Goal: Task Accomplishment & Management: Complete application form

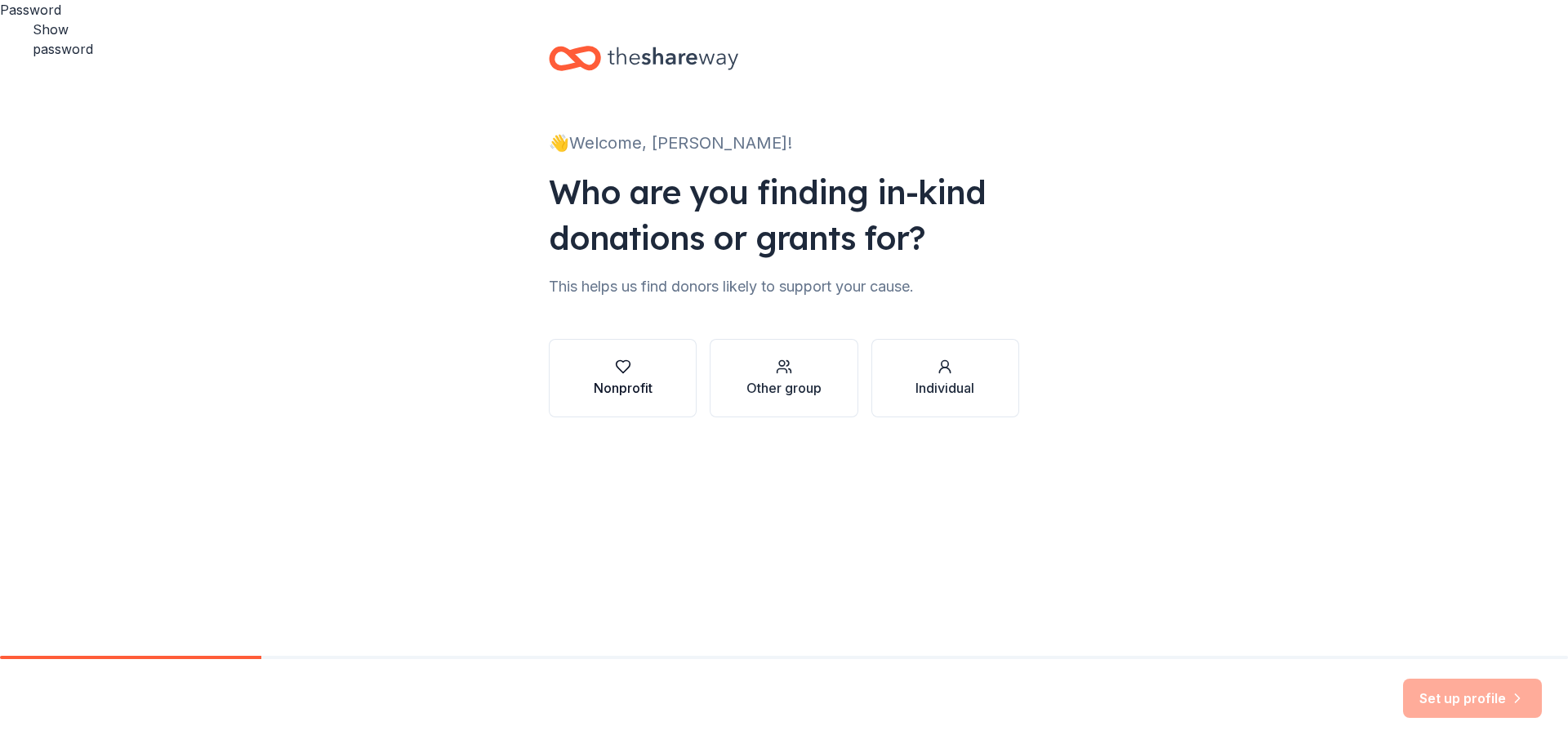
click at [623, 376] on div "Nonprofit" at bounding box center [623, 378] width 59 height 39
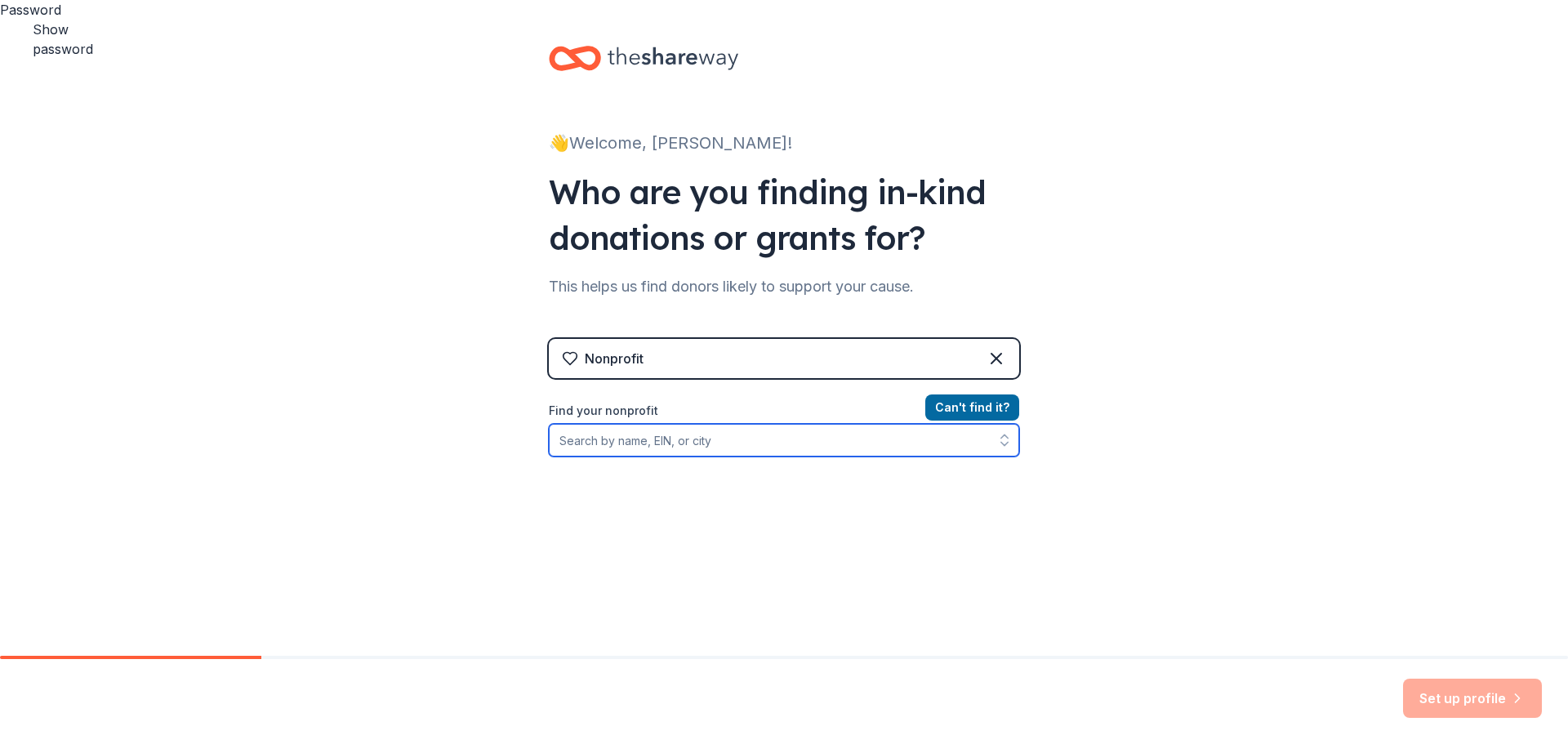
click at [609, 444] on input "Find your nonprofit" at bounding box center [784, 440] width 470 height 32
type input "951458062"
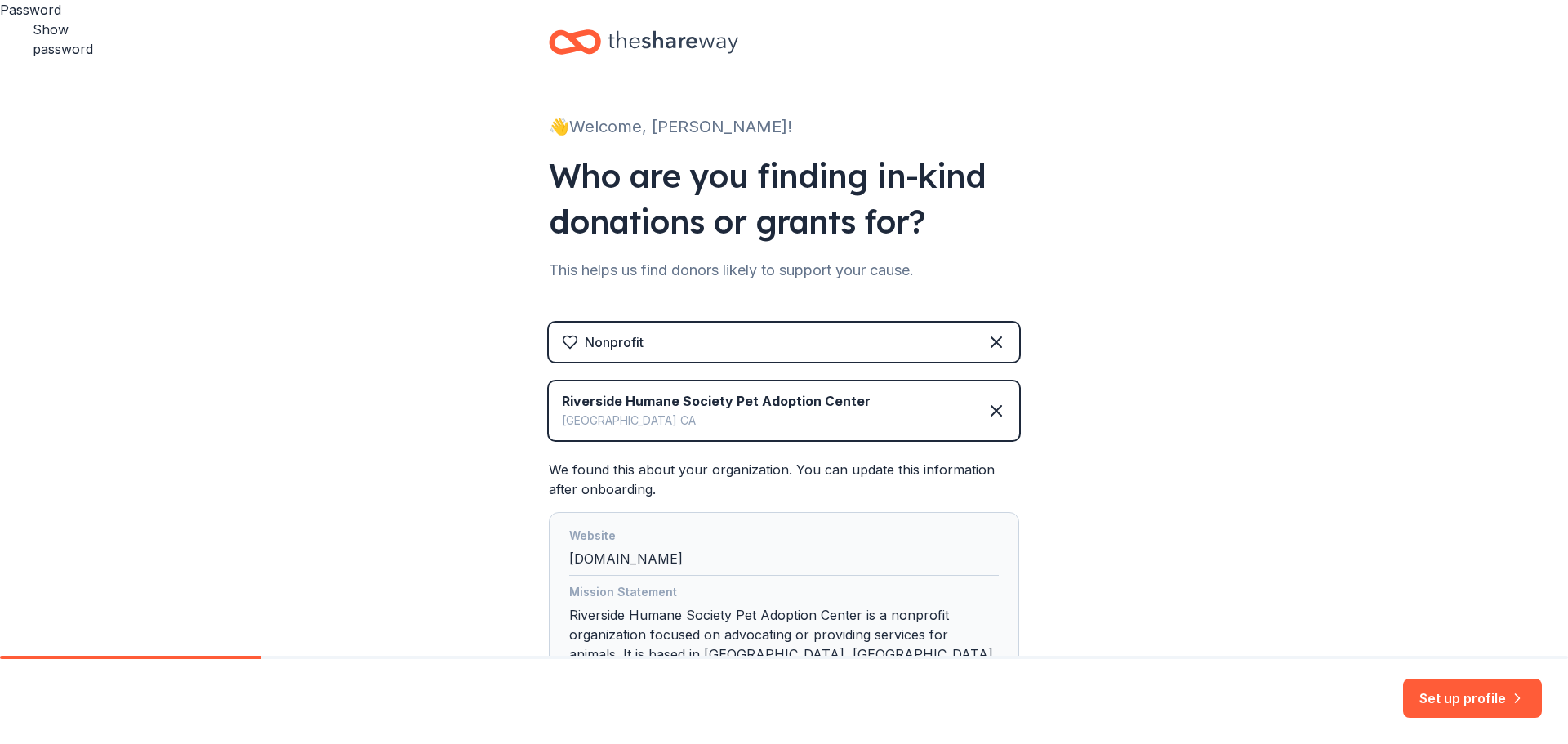
scroll to position [12, 0]
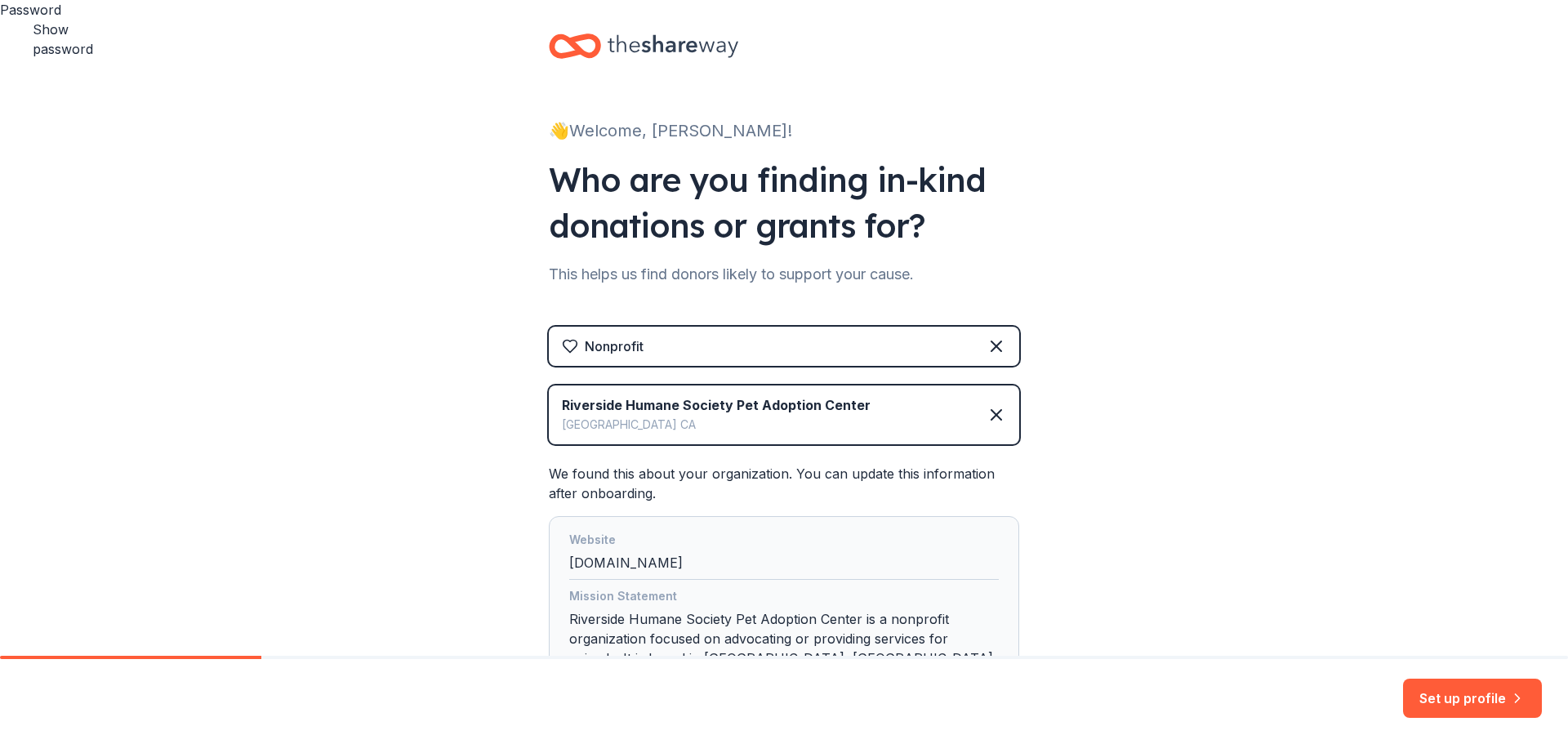
click at [1459, 699] on button "Set up profile" at bounding box center [1472, 699] width 139 height 39
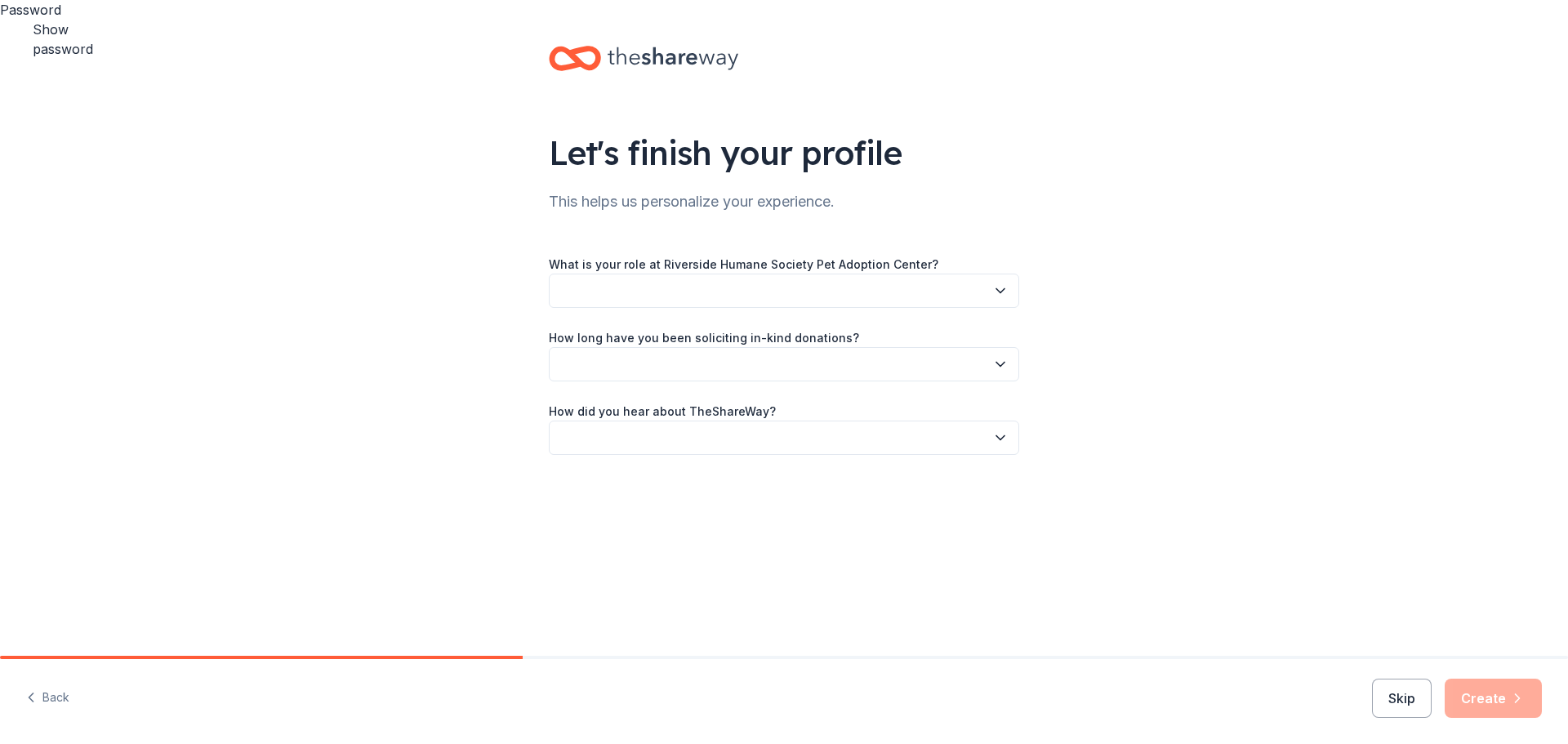
click at [786, 291] on button "button" at bounding box center [784, 290] width 470 height 34
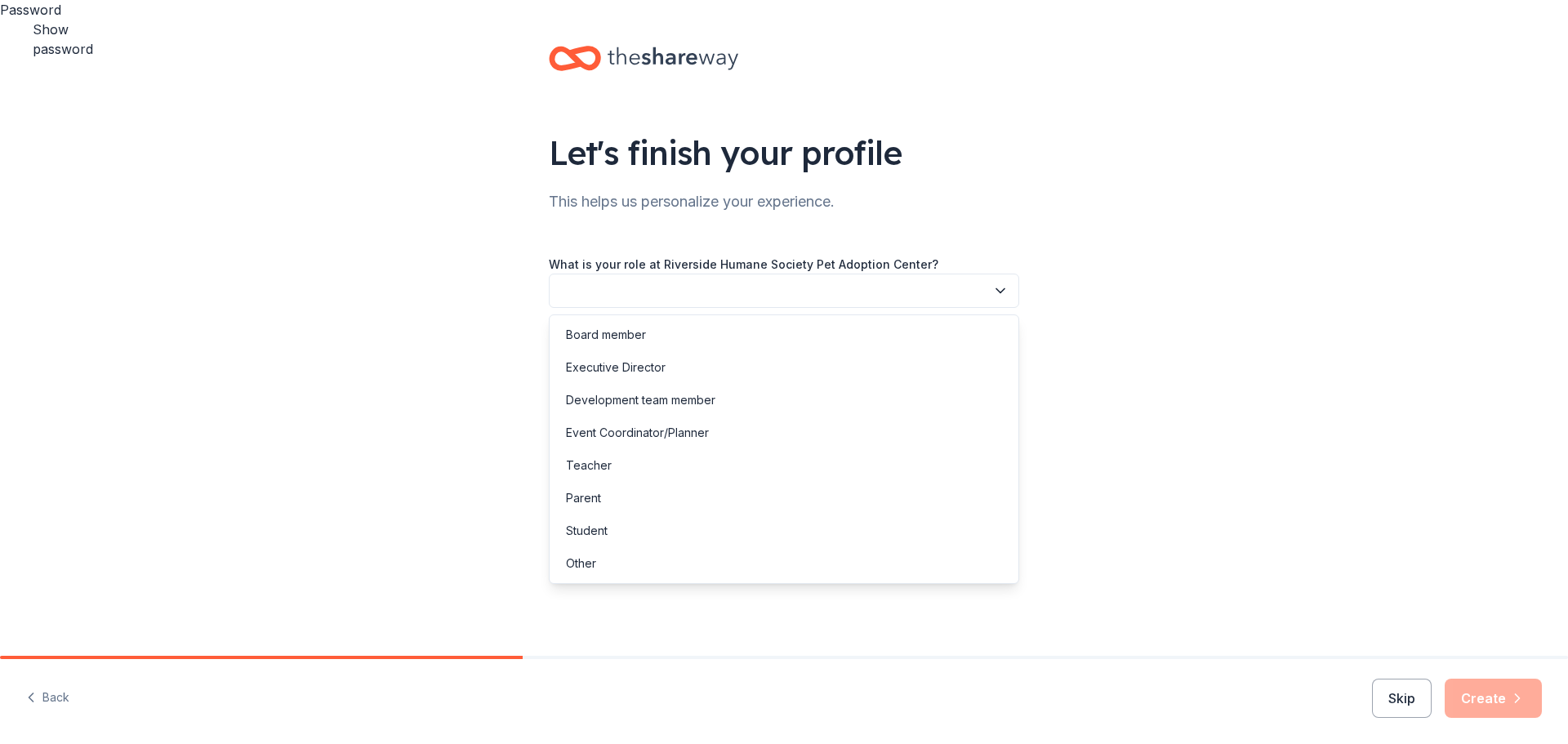
drag, startPoint x: 606, startPoint y: 563, endPoint x: 603, endPoint y: 554, distance: 9.5
click at [605, 563] on div "Other" at bounding box center [784, 563] width 462 height 32
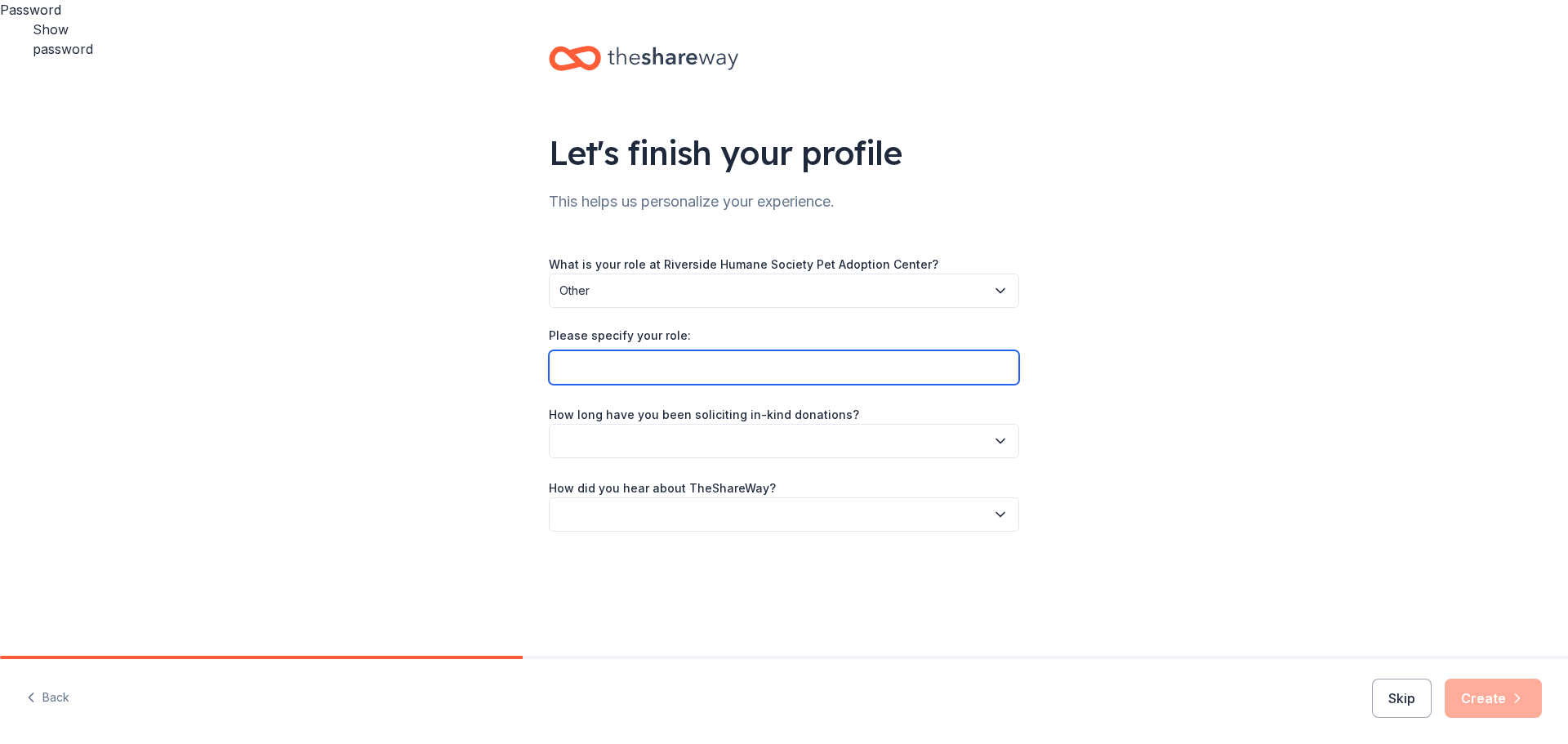
click at [631, 377] on input "Please specify your role:" at bounding box center [784, 367] width 470 height 34
click at [1002, 287] on icon "button" at bounding box center [1000, 290] width 17 height 17
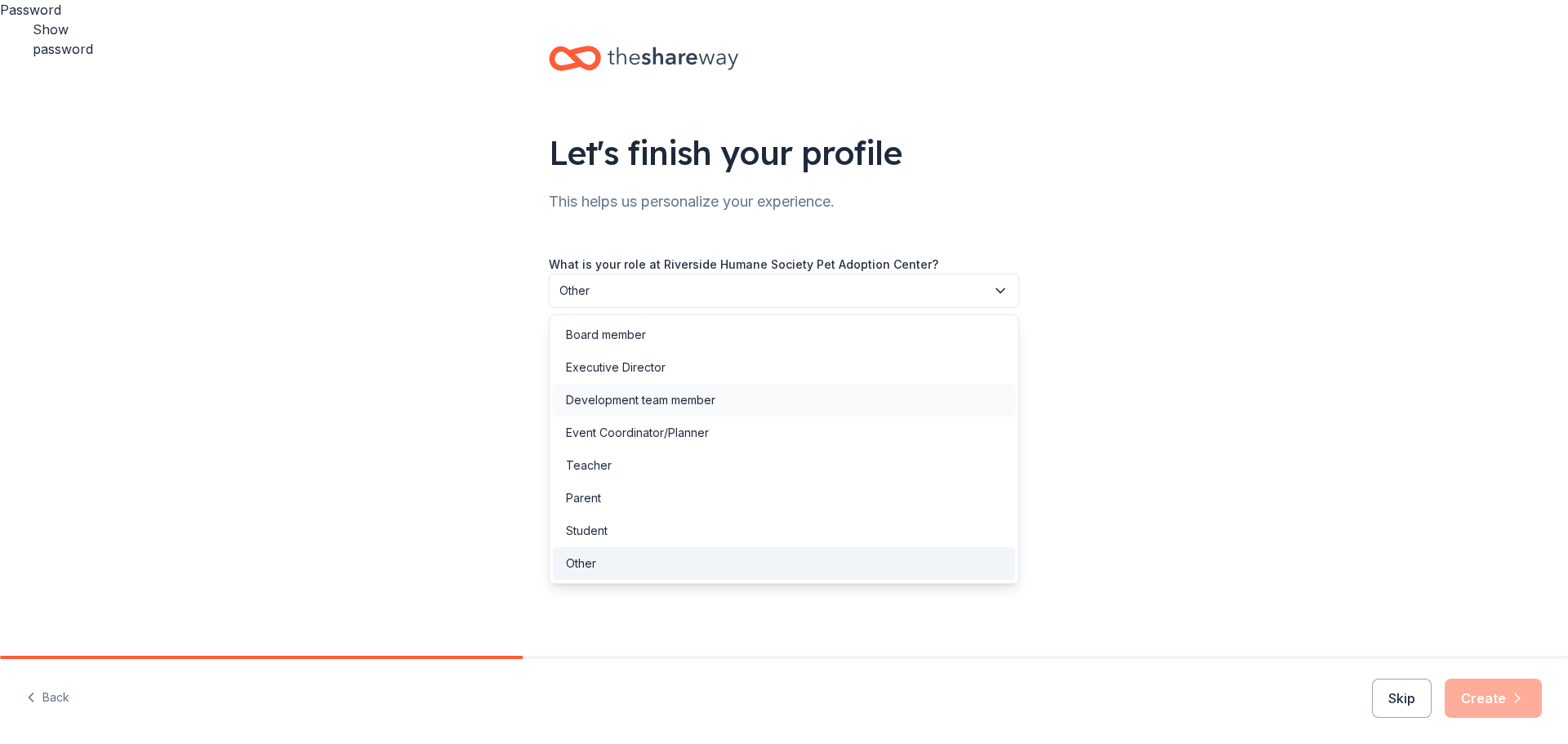
click at [701, 394] on div "Development team member" at bounding box center [640, 401] width 150 height 20
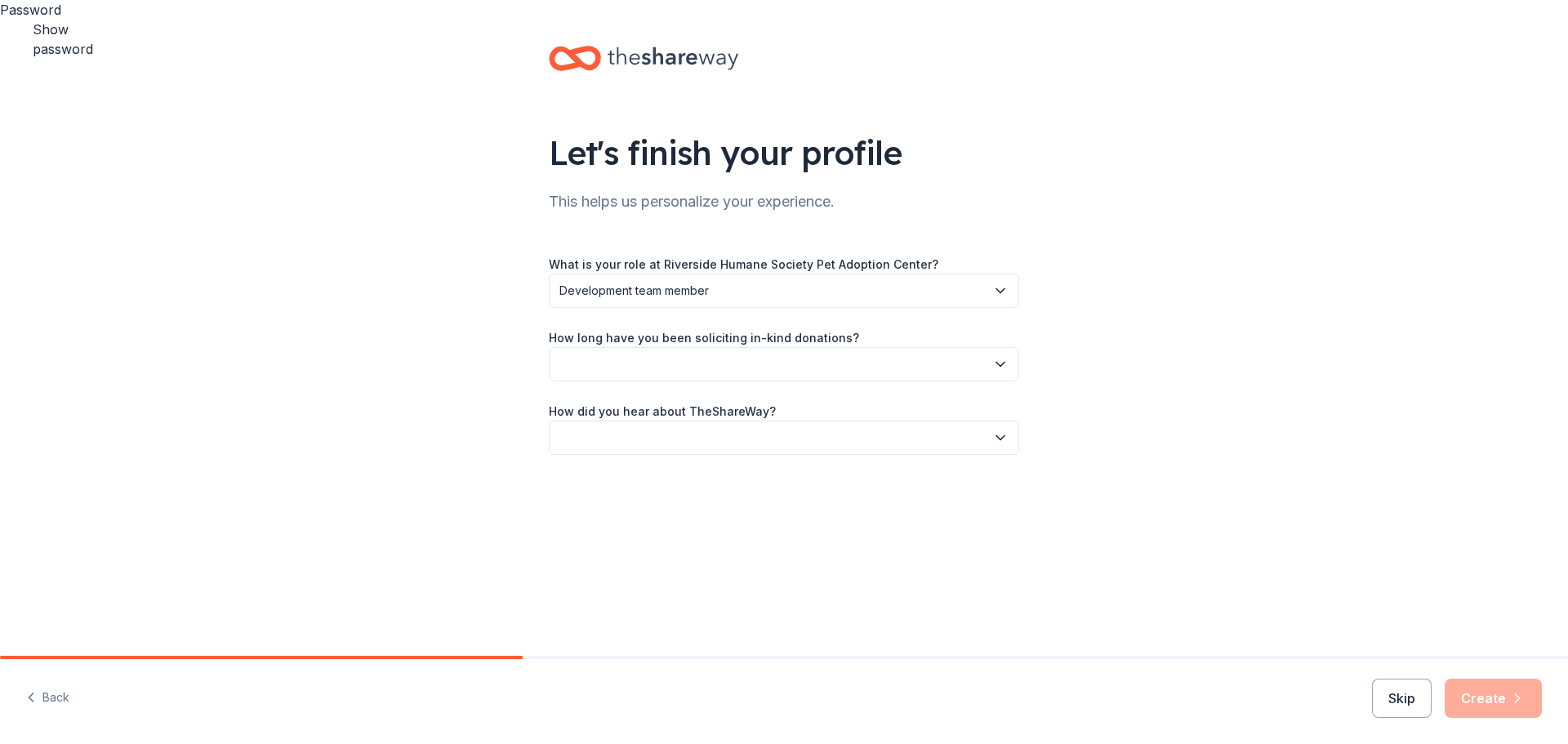
click at [658, 374] on button "button" at bounding box center [784, 364] width 470 height 34
click at [647, 507] on div "More than 5 years" at bounding box center [615, 507] width 98 height 20
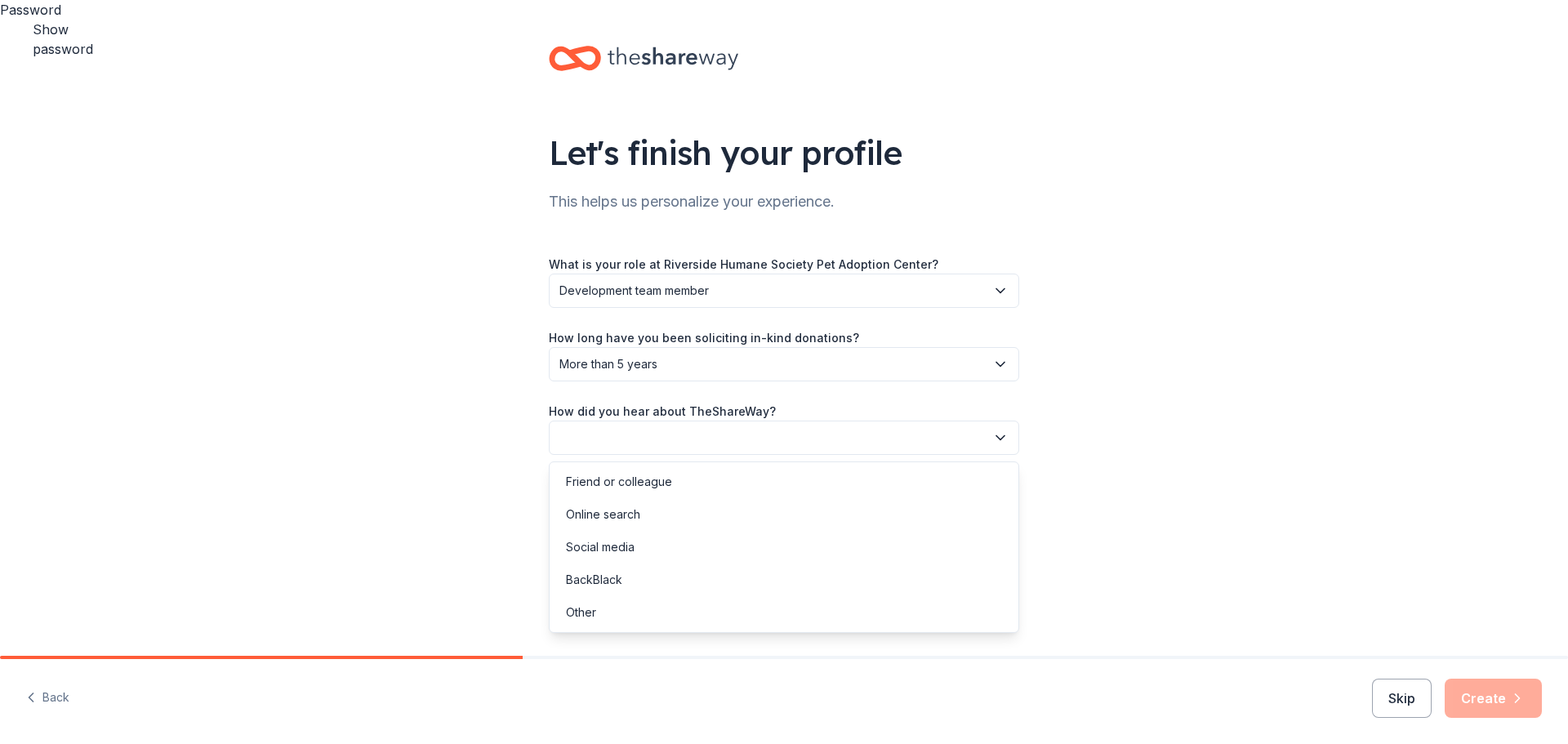
click at [636, 437] on button "button" at bounding box center [784, 438] width 470 height 34
click at [636, 513] on div "Online search" at bounding box center [603, 515] width 75 height 20
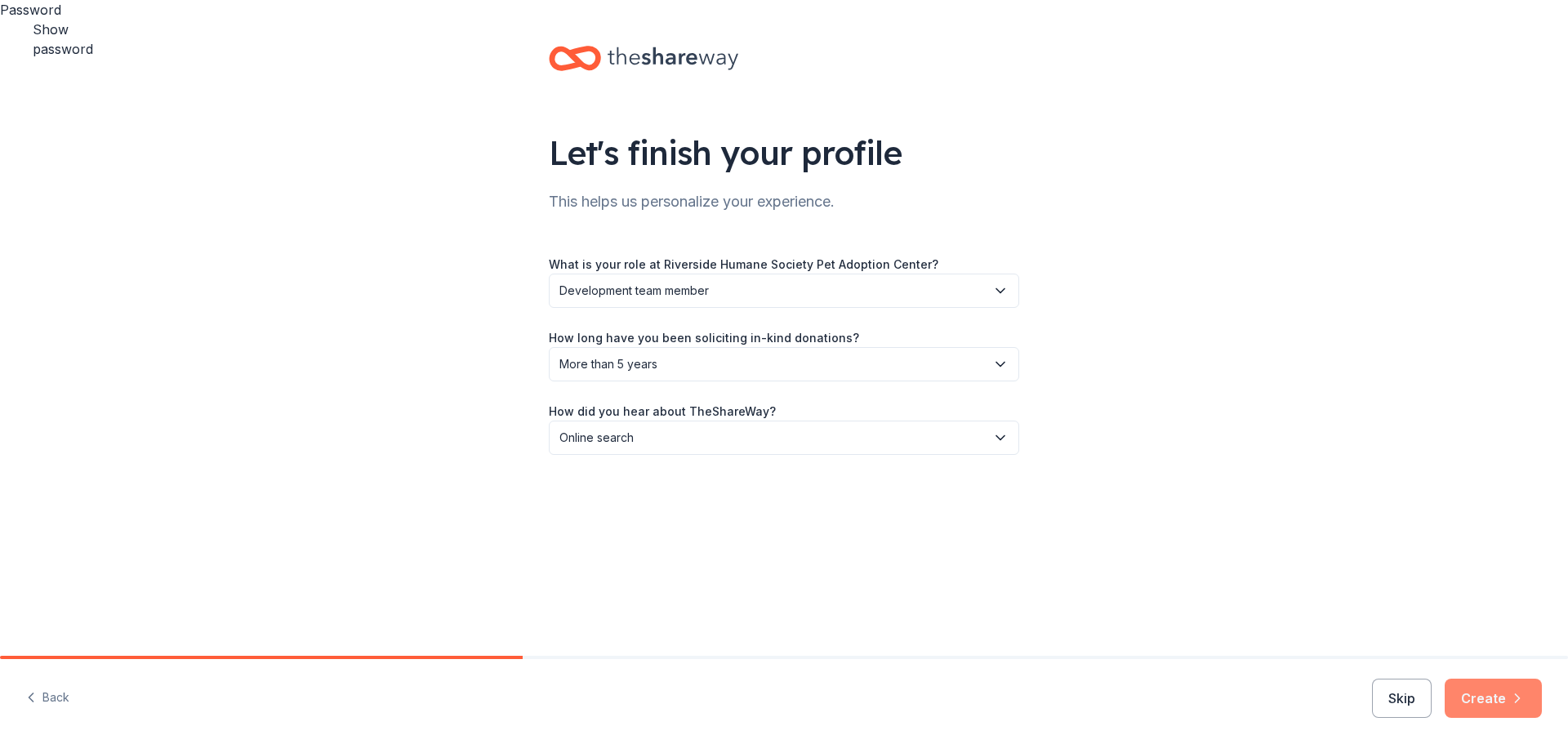
click at [1502, 707] on button "Create" at bounding box center [1492, 699] width 97 height 39
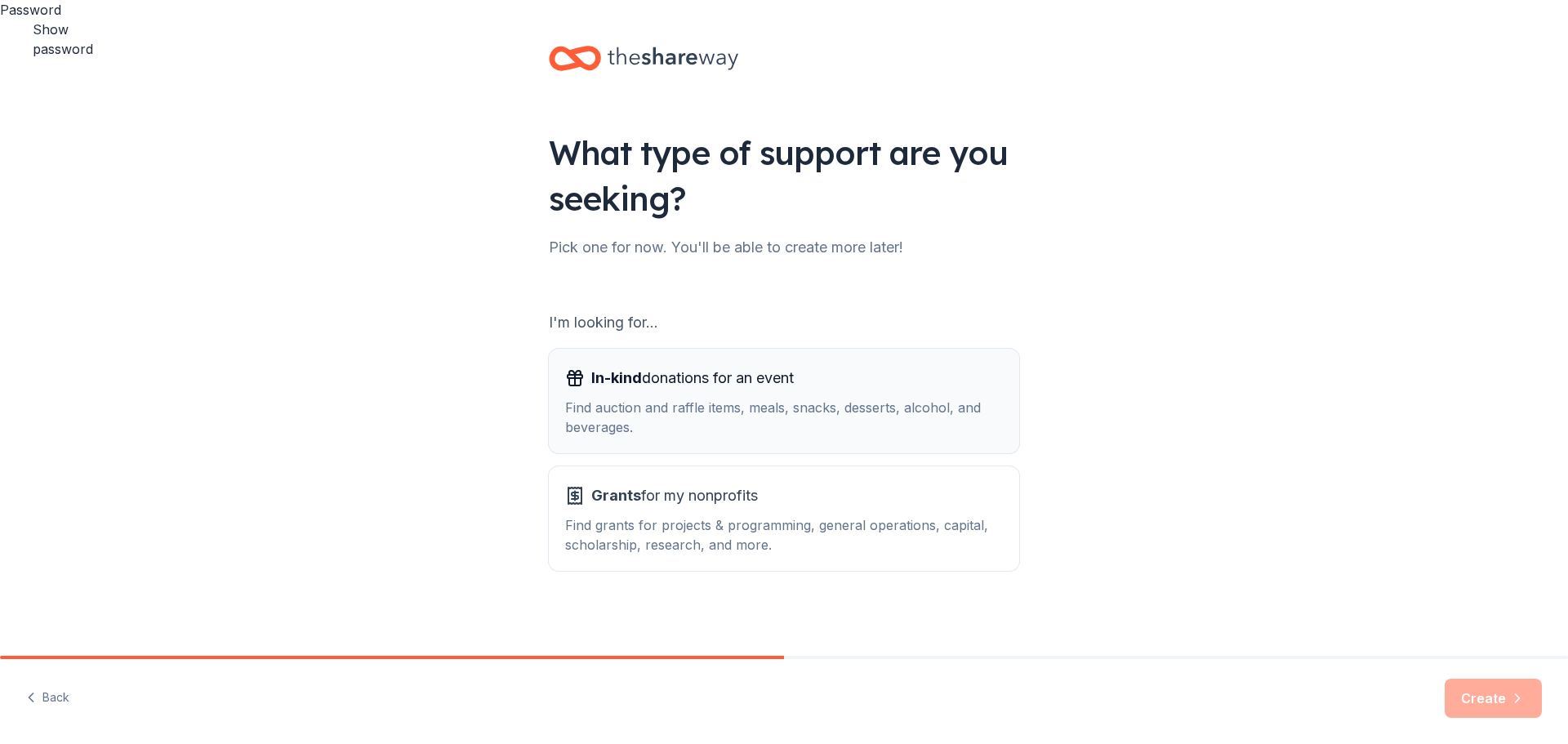
click at [826, 407] on div "Find auction and raffle items, meals, snacks, desserts, alcohol, and beverages." at bounding box center [783, 417] width 438 height 39
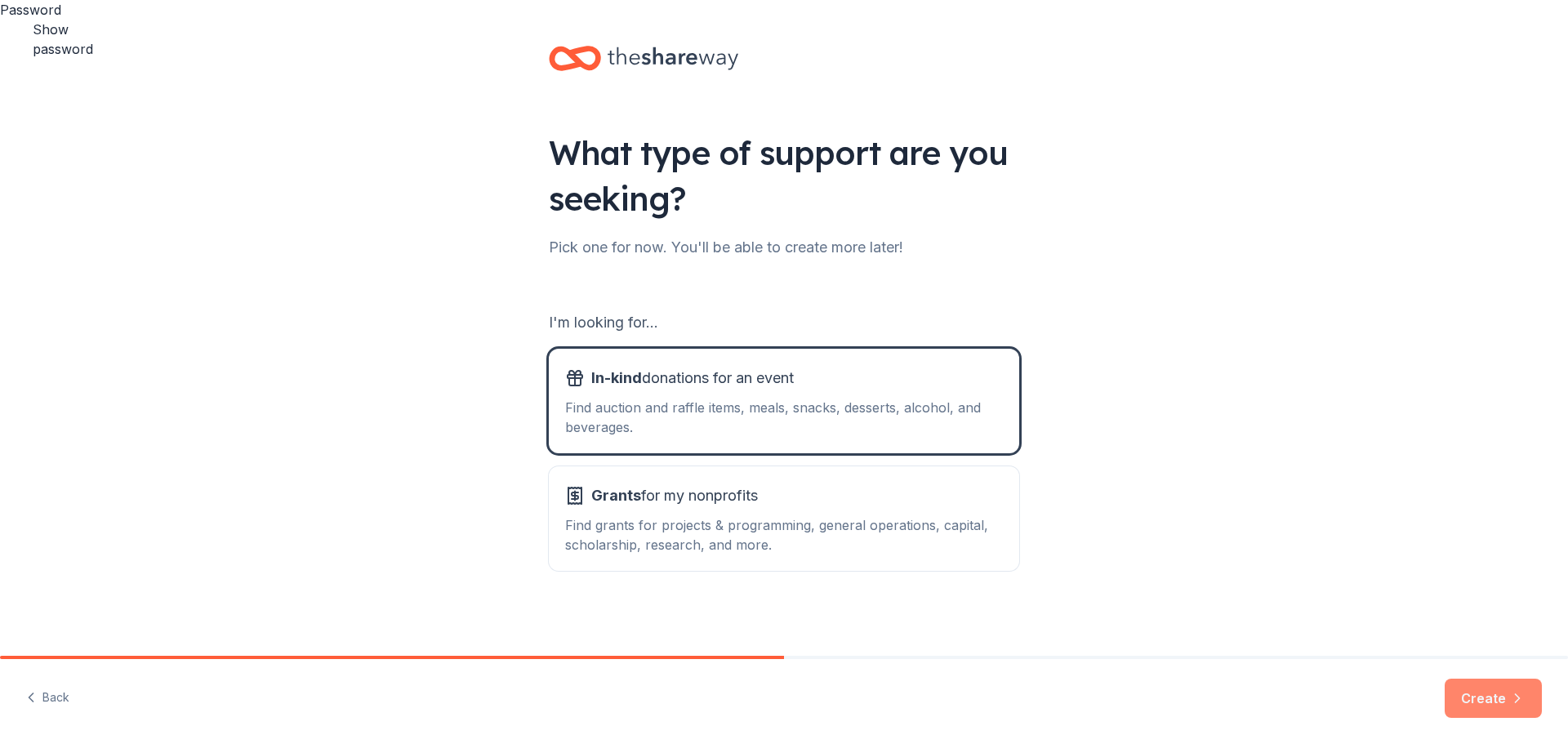
click at [1488, 701] on button "Create" at bounding box center [1492, 699] width 97 height 39
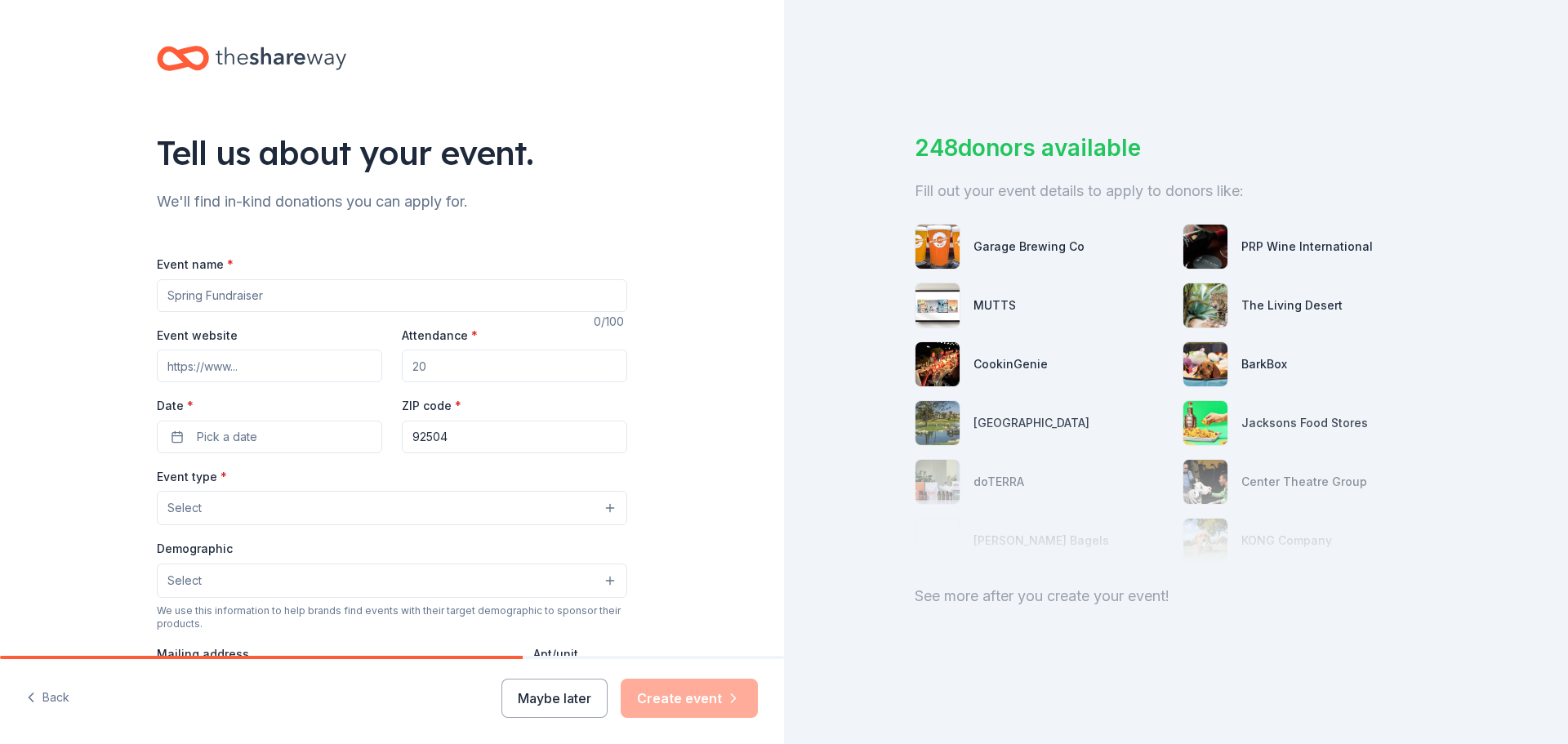
click at [248, 294] on input "Event name *" at bounding box center [392, 295] width 470 height 32
type input "BArktoberfest"
click at [205, 364] on input "Event website" at bounding box center [269, 365] width 225 height 32
paste input "https://www.petsadoption.org/index.php/news/event-calendar/213-barktoberfest-20…"
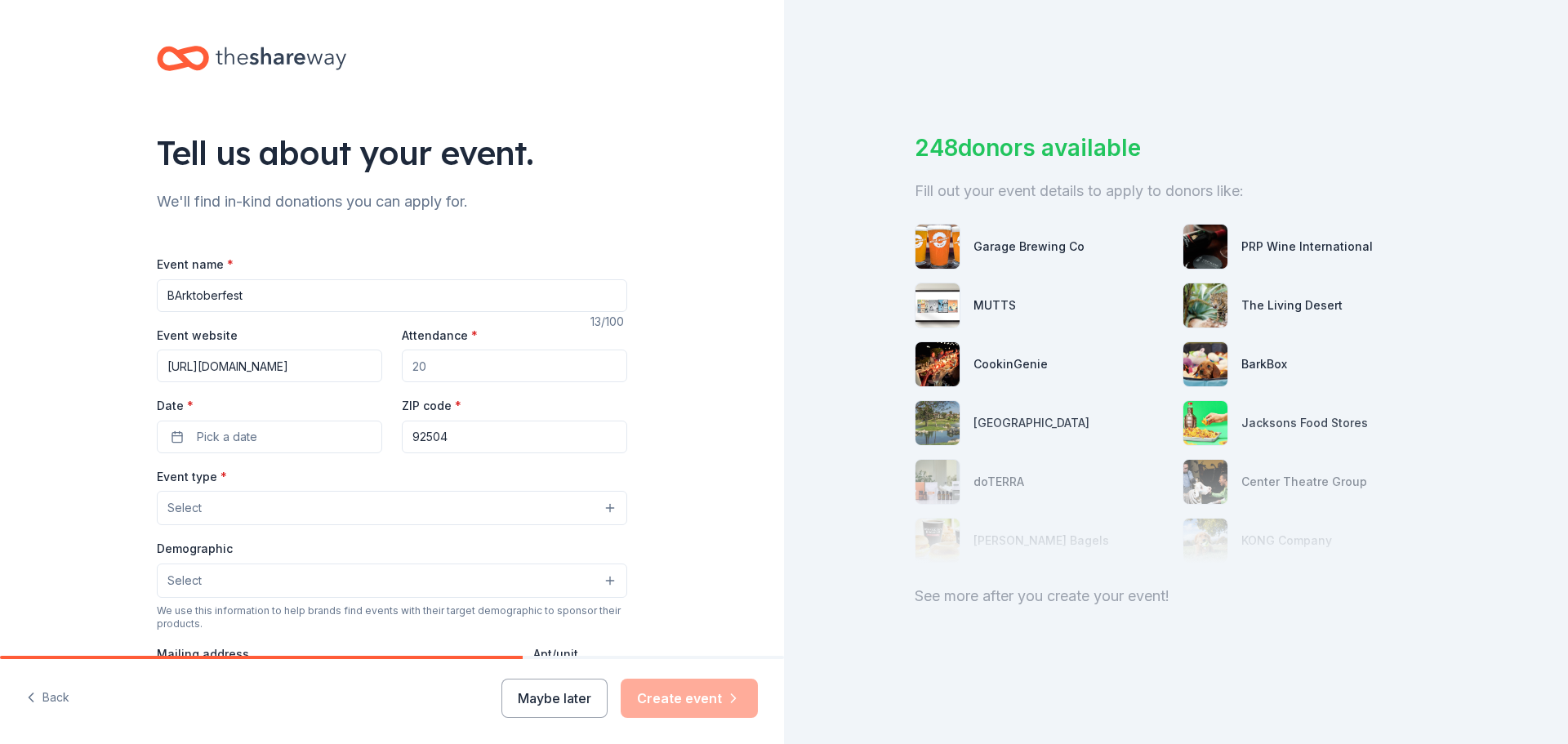
type input "https://www.petsadoption.org/index.php/news/event-calendar/213-barktoberfest-20…"
drag, startPoint x: 435, startPoint y: 361, endPoint x: 402, endPoint y: 363, distance: 33.1
click at [402, 363] on input "Attendance *" at bounding box center [513, 365] width 225 height 32
type input "750"
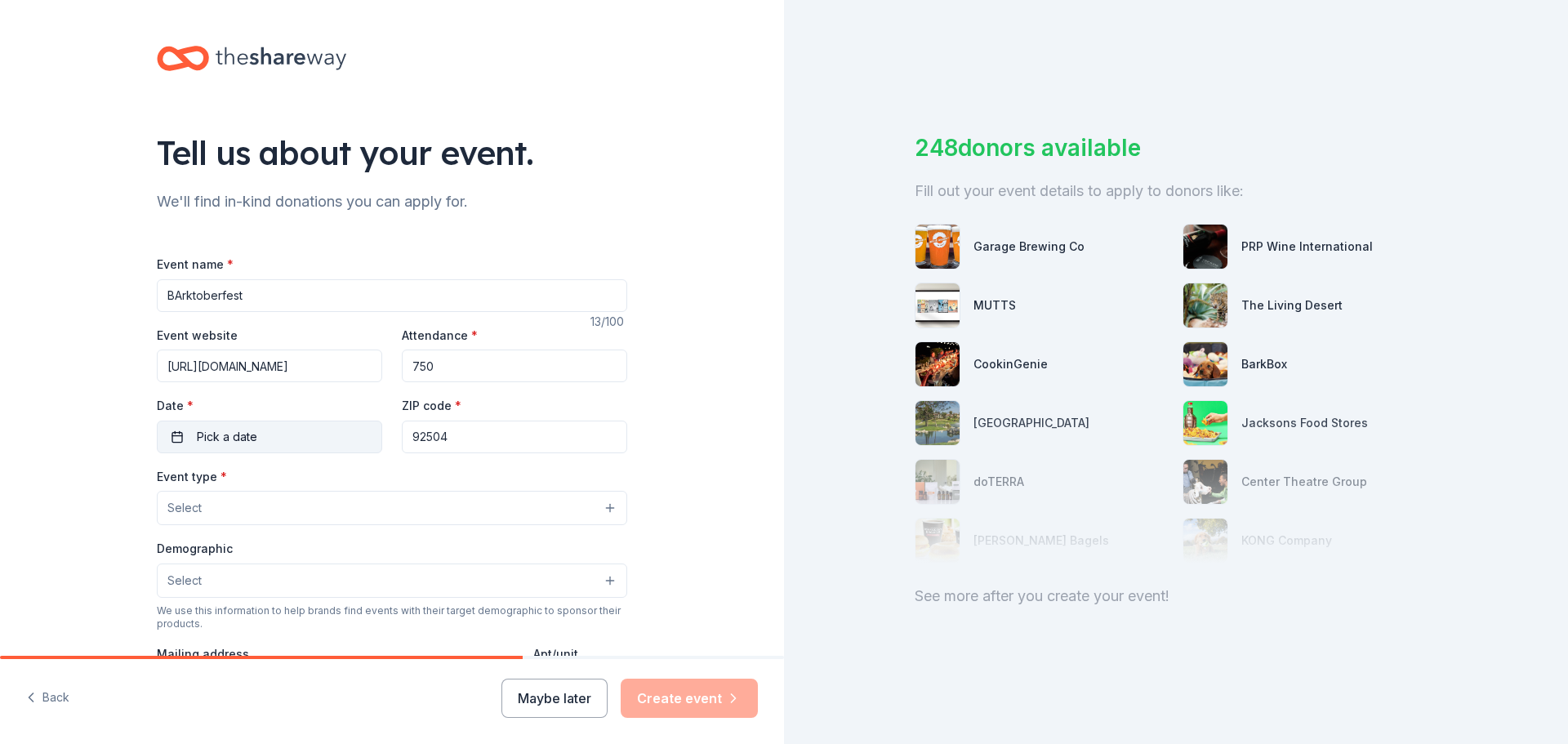
click at [275, 426] on button "Pick a date" at bounding box center [269, 437] width 225 height 32
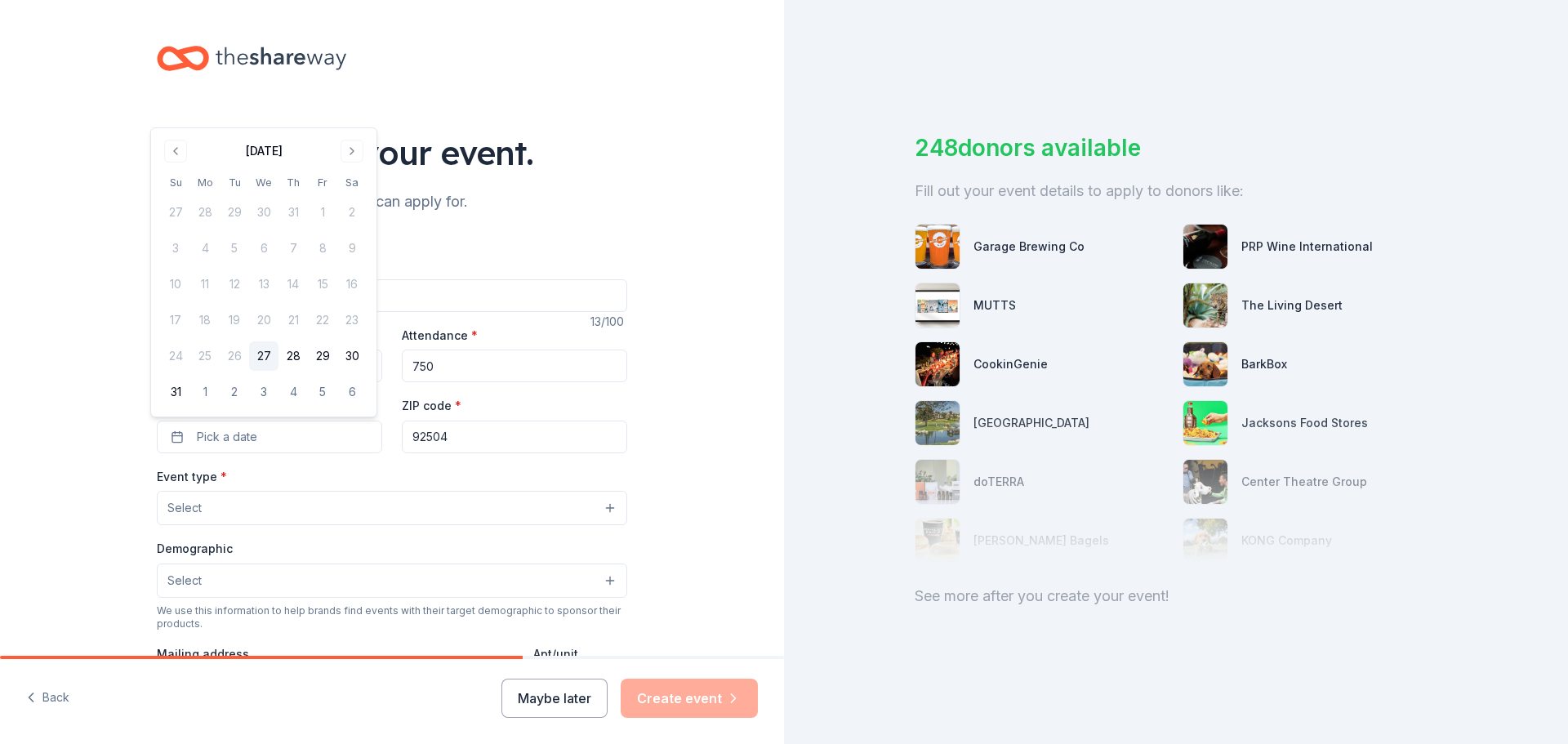
click at [352, 152] on button "Go to next month" at bounding box center [351, 151] width 23 height 23
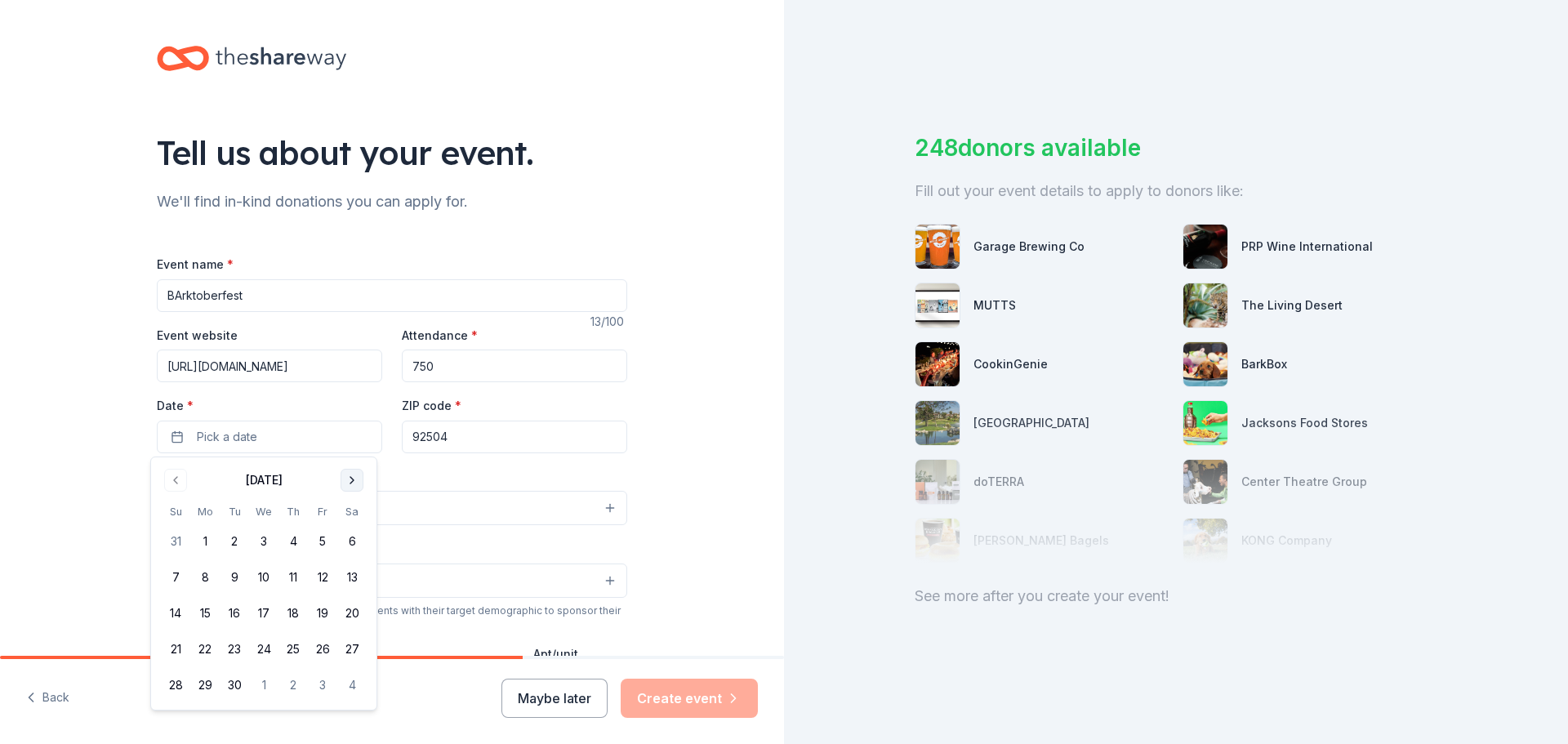
click at [348, 483] on button "Go to next month" at bounding box center [351, 479] width 23 height 23
click at [350, 583] on button "11" at bounding box center [352, 578] width 30 height 30
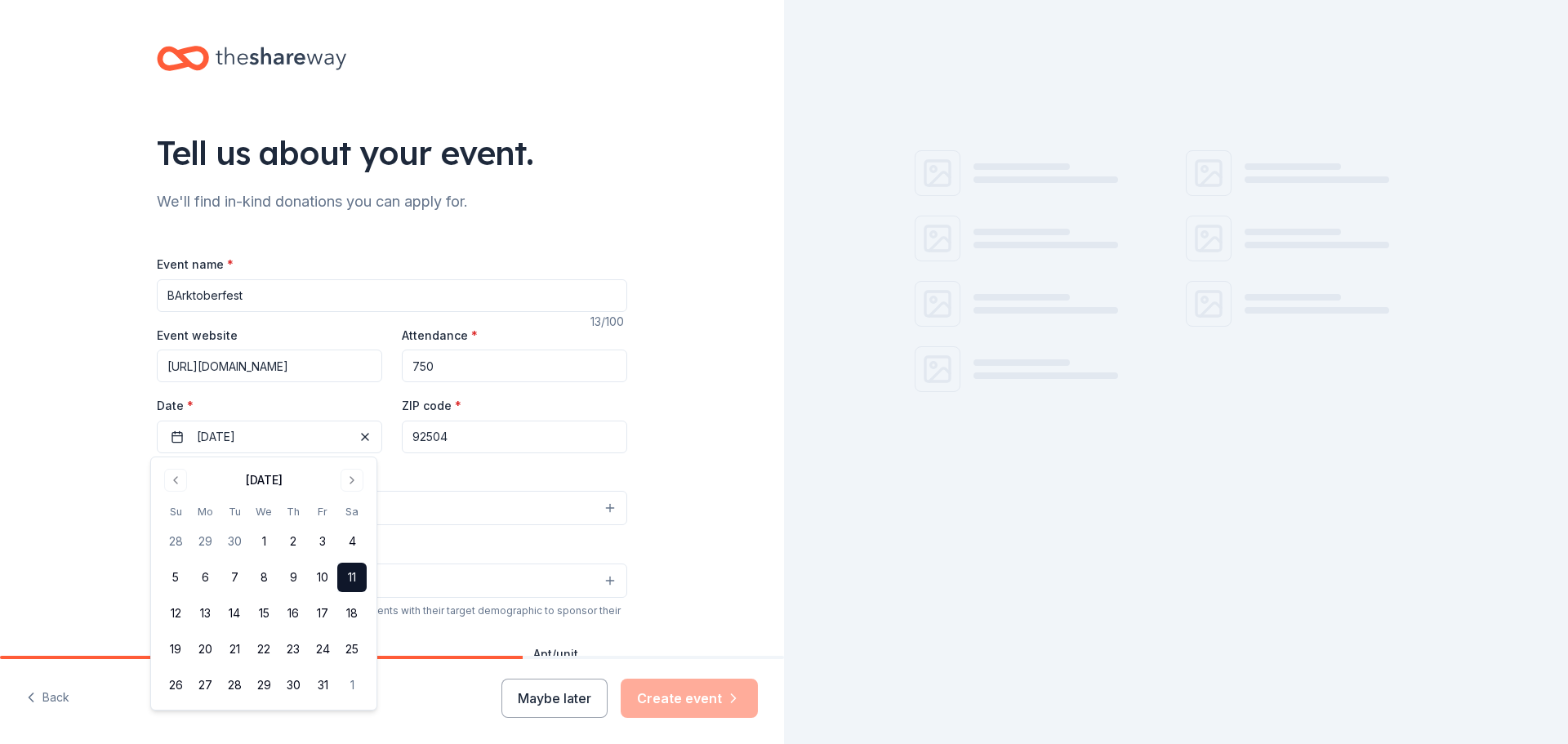
click at [690, 525] on div "Tell us about your event. We'll find in-kind donations you can apply for. Event…" at bounding box center [392, 543] width 784 height 1087
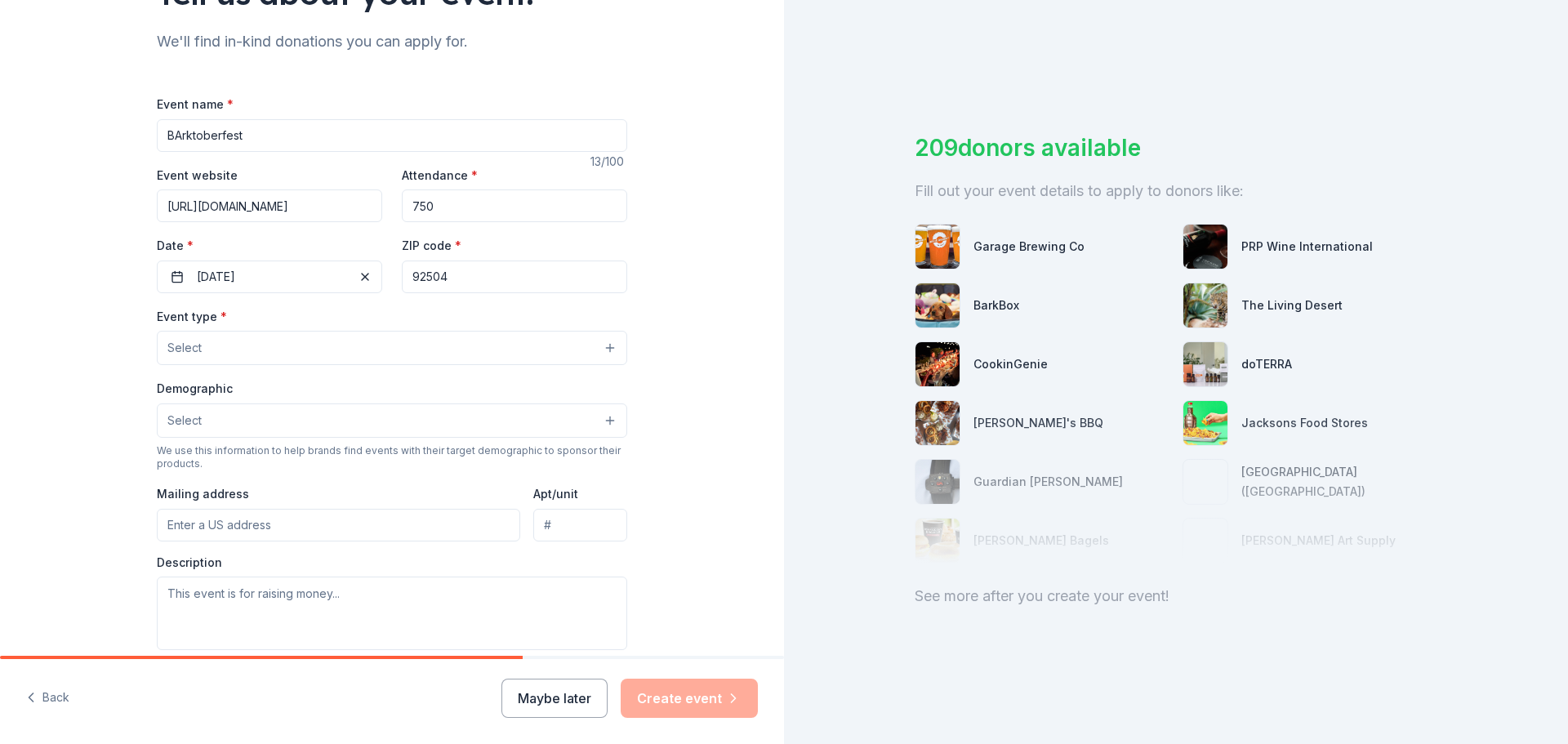
scroll to position [163, 0]
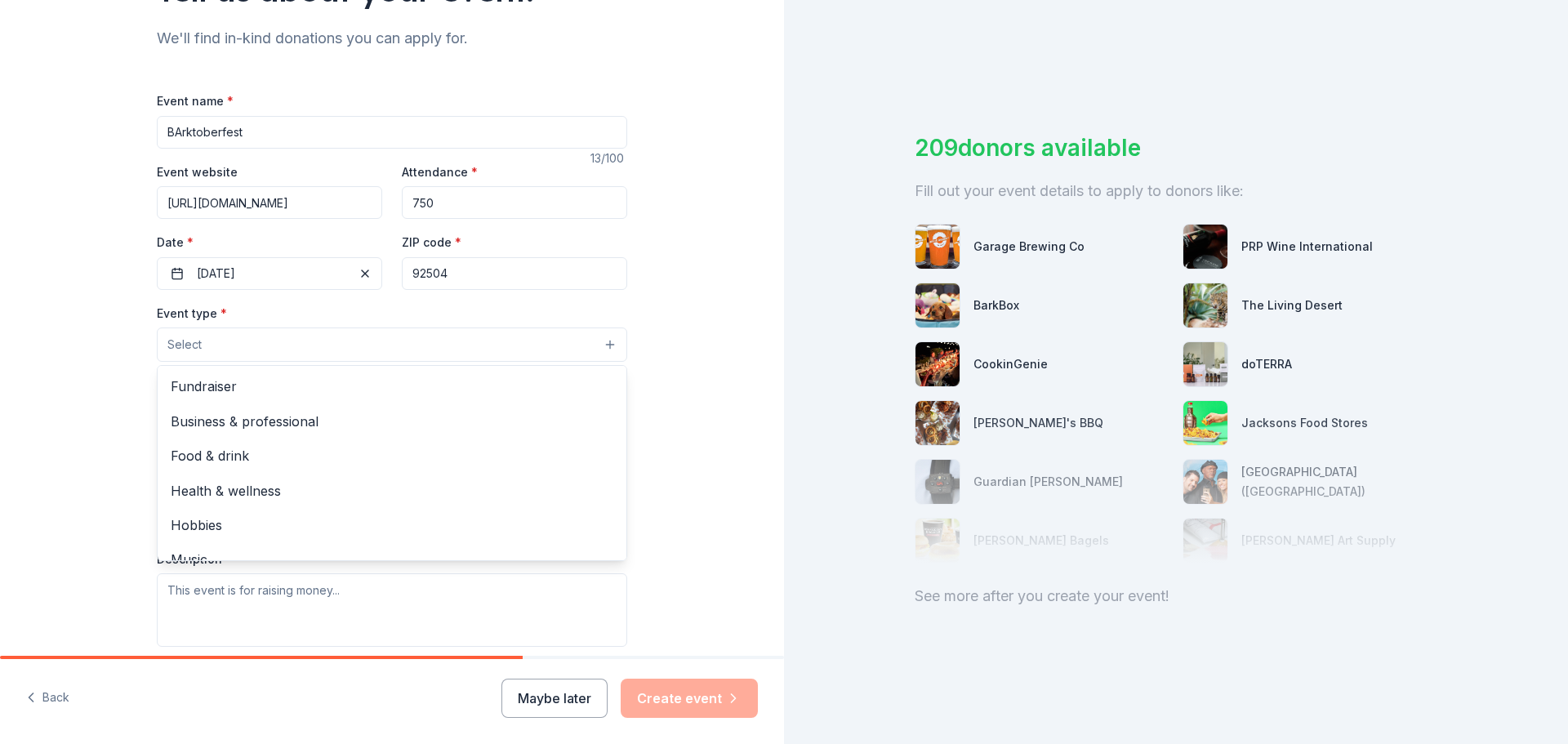
click at [469, 345] on button "Select" at bounding box center [392, 344] width 470 height 34
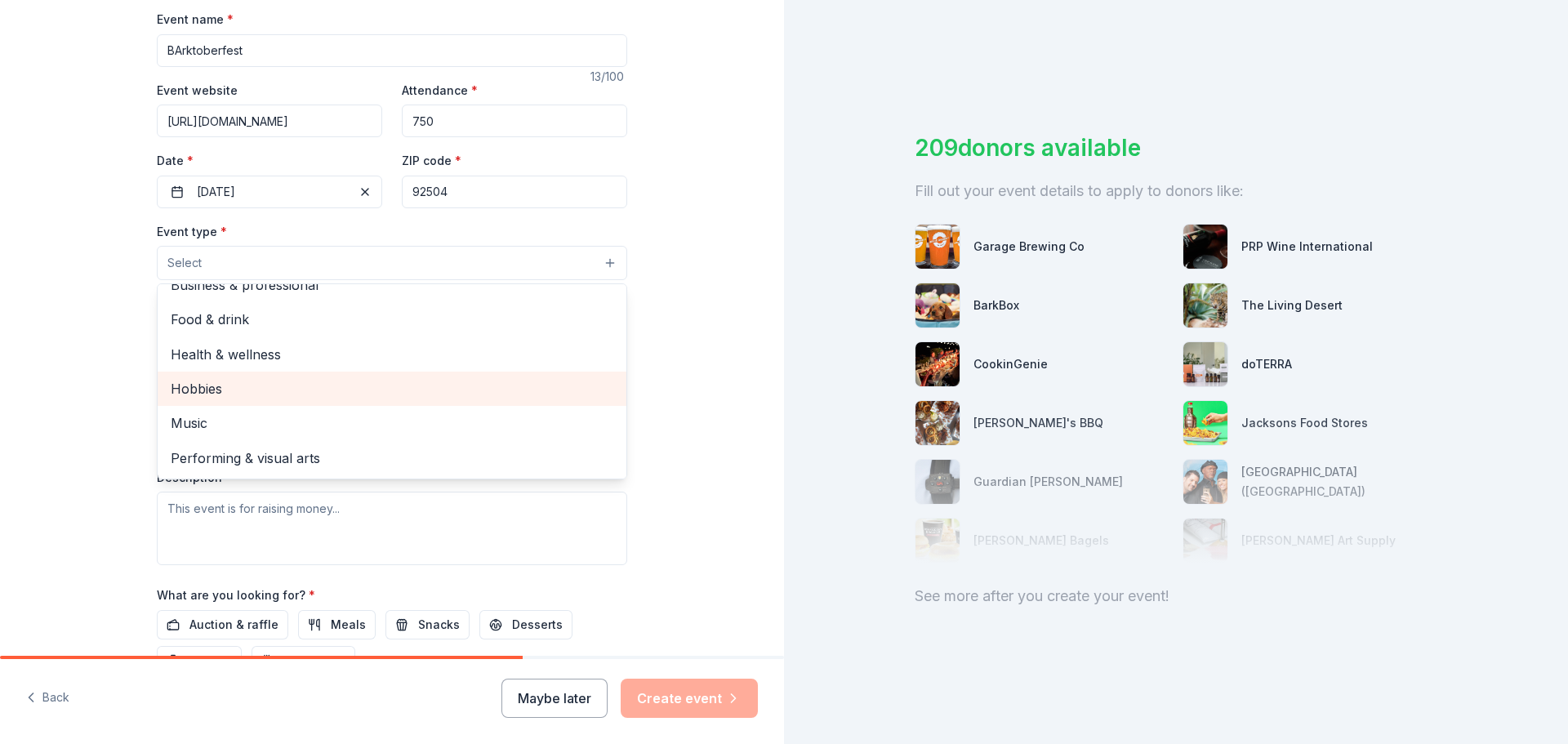
scroll to position [0, 0]
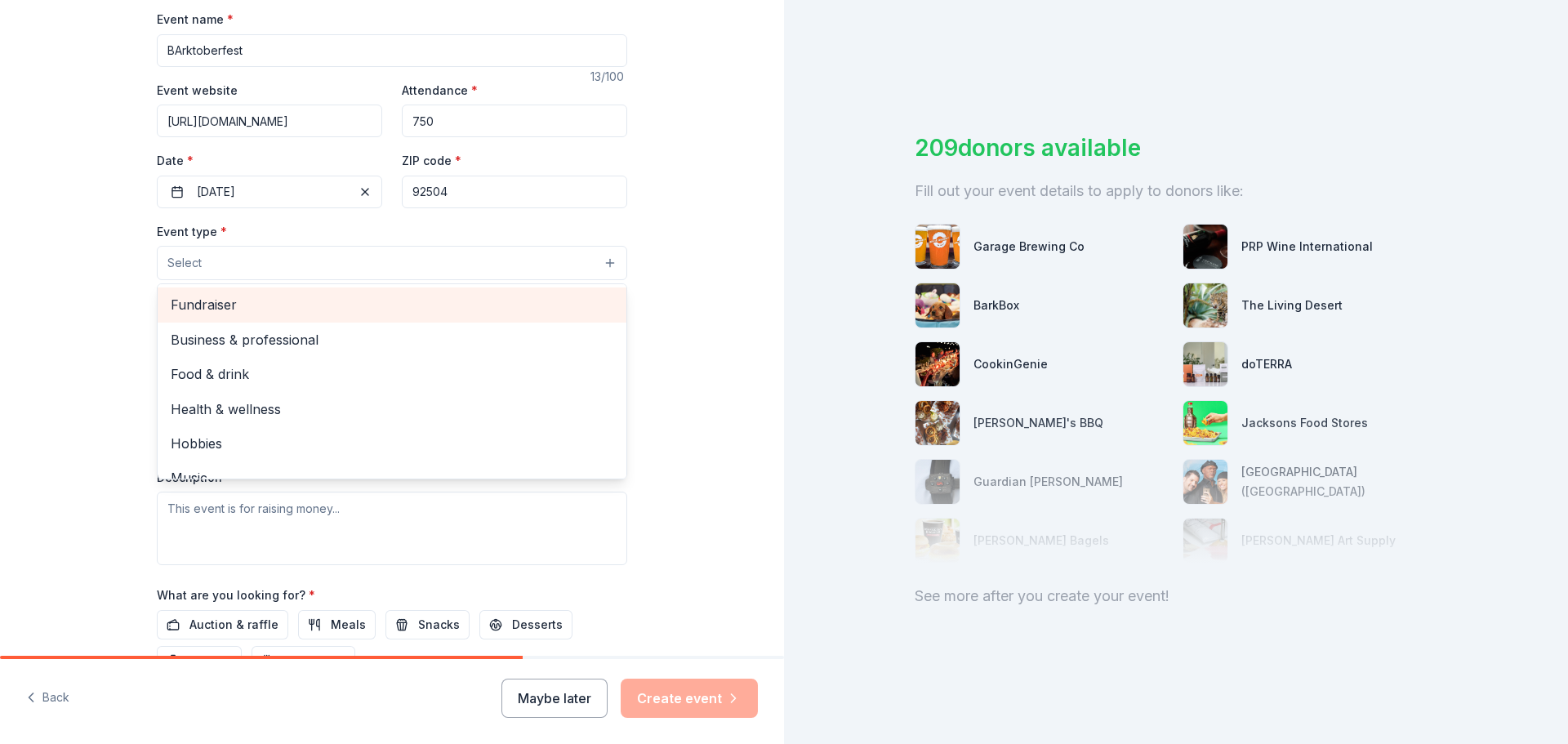
click at [284, 303] on span "Fundraiser" at bounding box center [392, 305] width 443 height 22
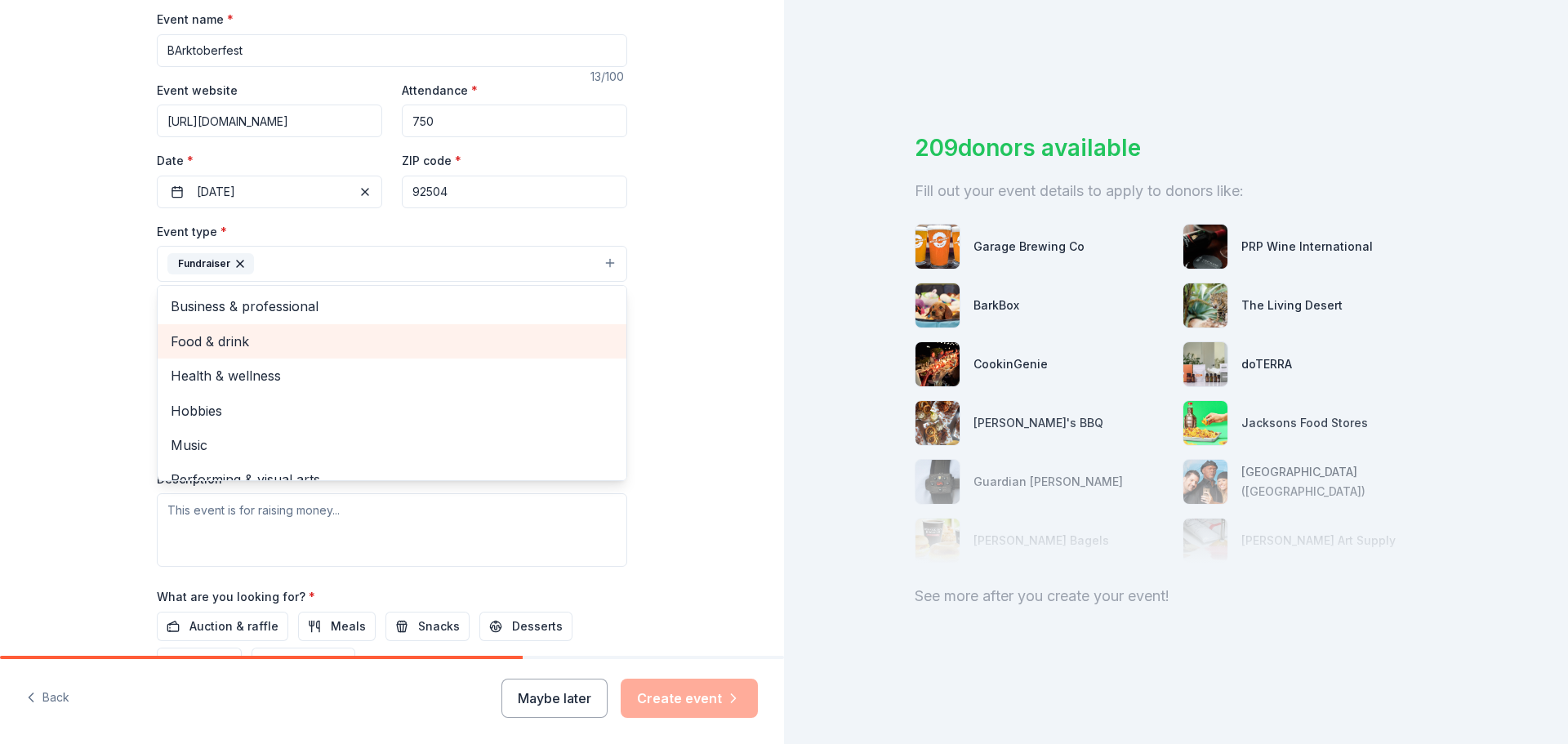
click at [257, 342] on span "Food & drink" at bounding box center [392, 341] width 443 height 22
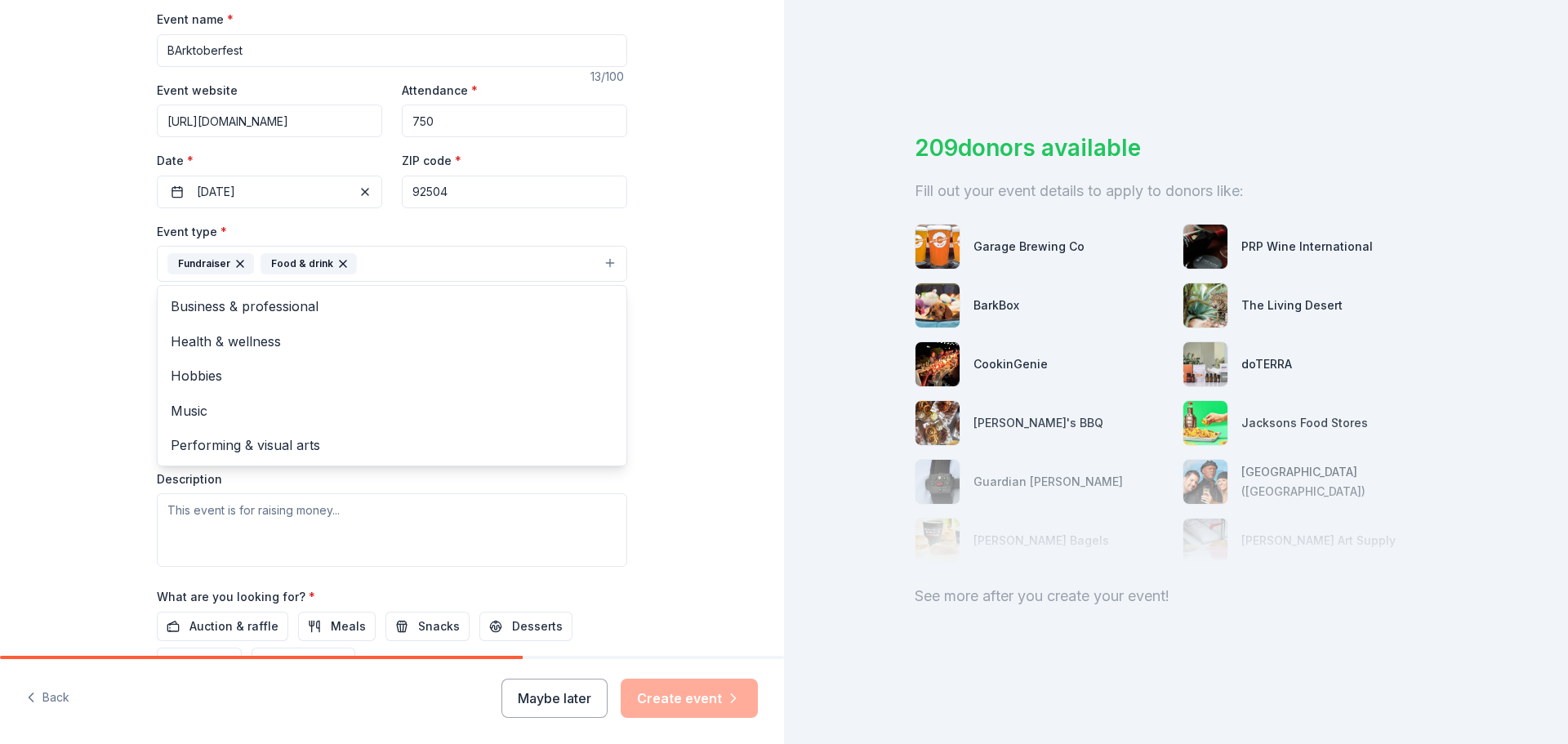
click at [717, 514] on div "Tell us about your event. We'll find in-kind donations you can apply for. Event…" at bounding box center [392, 299] width 784 height 1089
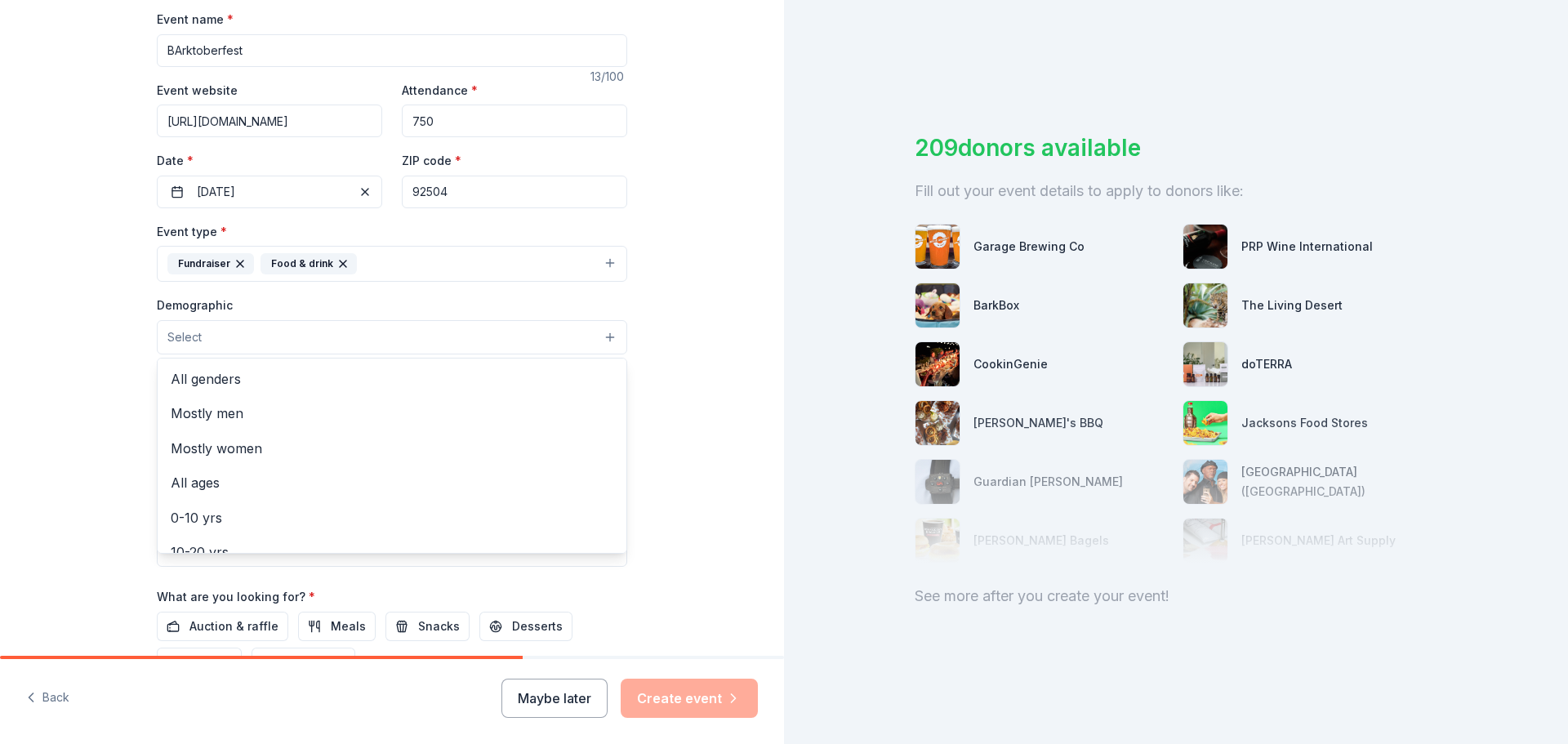
click at [543, 337] on button "Select" at bounding box center [392, 337] width 470 height 34
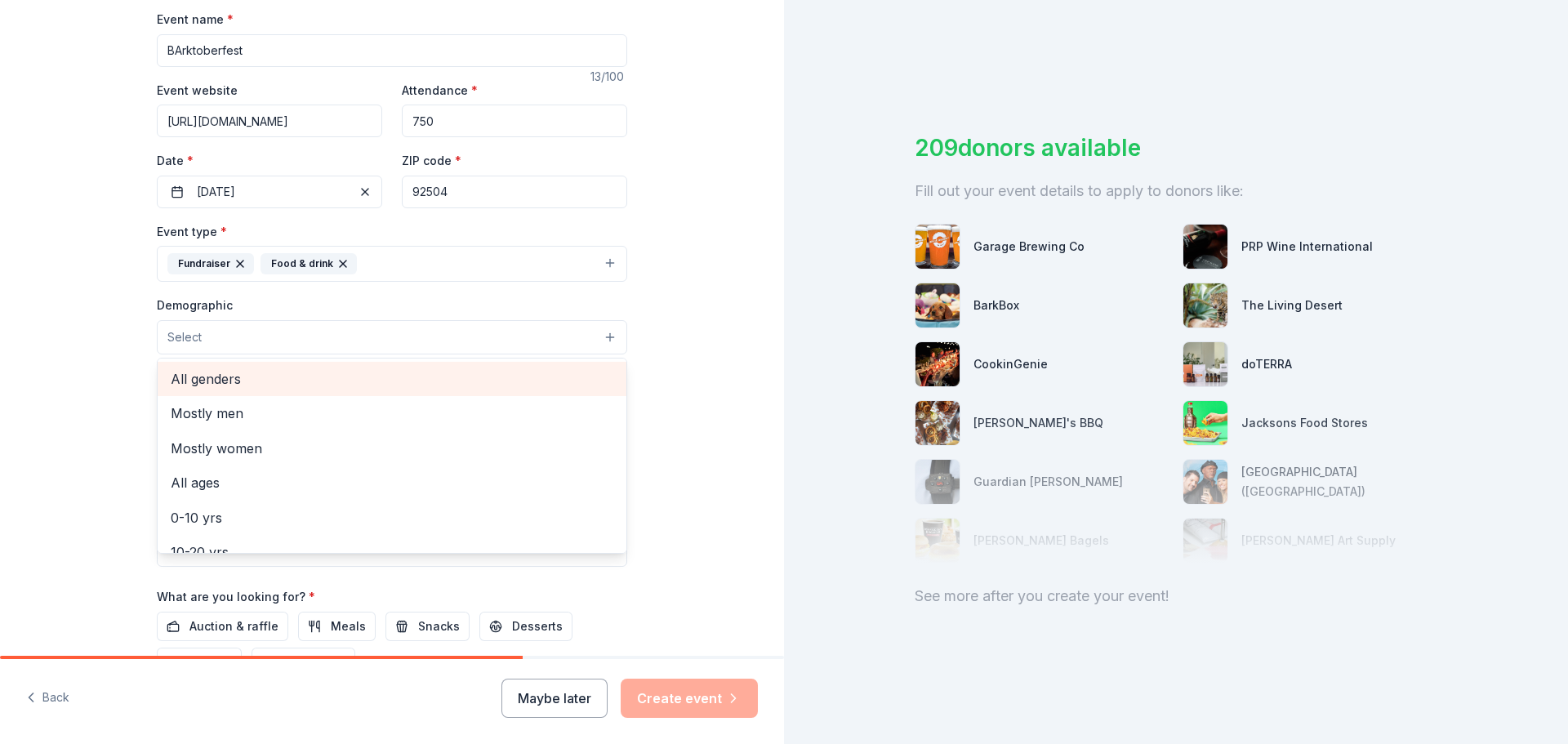
click at [302, 373] on span "All genders" at bounding box center [392, 379] width 443 height 22
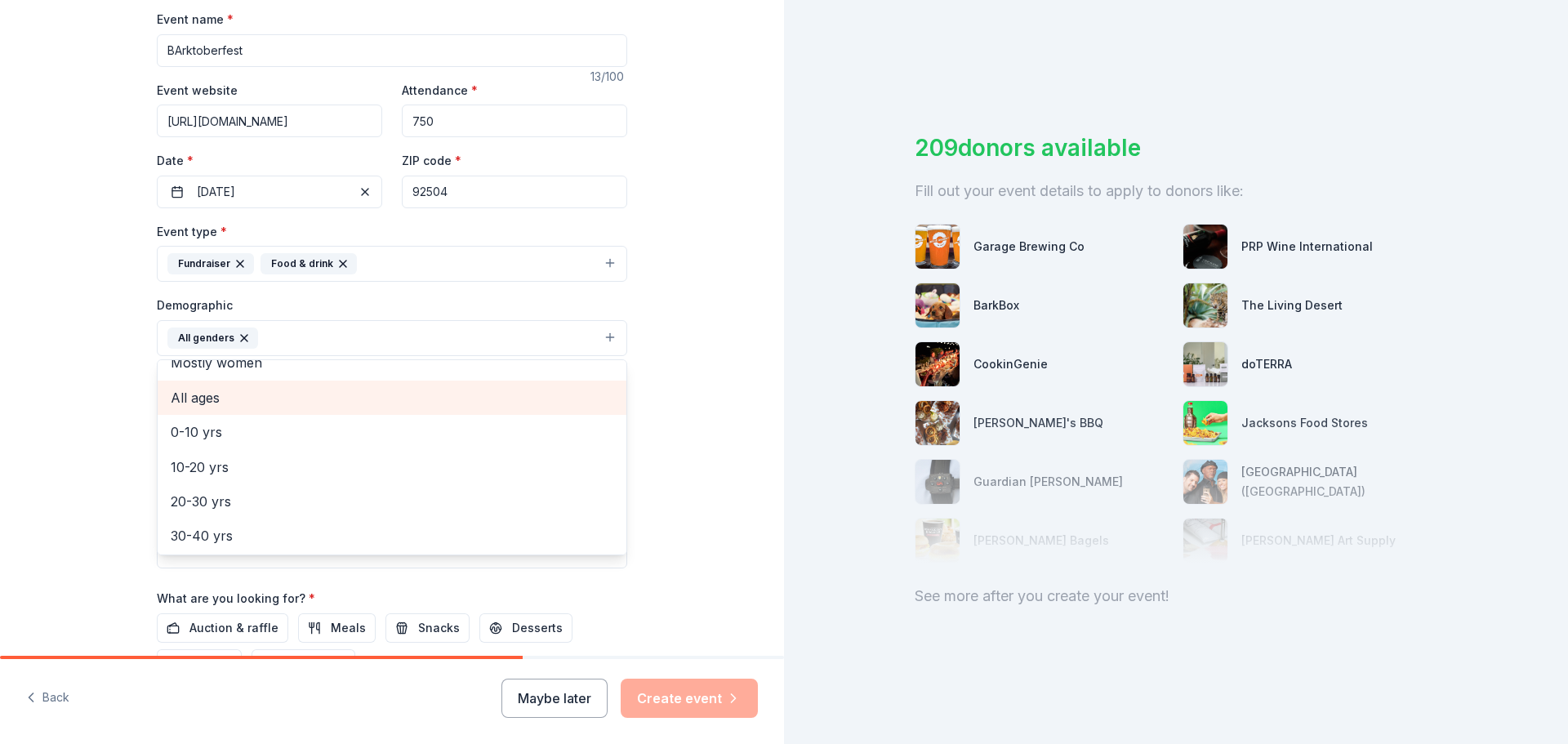
scroll to position [82, 0]
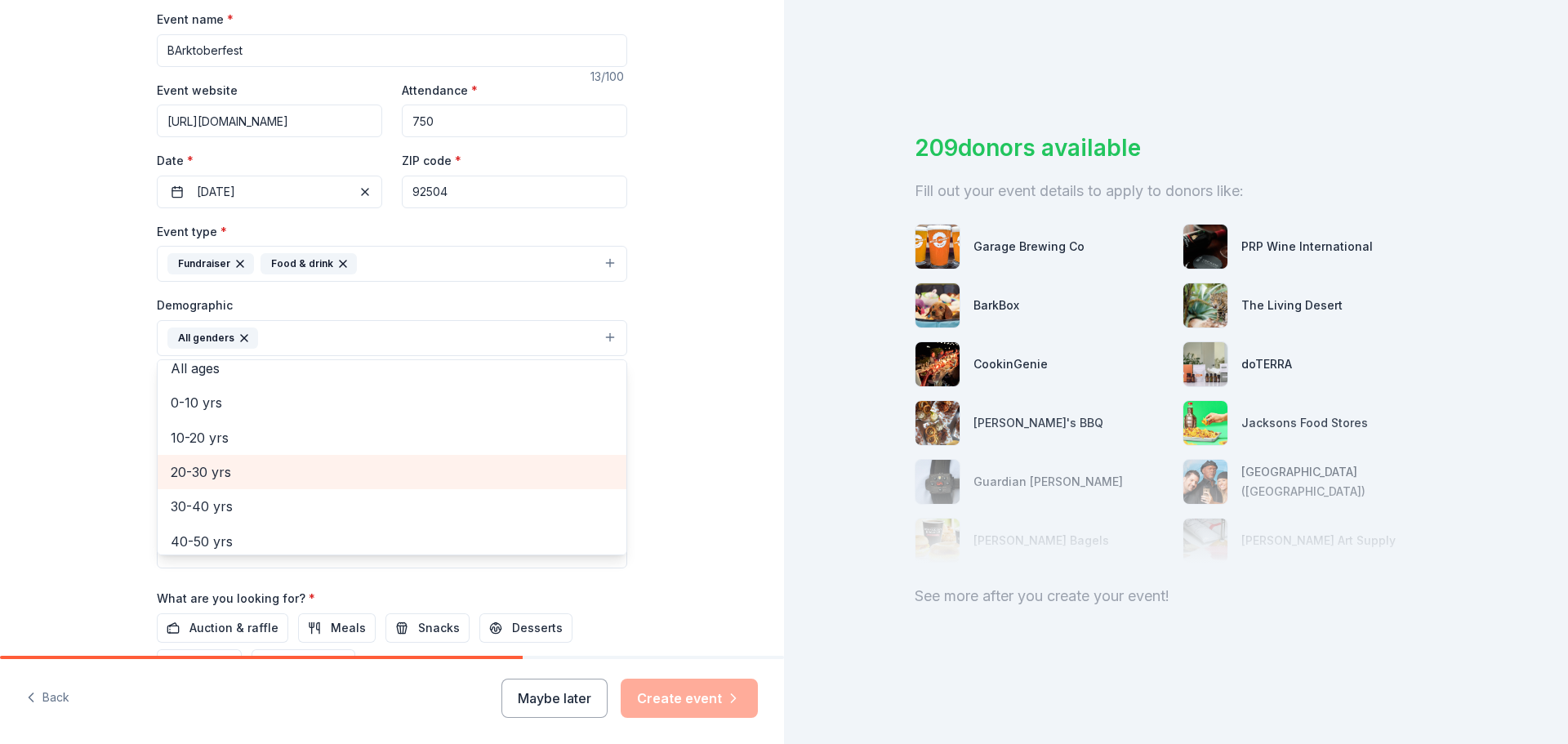
click at [259, 472] on span "20-30 yrs" at bounding box center [392, 472] width 443 height 22
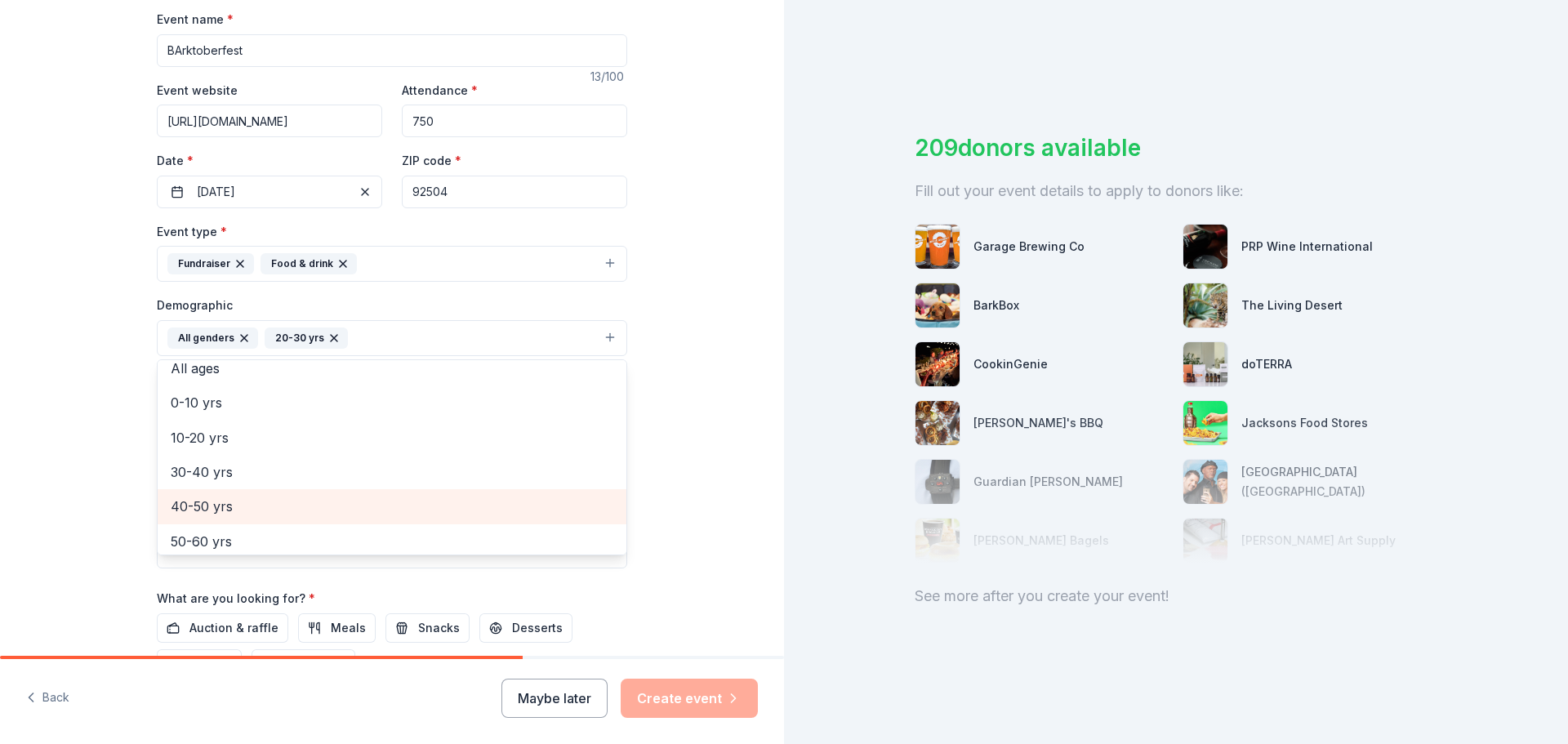
click at [225, 512] on span "40-50 yrs" at bounding box center [392, 507] width 443 height 22
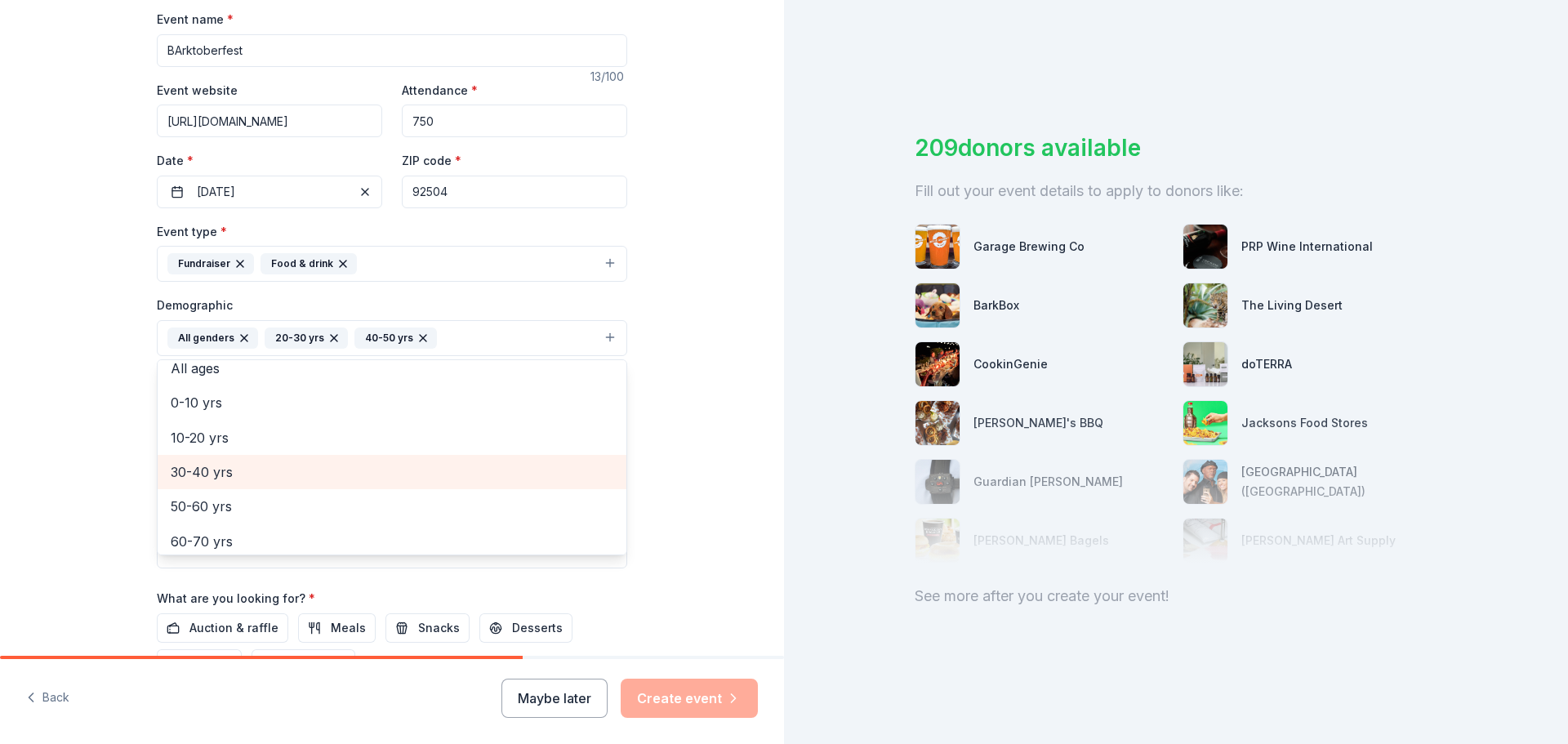
click at [238, 474] on span "30-40 yrs" at bounding box center [392, 472] width 443 height 22
click at [719, 439] on div "Tell us about your event. We'll find in-kind donations you can apply for. Event…" at bounding box center [392, 300] width 784 height 1090
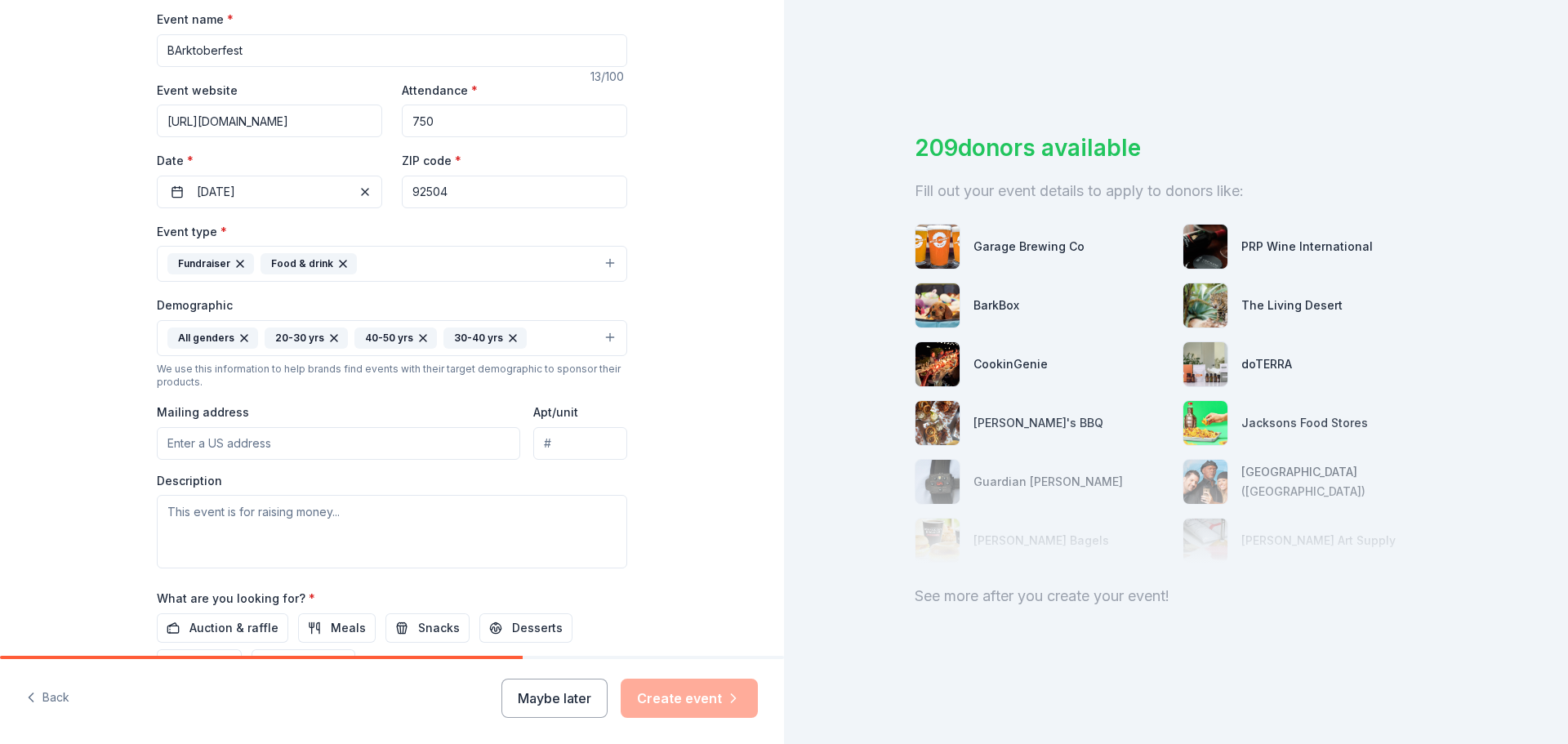
click at [311, 440] on input "Mailing address" at bounding box center [337, 443] width 363 height 32
type input "6165 Industrial Avenue"
type input "Riverside, CA 92504"
click at [437, 521] on textarea at bounding box center [392, 531] width 470 height 74
click at [173, 515] on textarea at bounding box center [392, 531] width 470 height 74
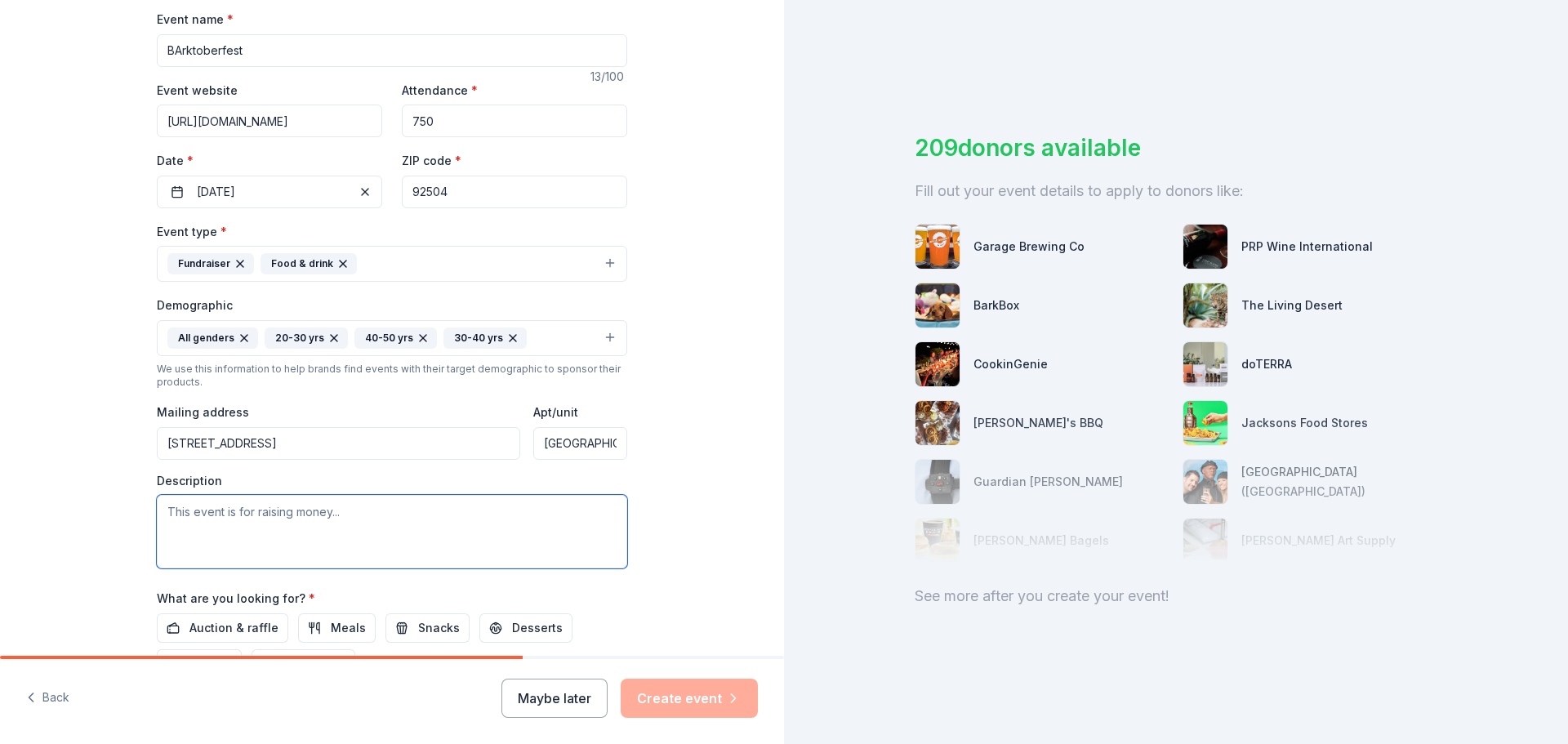
paste textarea "Riverside’s favorite pet-friendly craft beer festival! Join us on Saturday, Oct…"
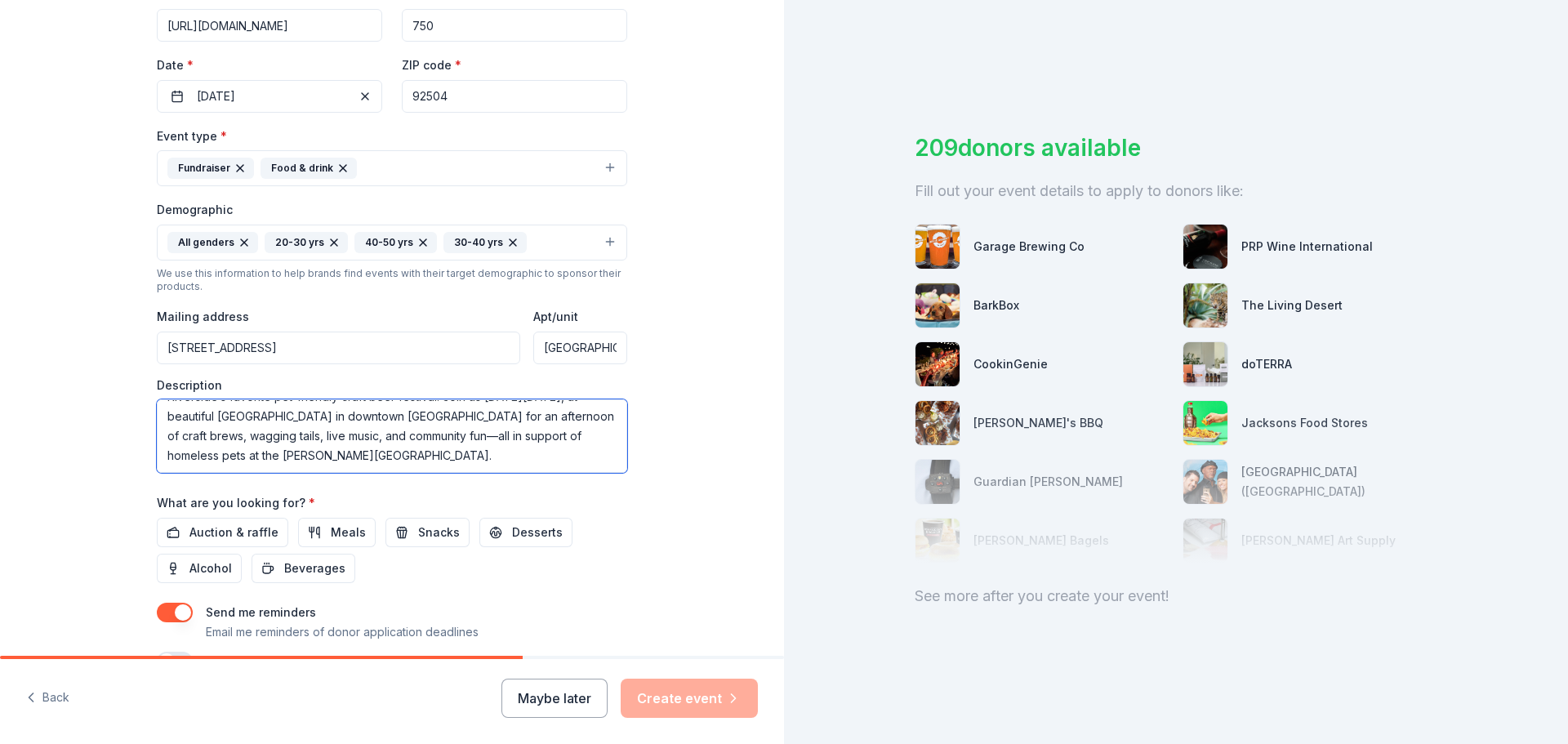
scroll to position [435, 0]
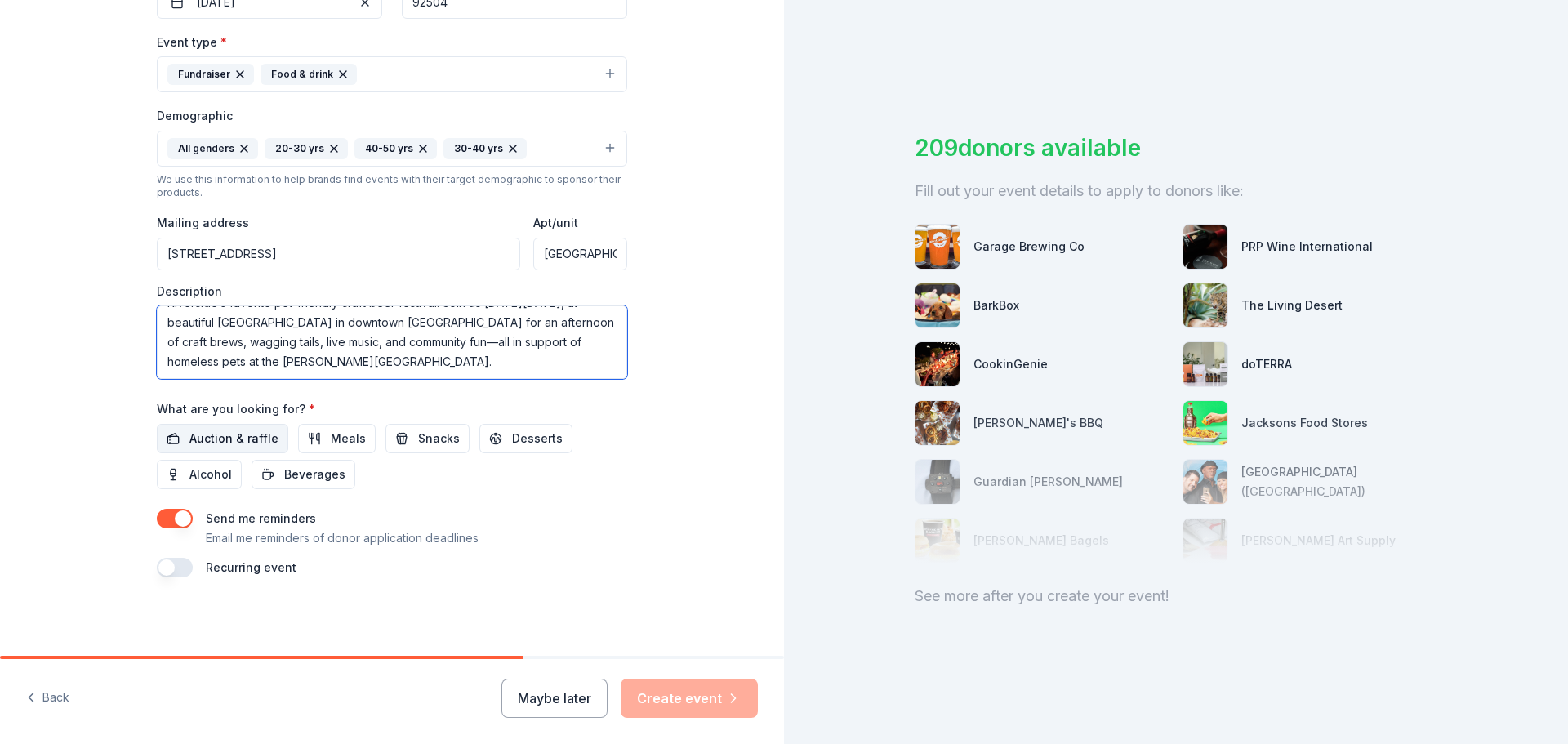
type textarea "Riverside’s favorite pet-friendly craft beer festival! Join us on Saturday, Oct…"
click at [234, 438] on span "Auction & raffle" at bounding box center [234, 439] width 89 height 20
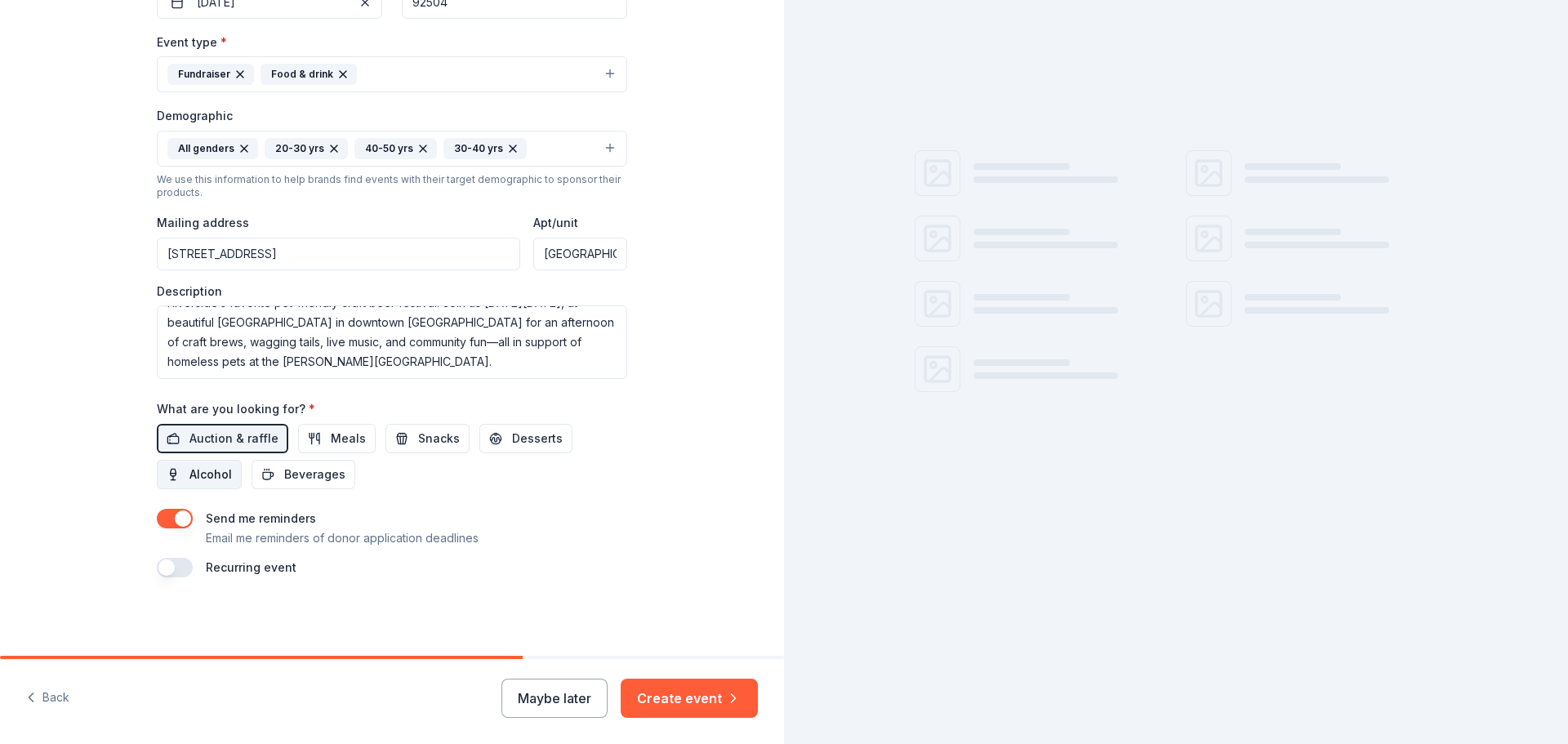
click at [208, 474] on span "Alcohol" at bounding box center [211, 474] width 42 height 20
click at [316, 478] on span "Beverages" at bounding box center [315, 474] width 61 height 20
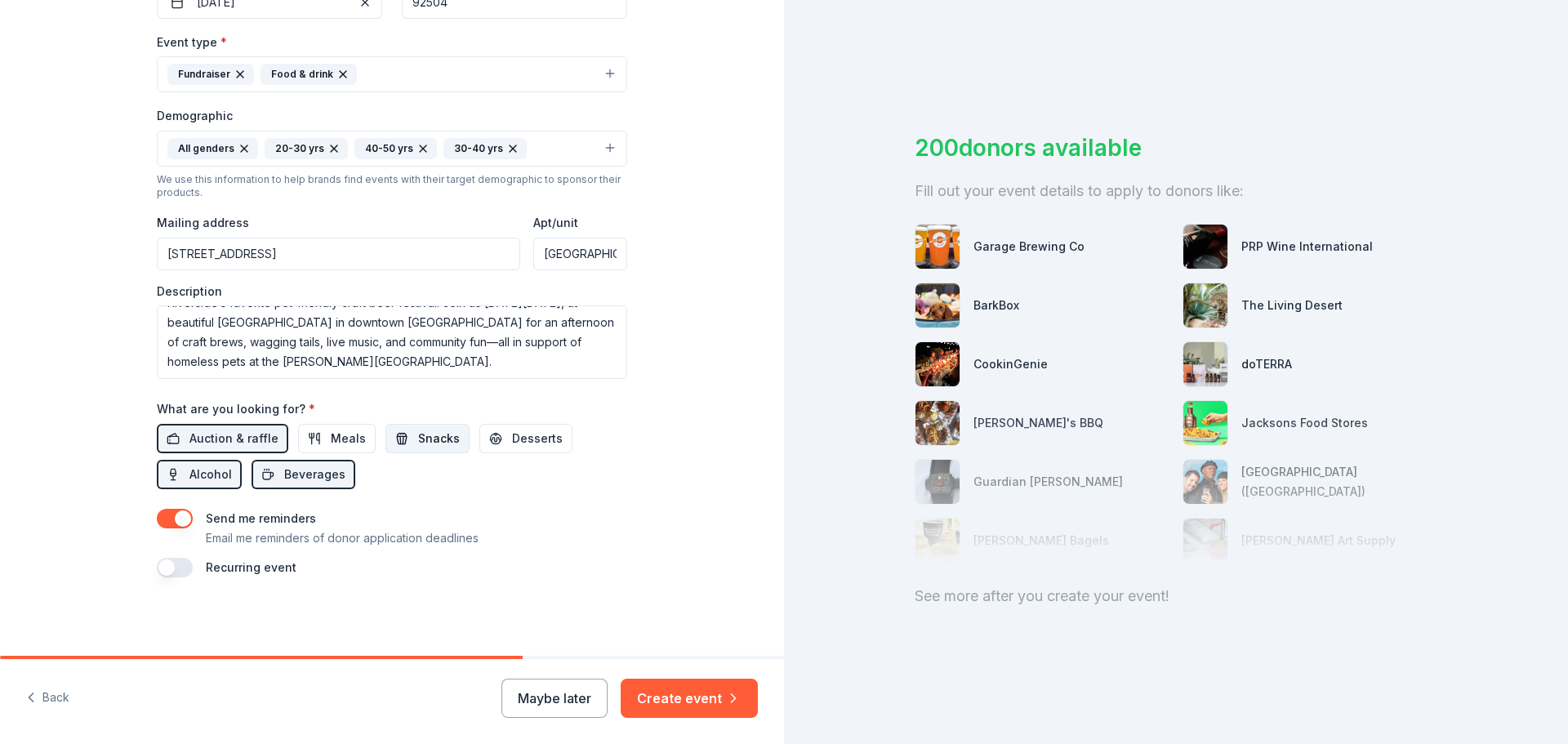
click at [429, 435] on span "Snacks" at bounding box center [439, 439] width 41 height 20
click at [680, 694] on button "Create event" at bounding box center [689, 699] width 137 height 39
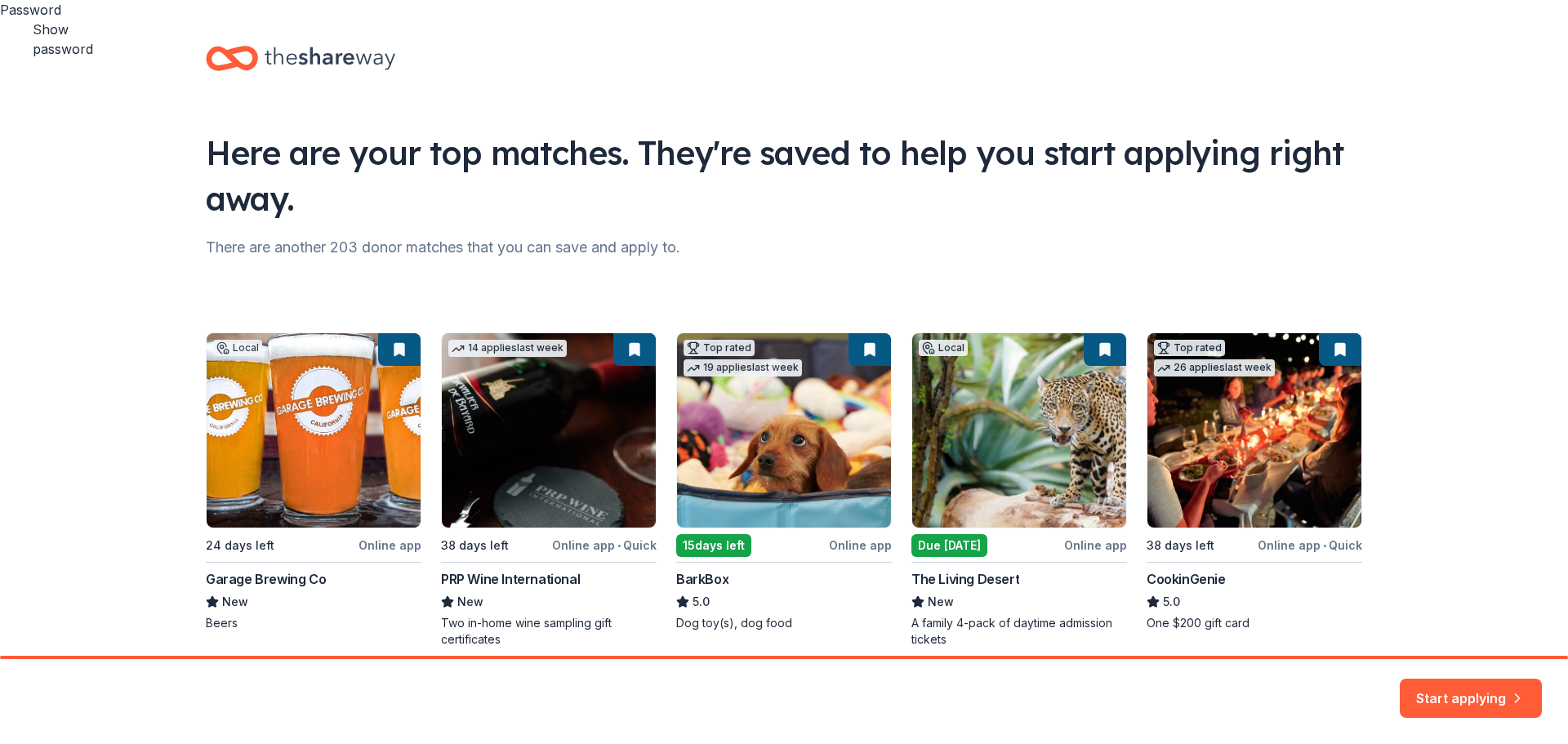
click at [330, 439] on div "Local 24 days left Online app Garage Brewing Co New Beers 14 applies last week …" at bounding box center [783, 490] width 1156 height 315
click at [389, 547] on div "Local 24 days left Online app Garage Brewing Co New Beers 14 applies last week …" at bounding box center [783, 490] width 1156 height 315
click at [391, 353] on div "Local 24 days left Online app Garage Brewing Co New Beers 14 applies last week …" at bounding box center [783, 490] width 1156 height 315
click at [296, 403] on div "Local 24 days left Online app Garage Brewing Co New Beers 14 applies last week …" at bounding box center [783, 490] width 1156 height 315
click at [1472, 688] on button "Start applying" at bounding box center [1471, 689] width 142 height 39
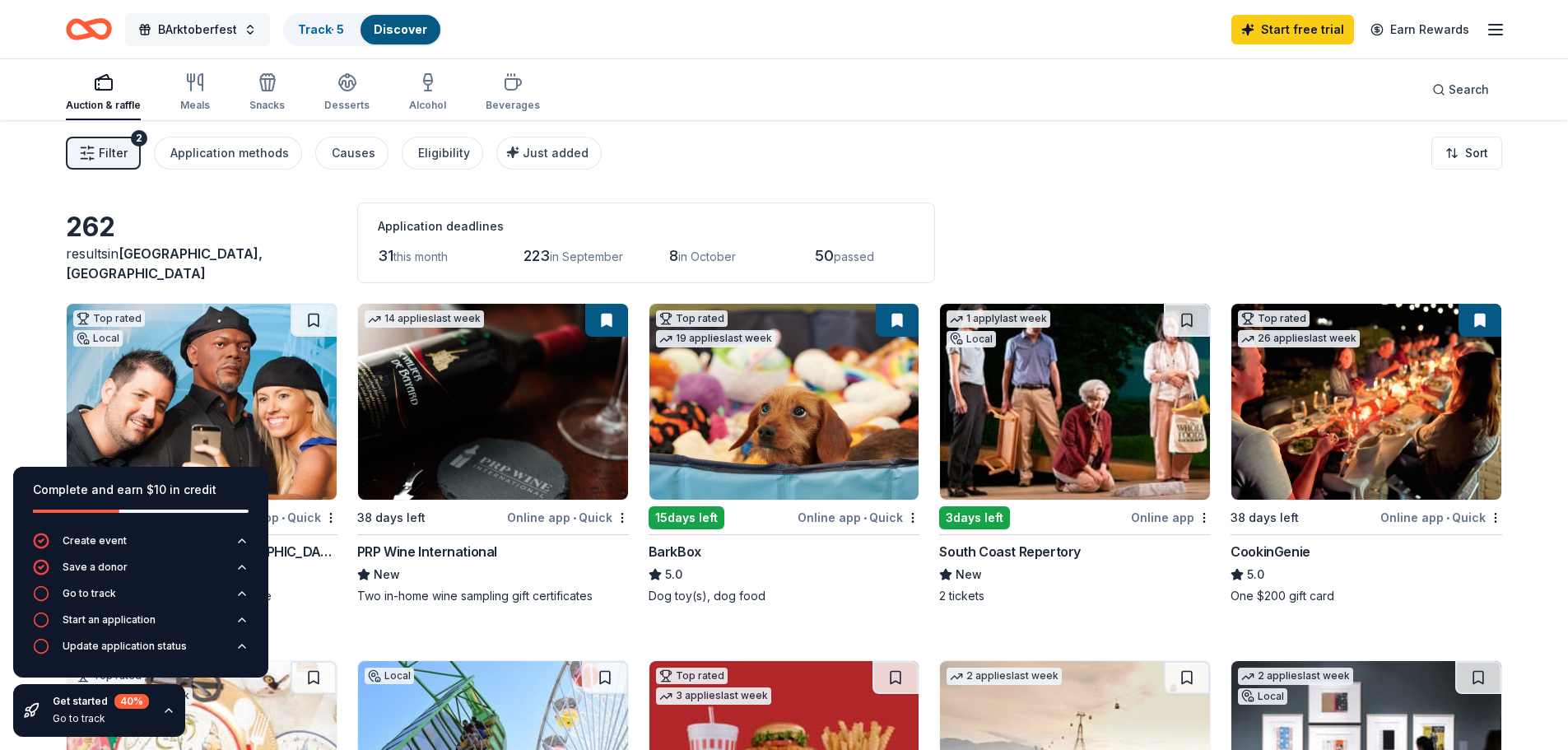
click at [221, 27] on span "BArktoberfest" at bounding box center [197, 30] width 79 height 20
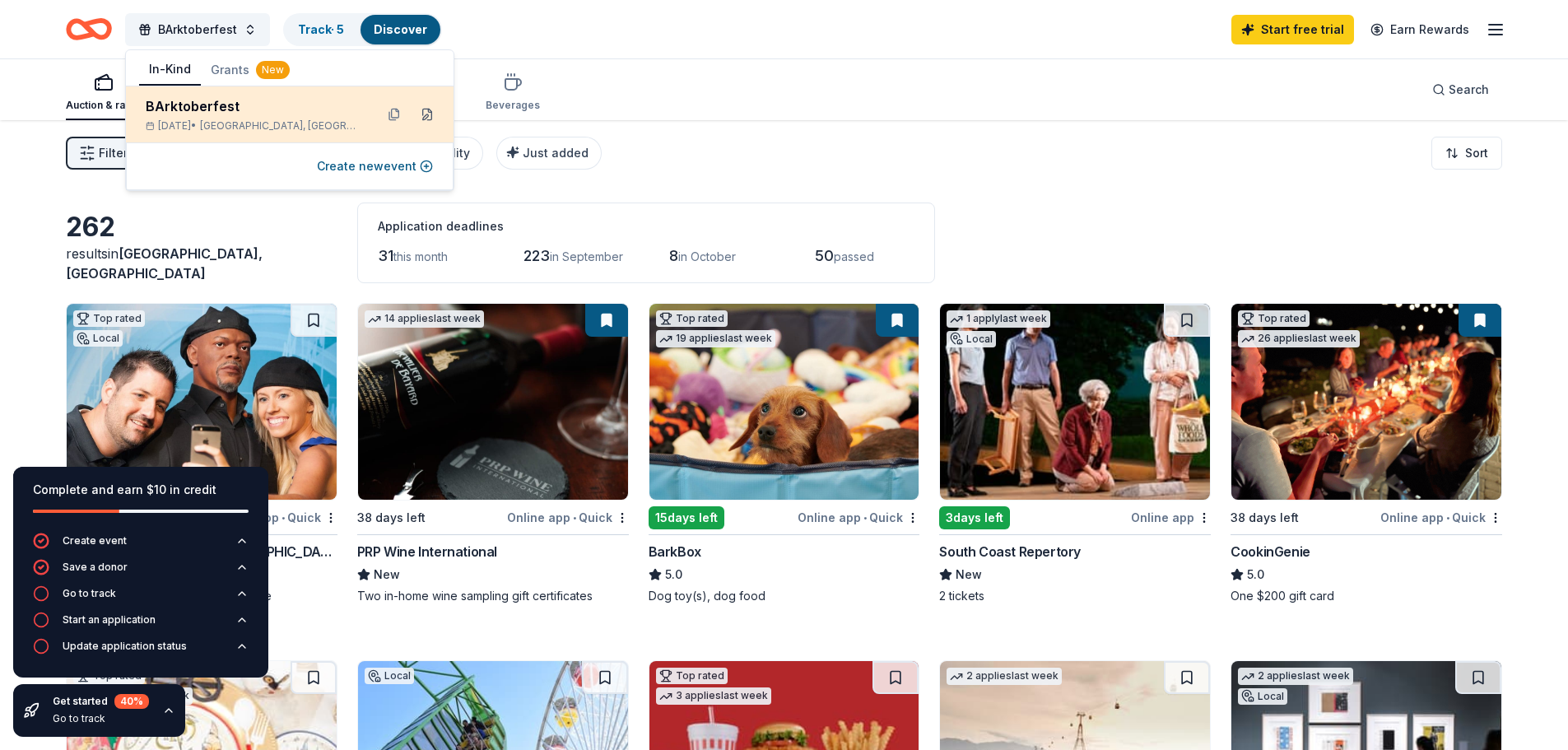
click at [424, 114] on button at bounding box center [427, 114] width 27 height 27
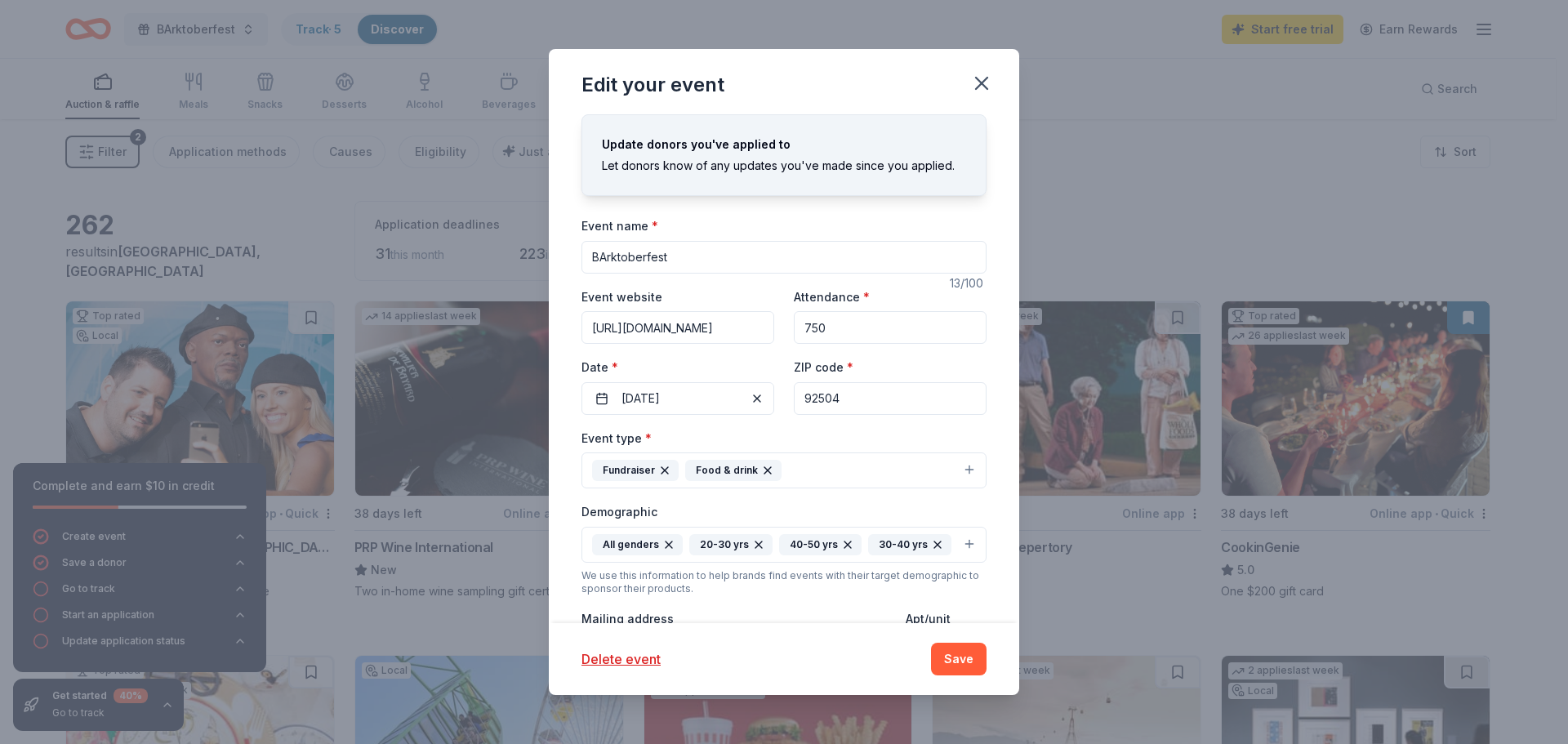
click at [607, 260] on input "BArktoberfest" at bounding box center [784, 257] width 405 height 32
type input "Barktoberfest"
click at [700, 400] on button "10/11/2025" at bounding box center [678, 398] width 193 height 32
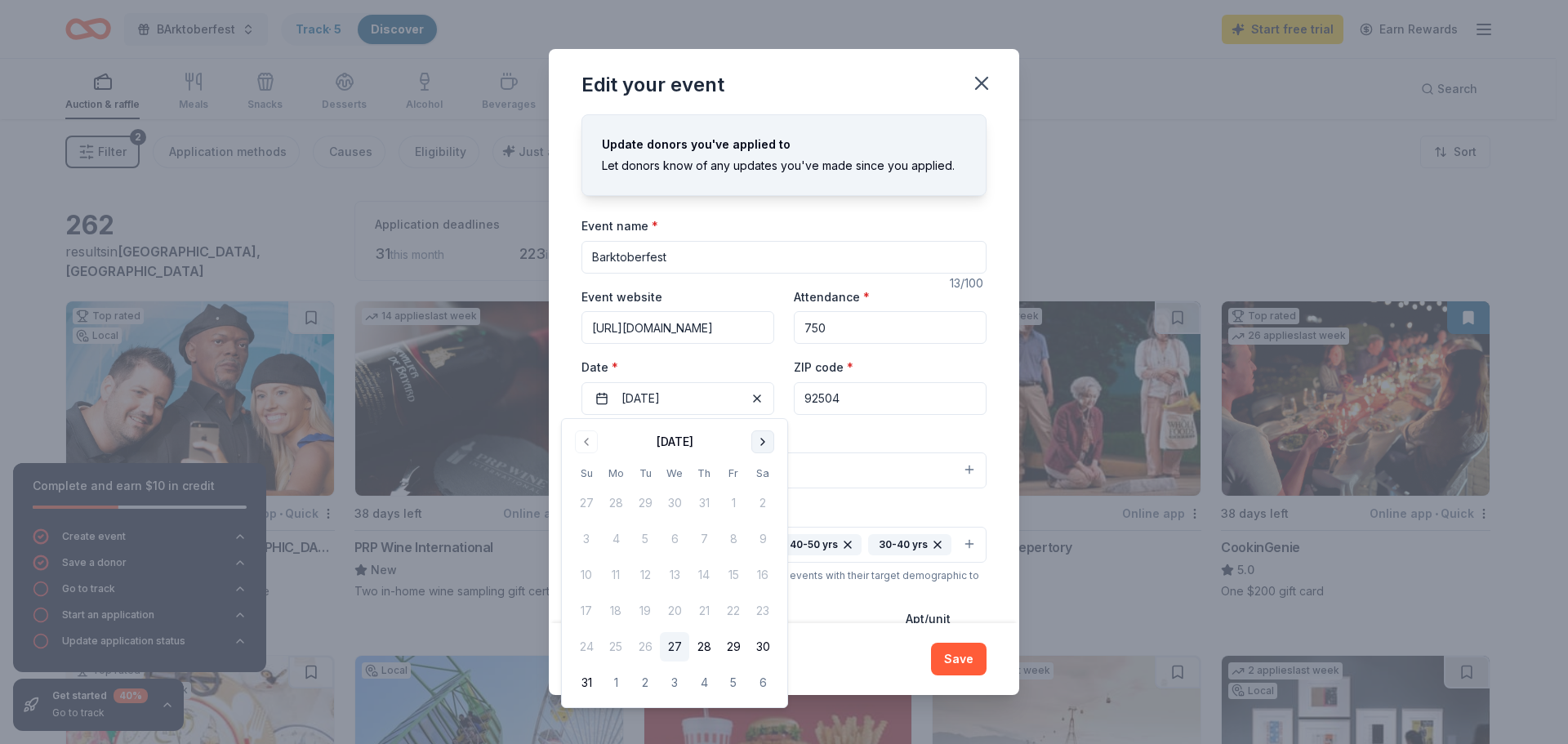
click at [760, 435] on button "Go to next month" at bounding box center [762, 441] width 23 height 23
click at [766, 537] on button "11" at bounding box center [762, 539] width 30 height 30
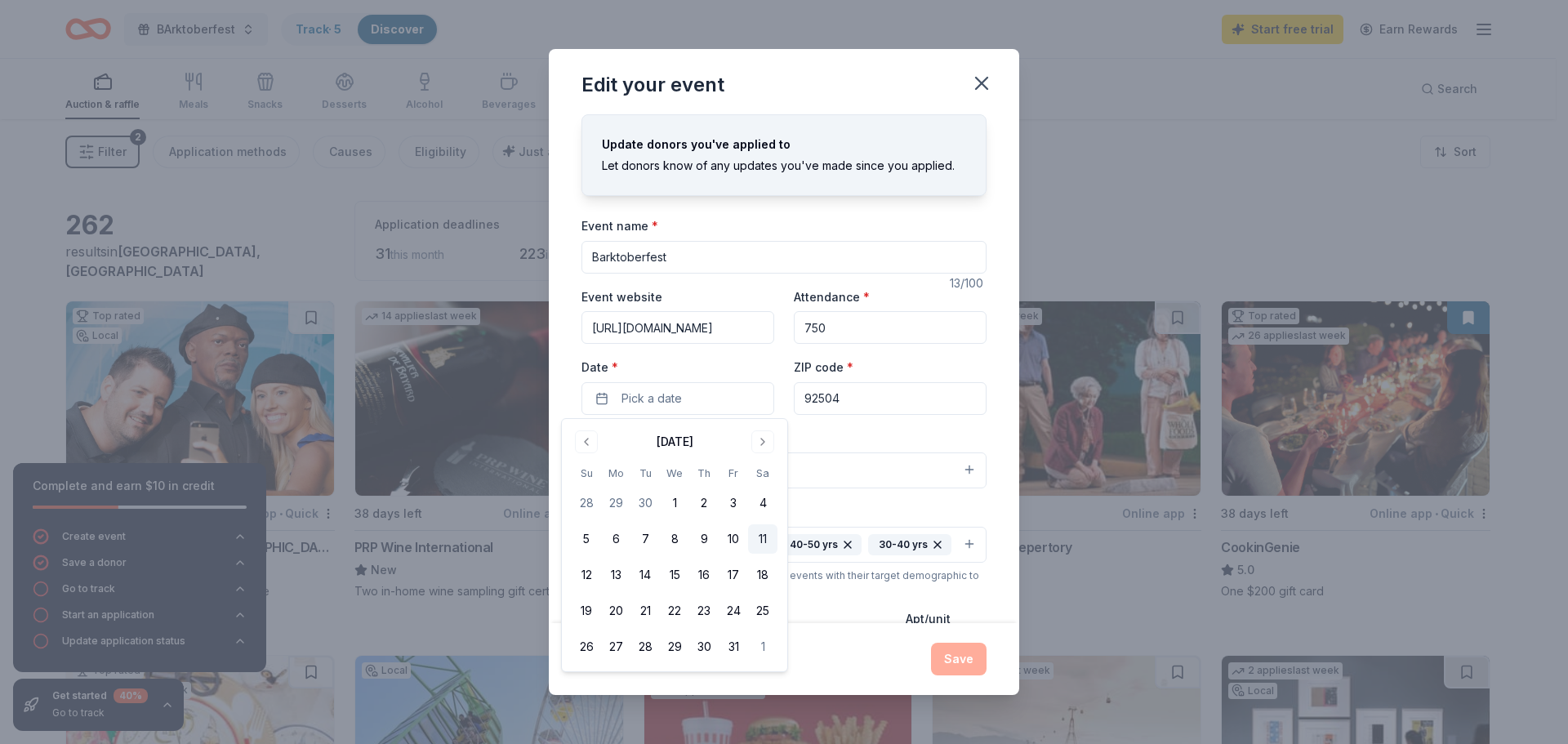
click at [764, 539] on button "11" at bounding box center [762, 539] width 30 height 30
click at [953, 654] on button "Save" at bounding box center [958, 658] width 55 height 32
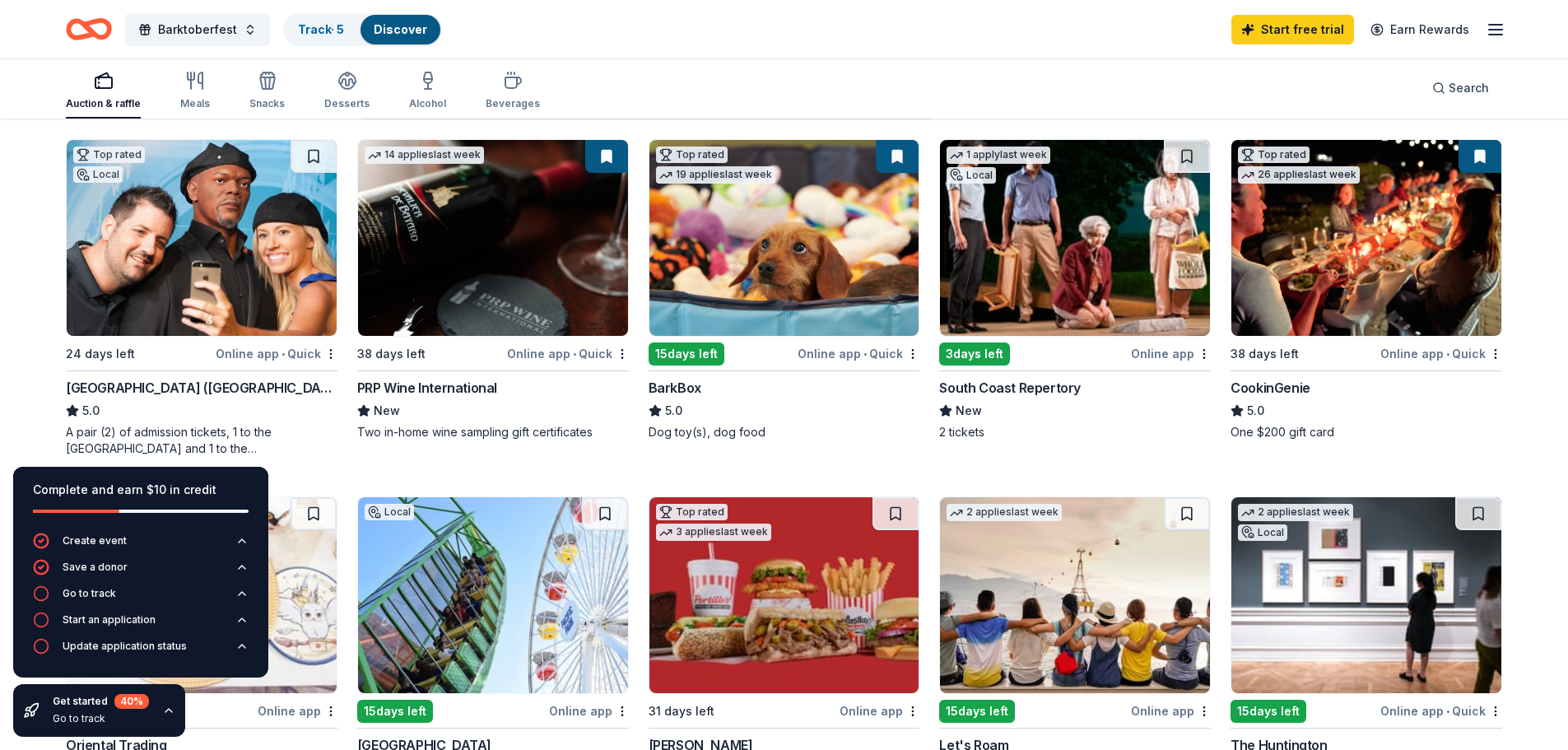
scroll to position [165, 0]
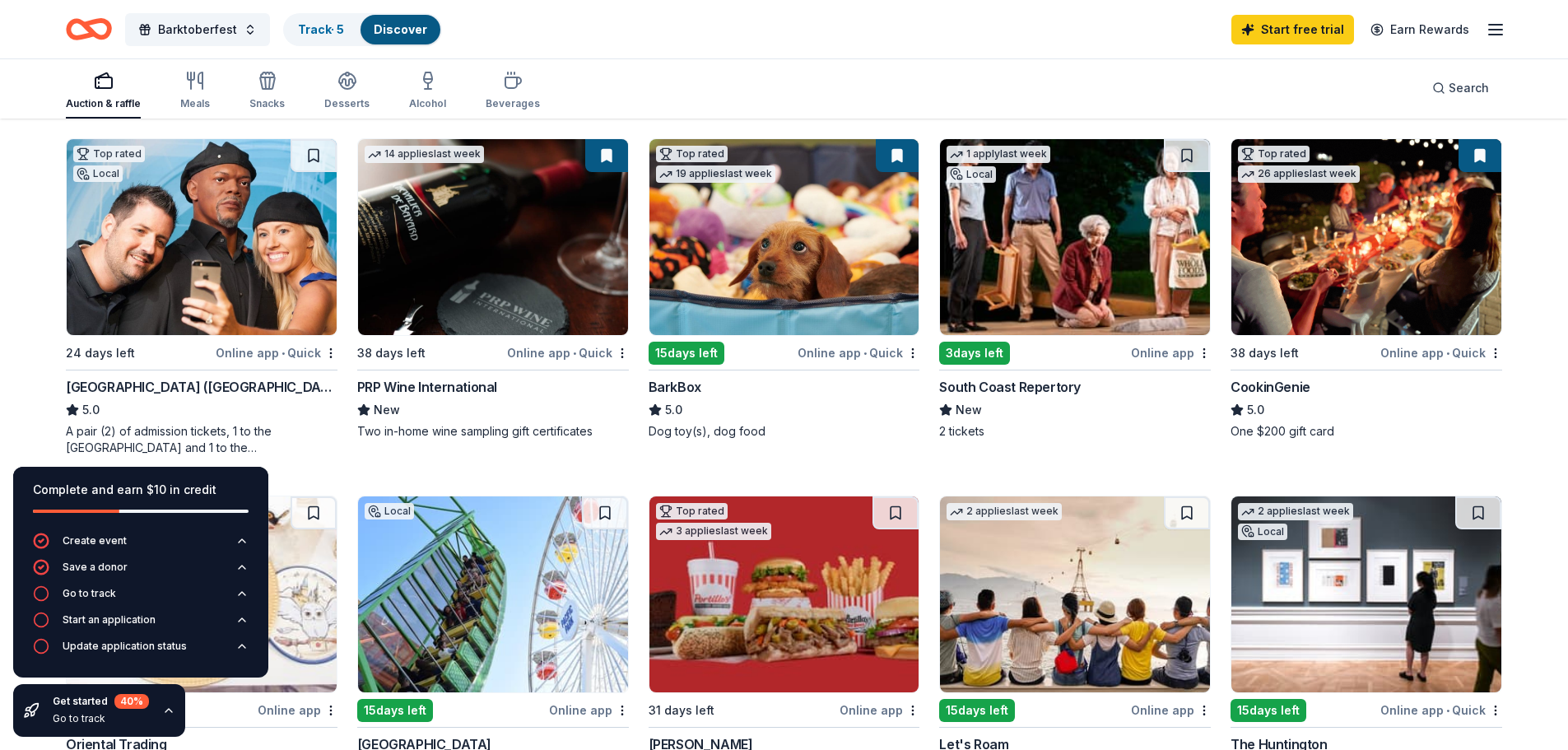
click at [503, 292] on img at bounding box center [493, 237] width 270 height 196
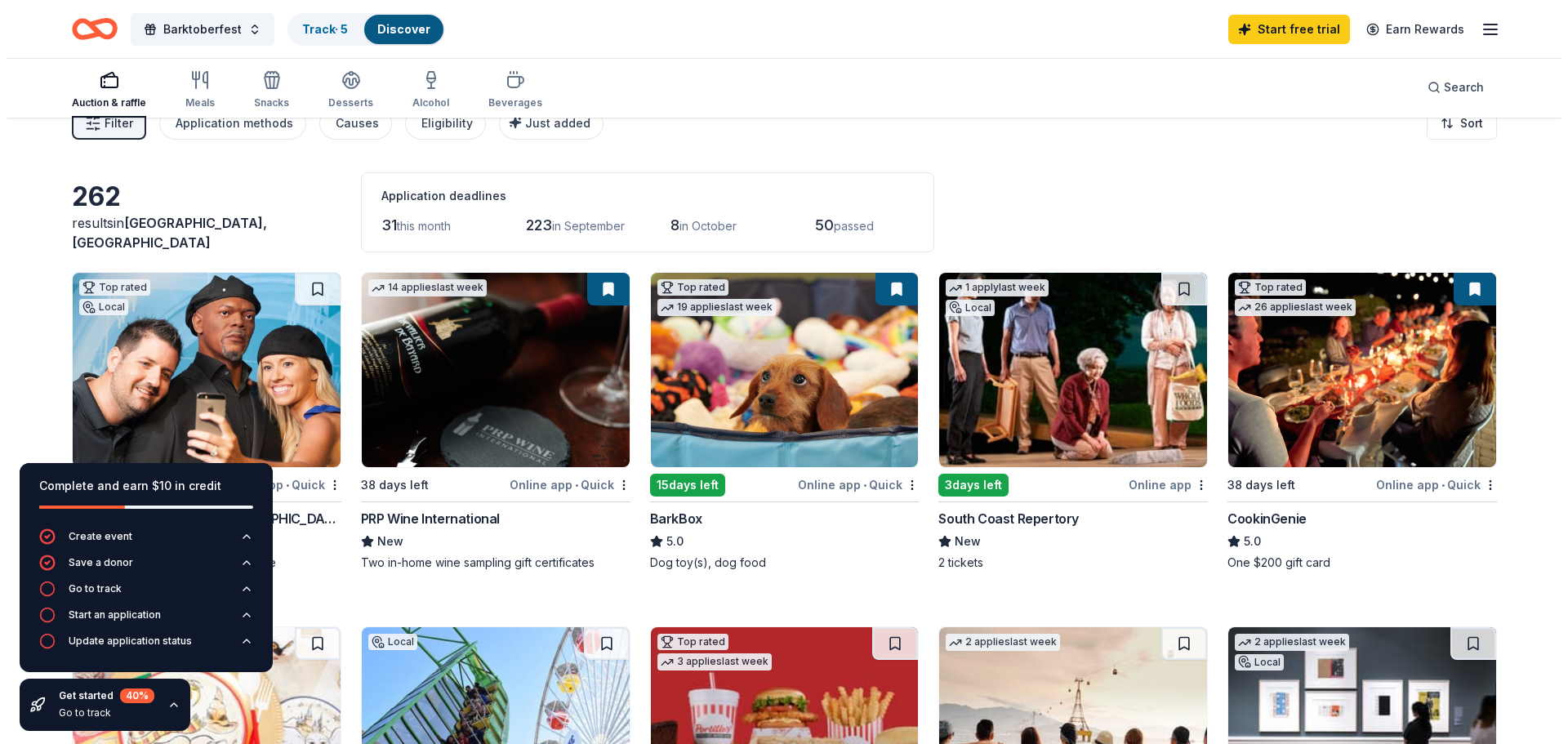
scroll to position [0, 0]
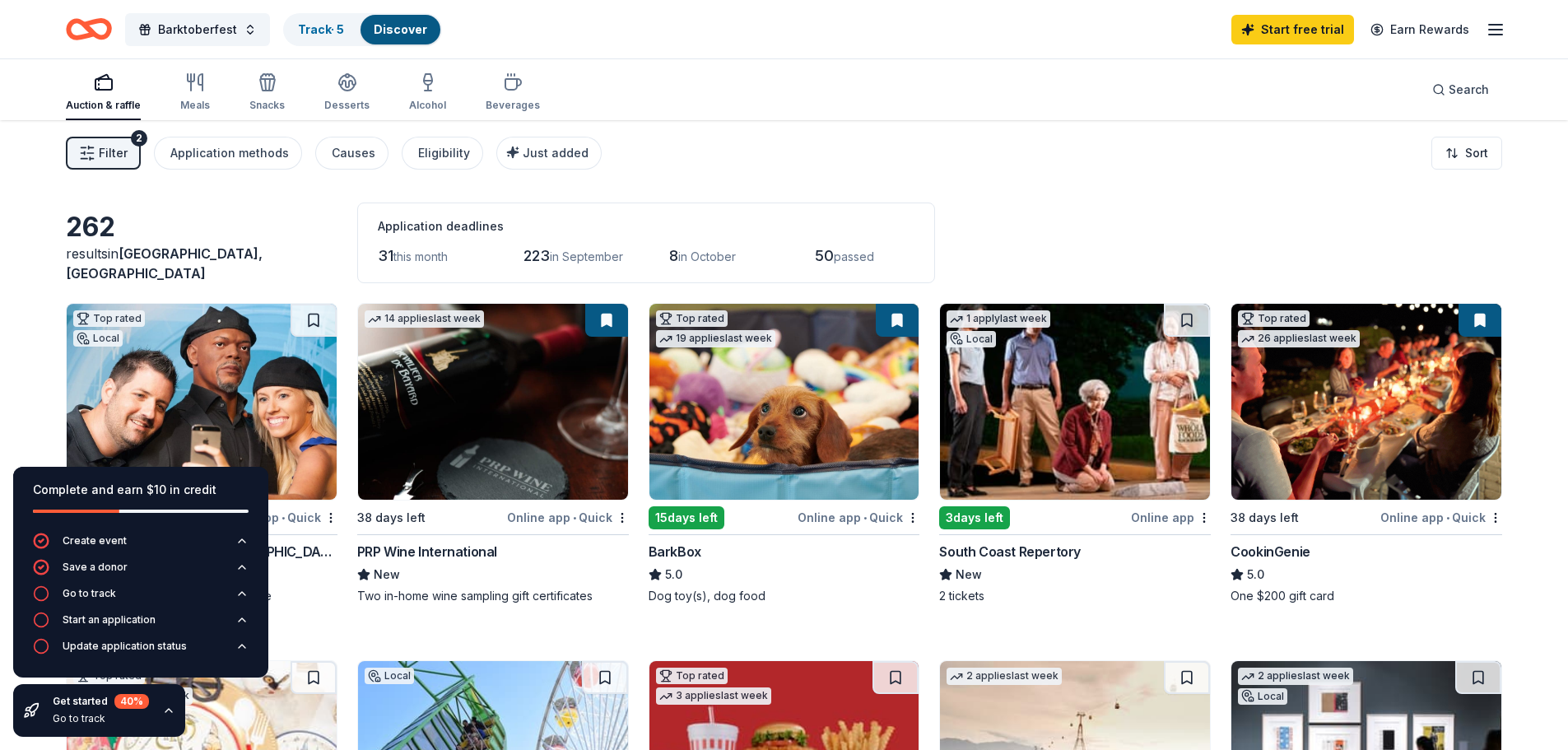
click at [98, 148] on button "Filter 2" at bounding box center [103, 153] width 75 height 33
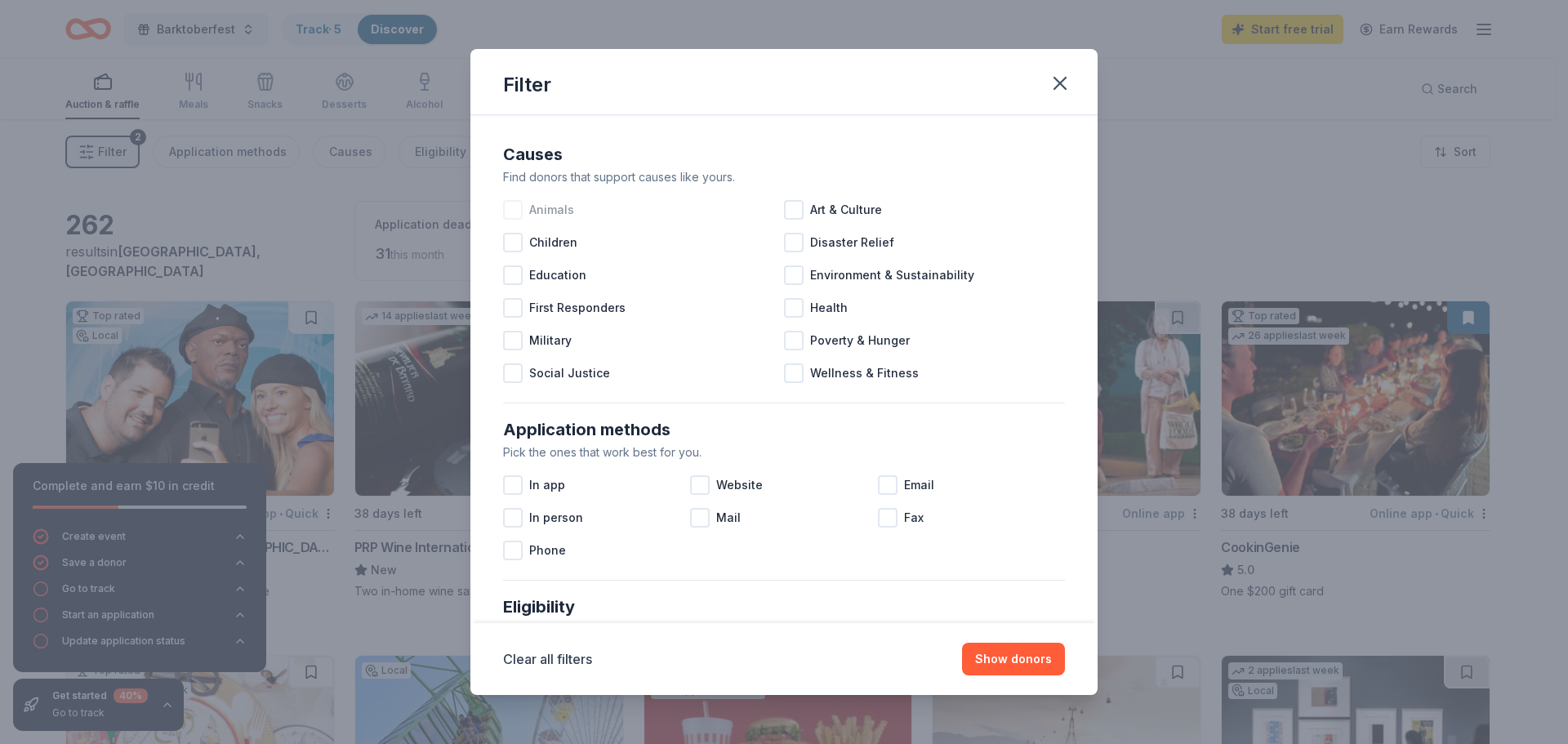
click at [513, 210] on div at bounding box center [513, 210] width 20 height 20
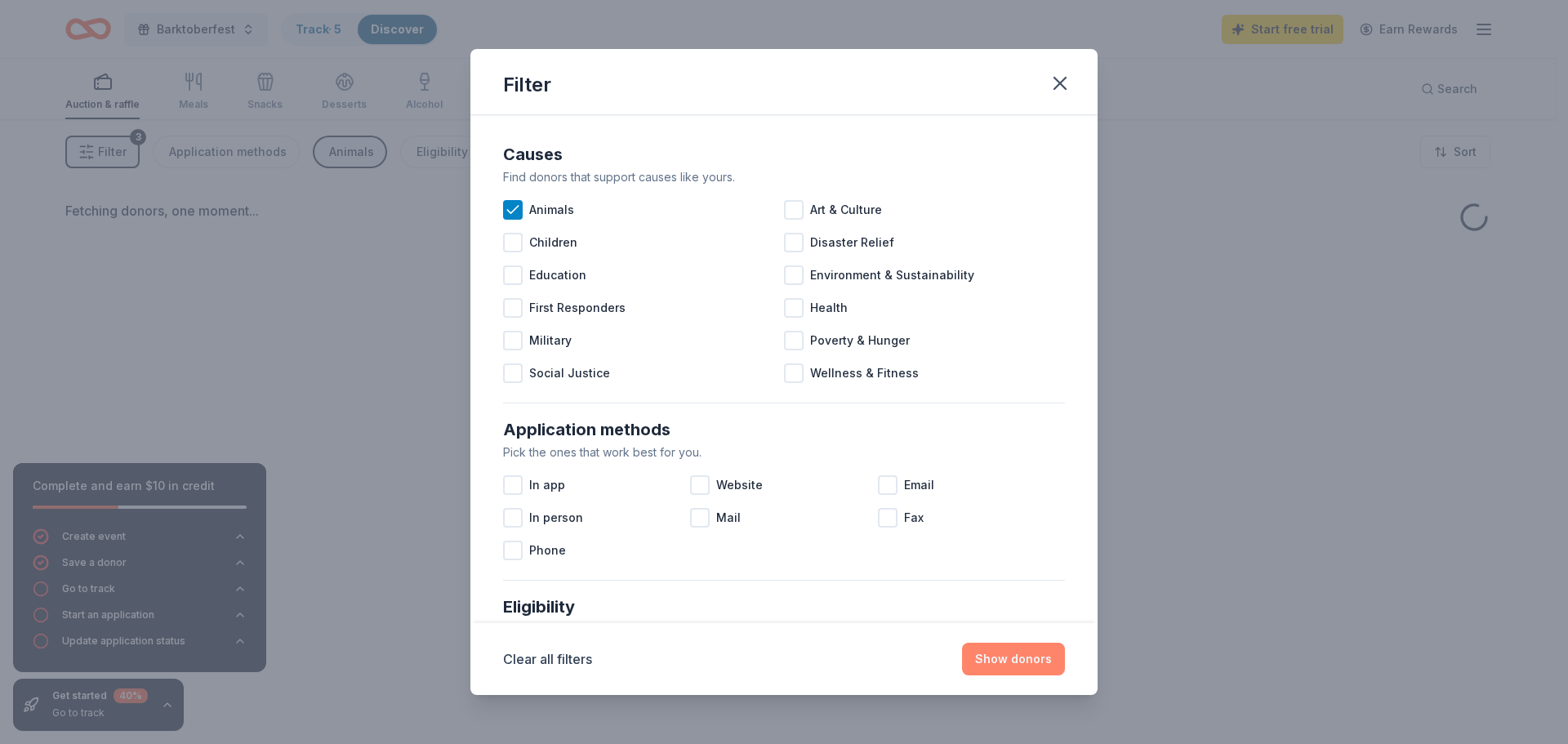
click at [1026, 666] on button "Show donors" at bounding box center [1013, 658] width 103 height 32
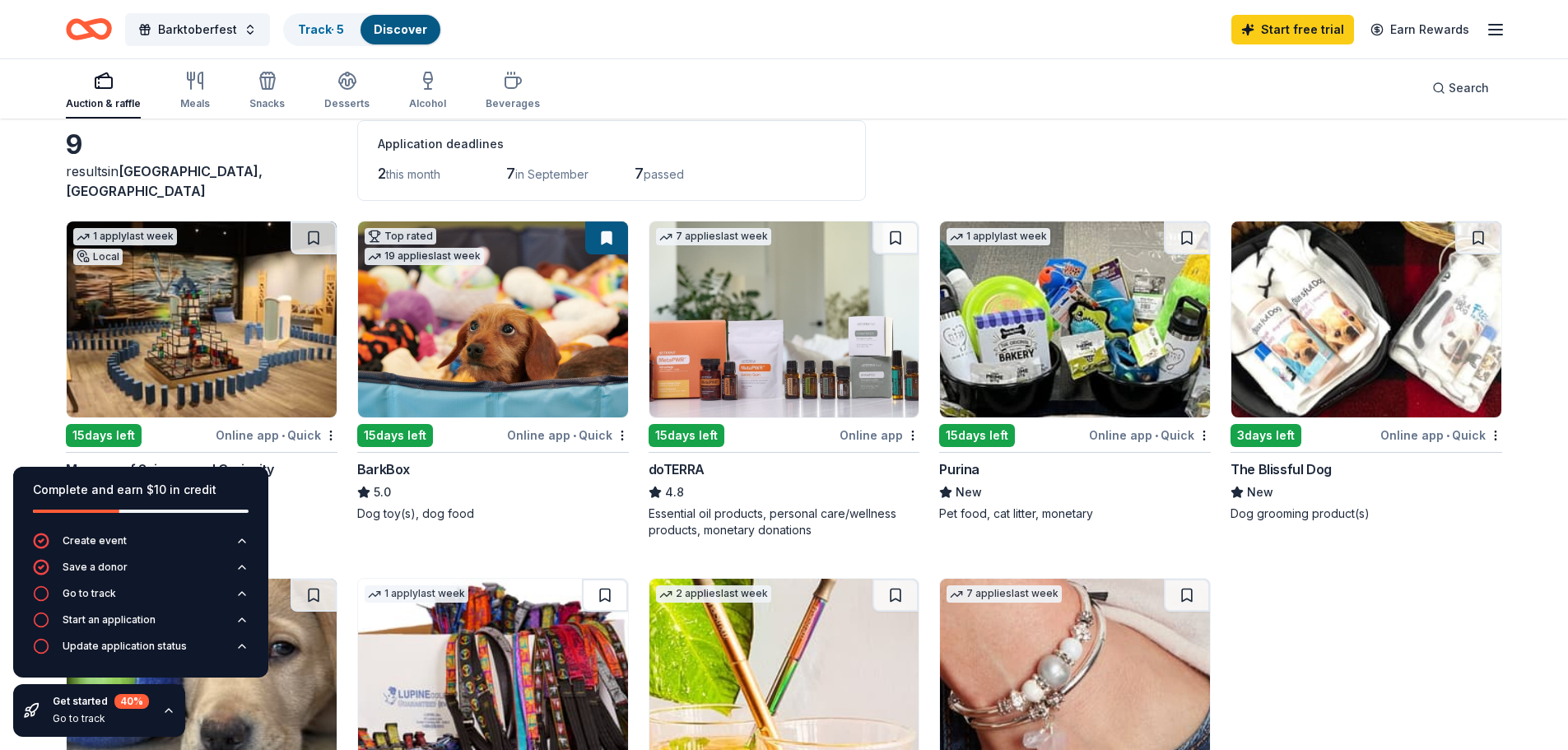
scroll to position [165, 0]
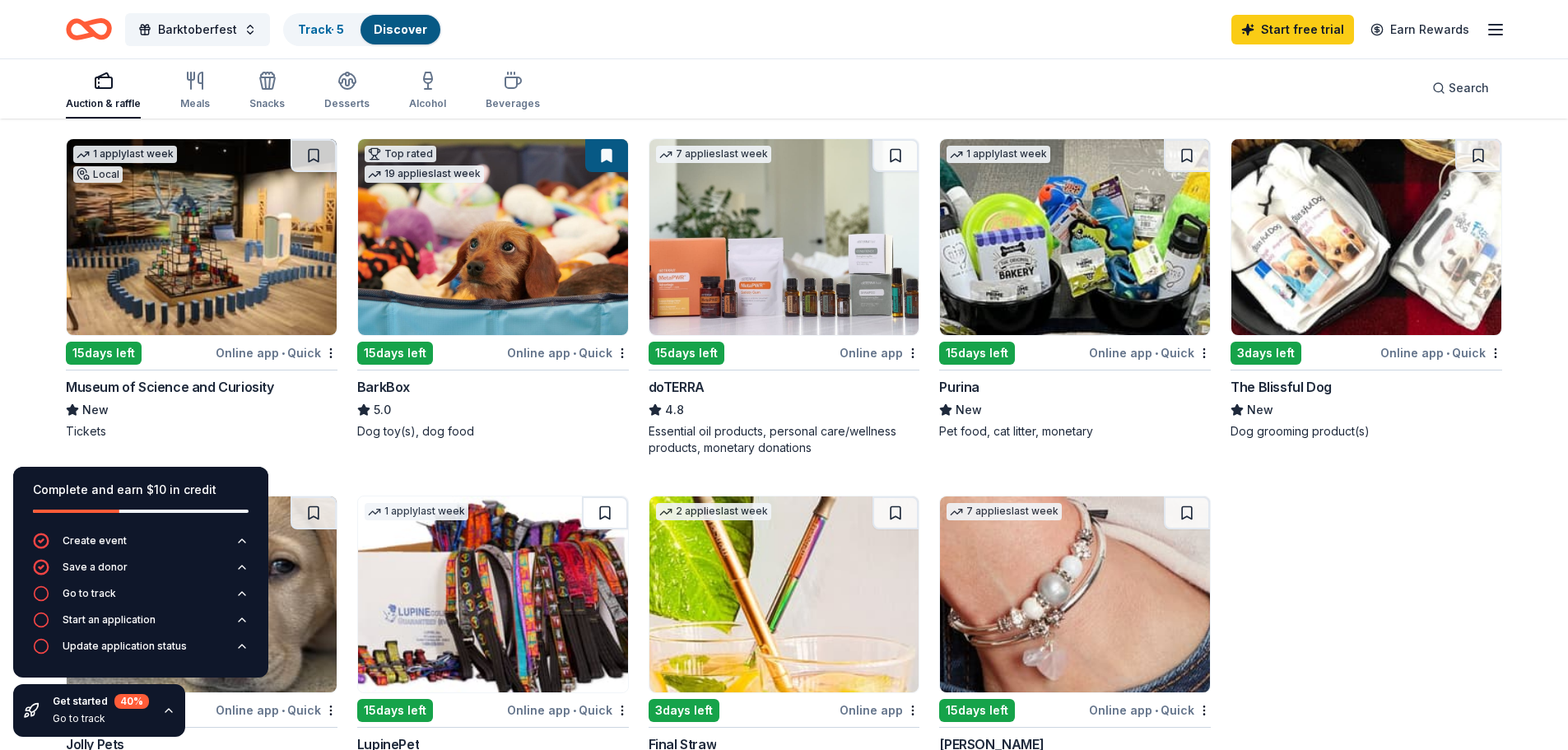
click at [220, 231] on img at bounding box center [201, 237] width 270 height 196
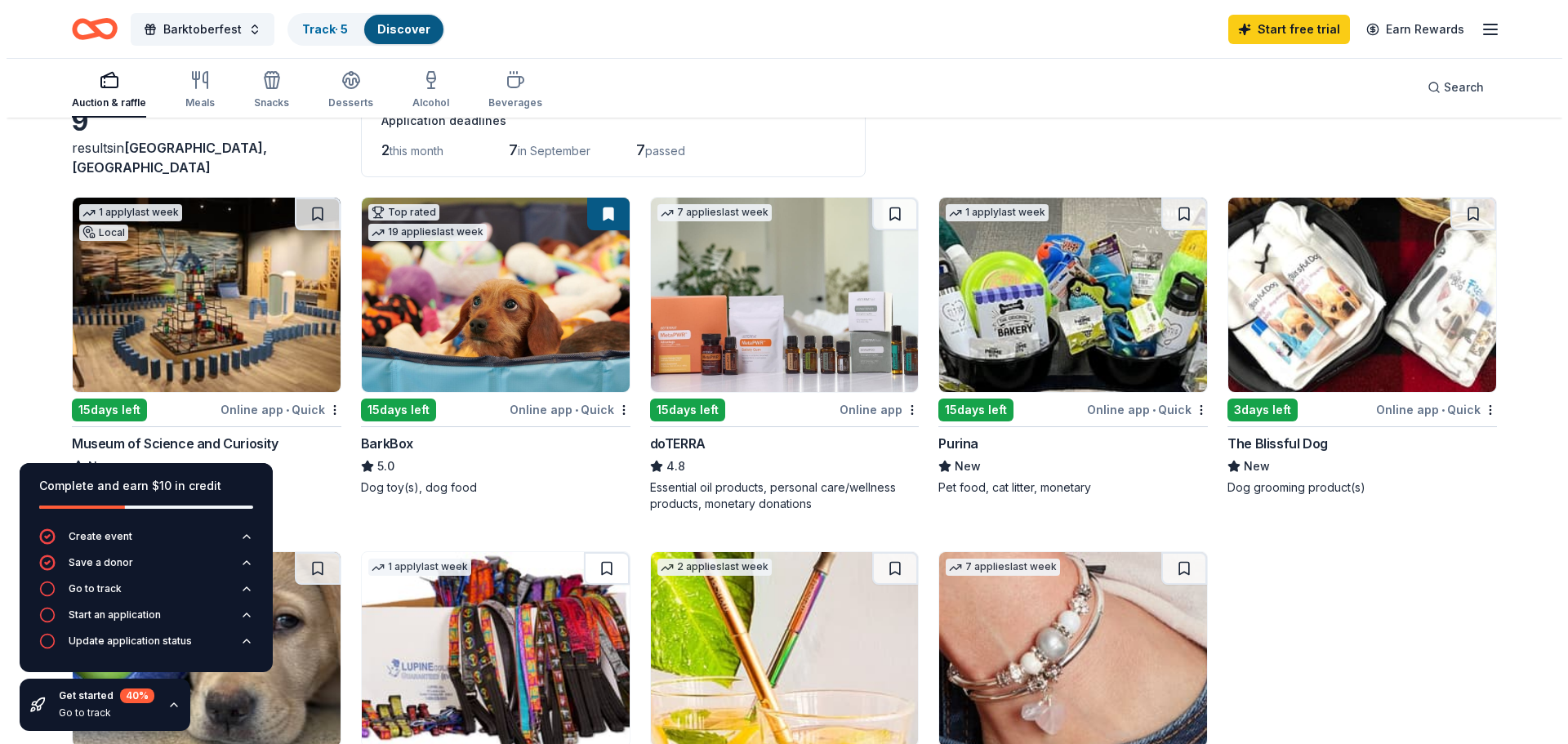
scroll to position [0, 0]
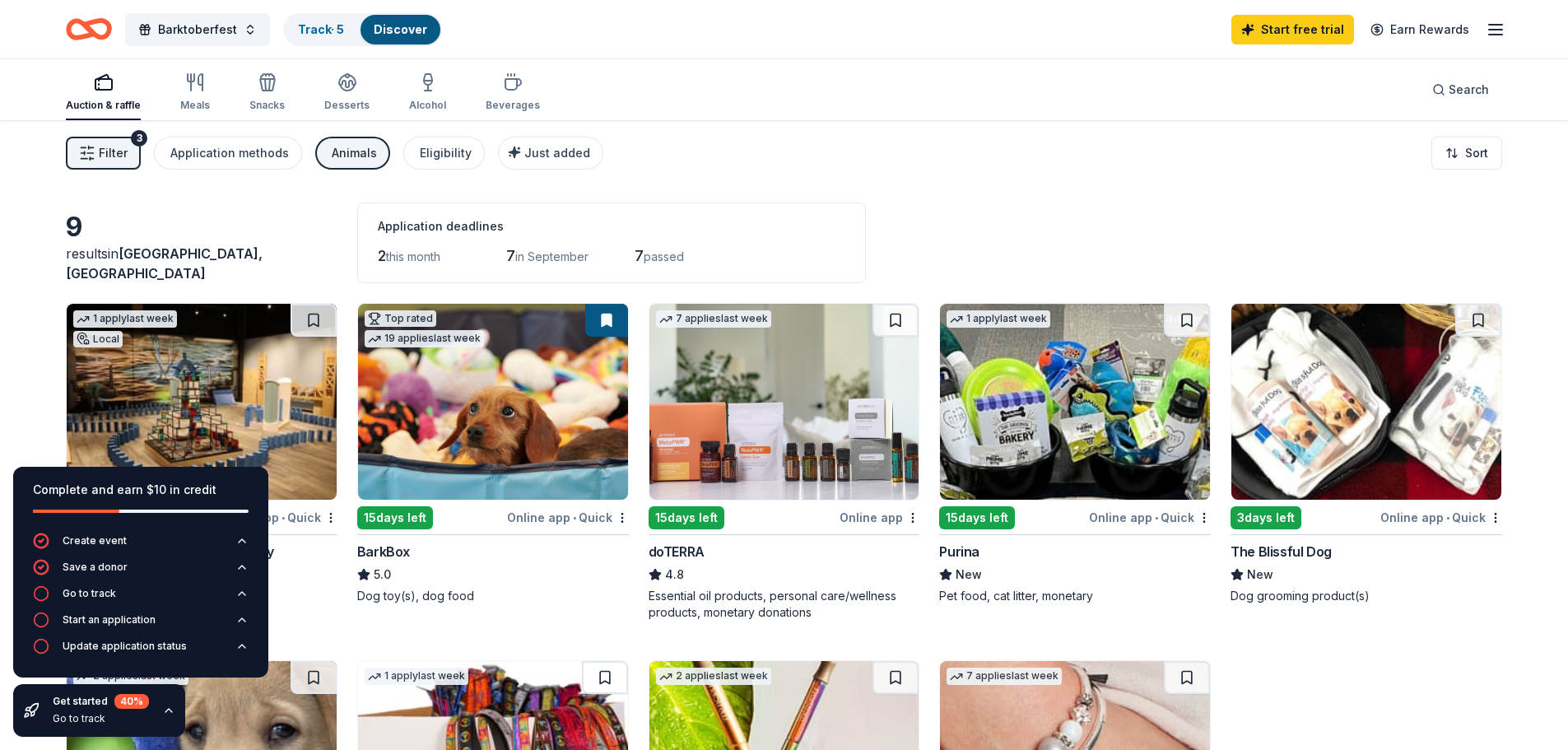
click at [116, 153] on span "Filter" at bounding box center [113, 153] width 29 height 20
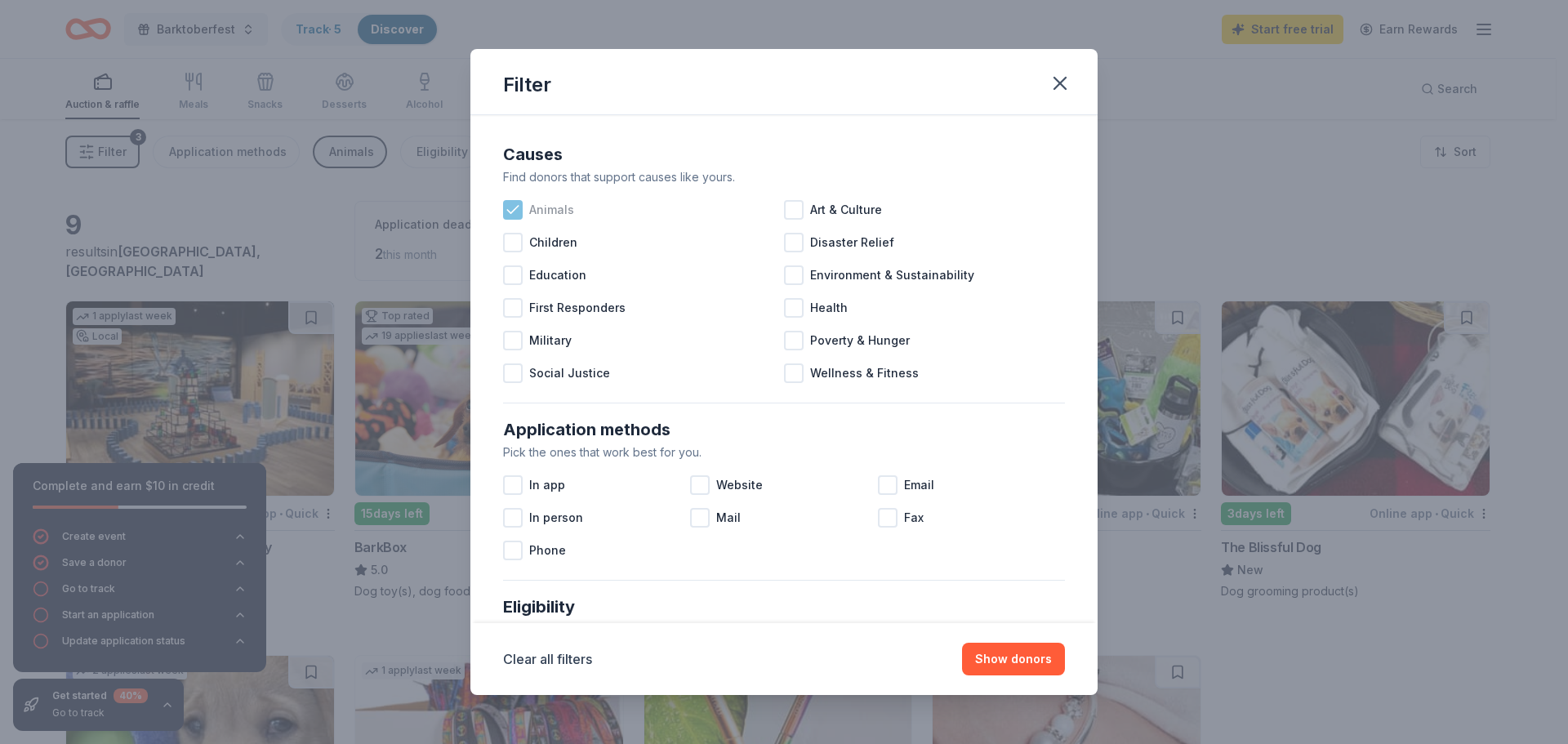
click at [512, 208] on icon at bounding box center [513, 210] width 17 height 17
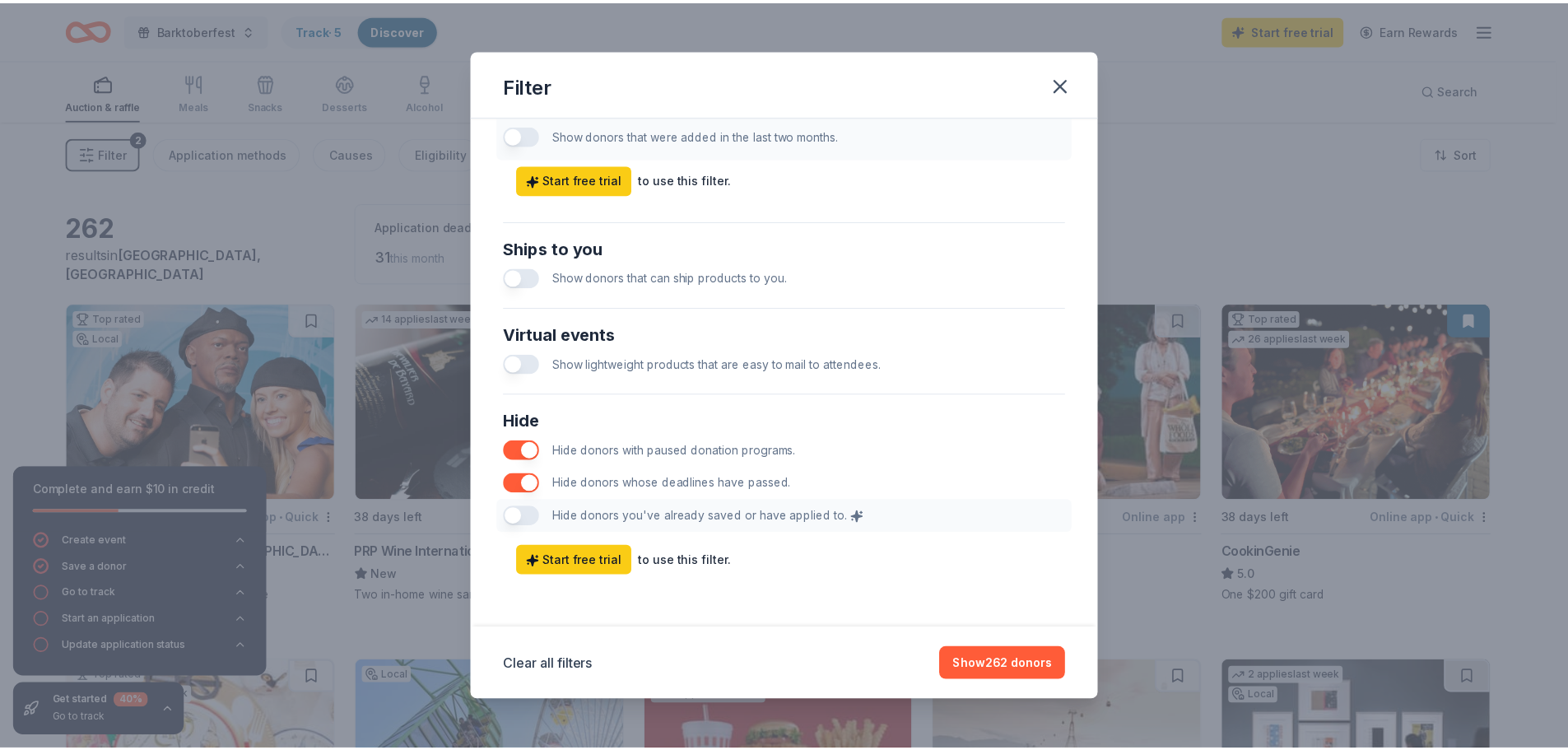
scroll to position [438, 0]
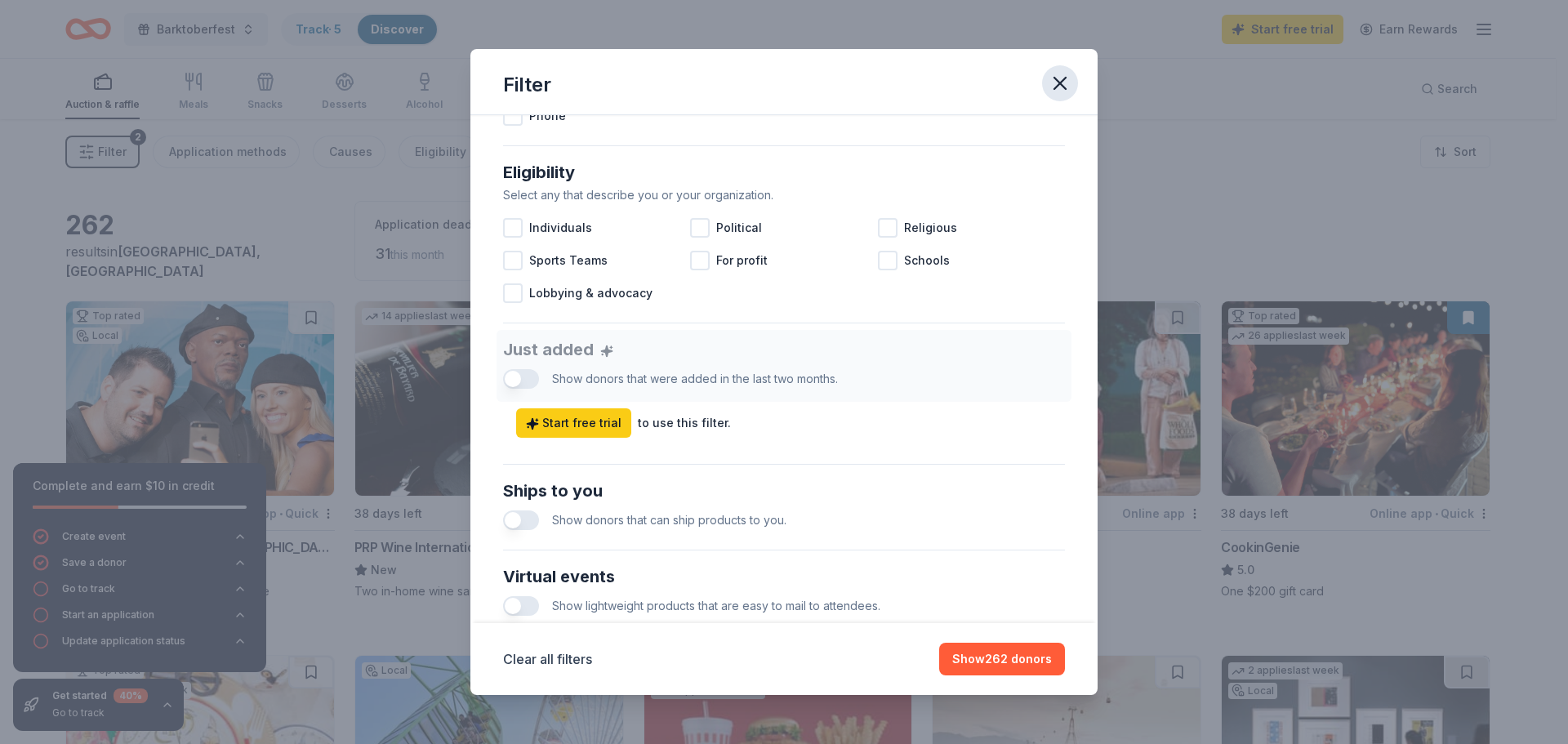
click at [1056, 89] on icon "button" at bounding box center [1059, 83] width 23 height 23
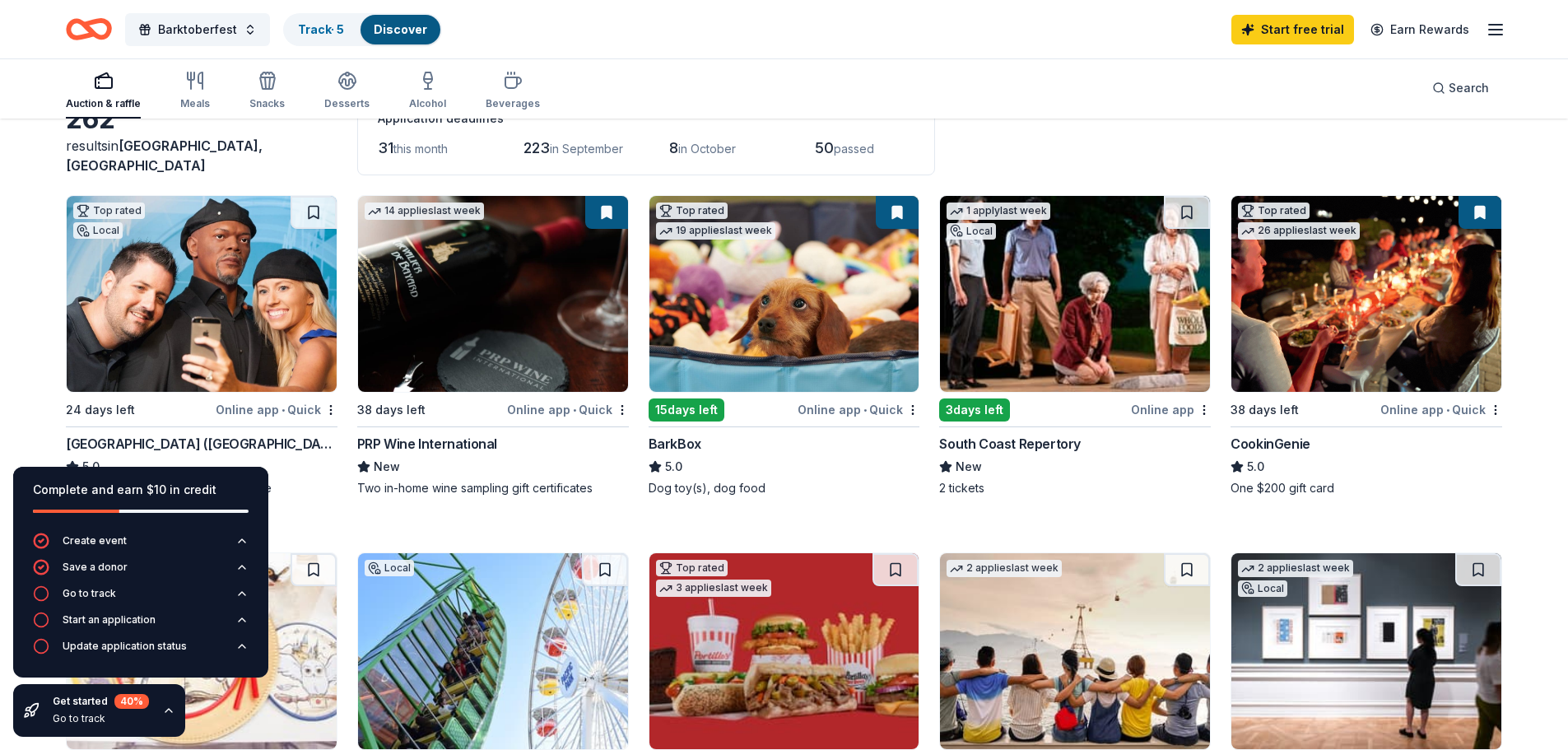
scroll to position [0, 0]
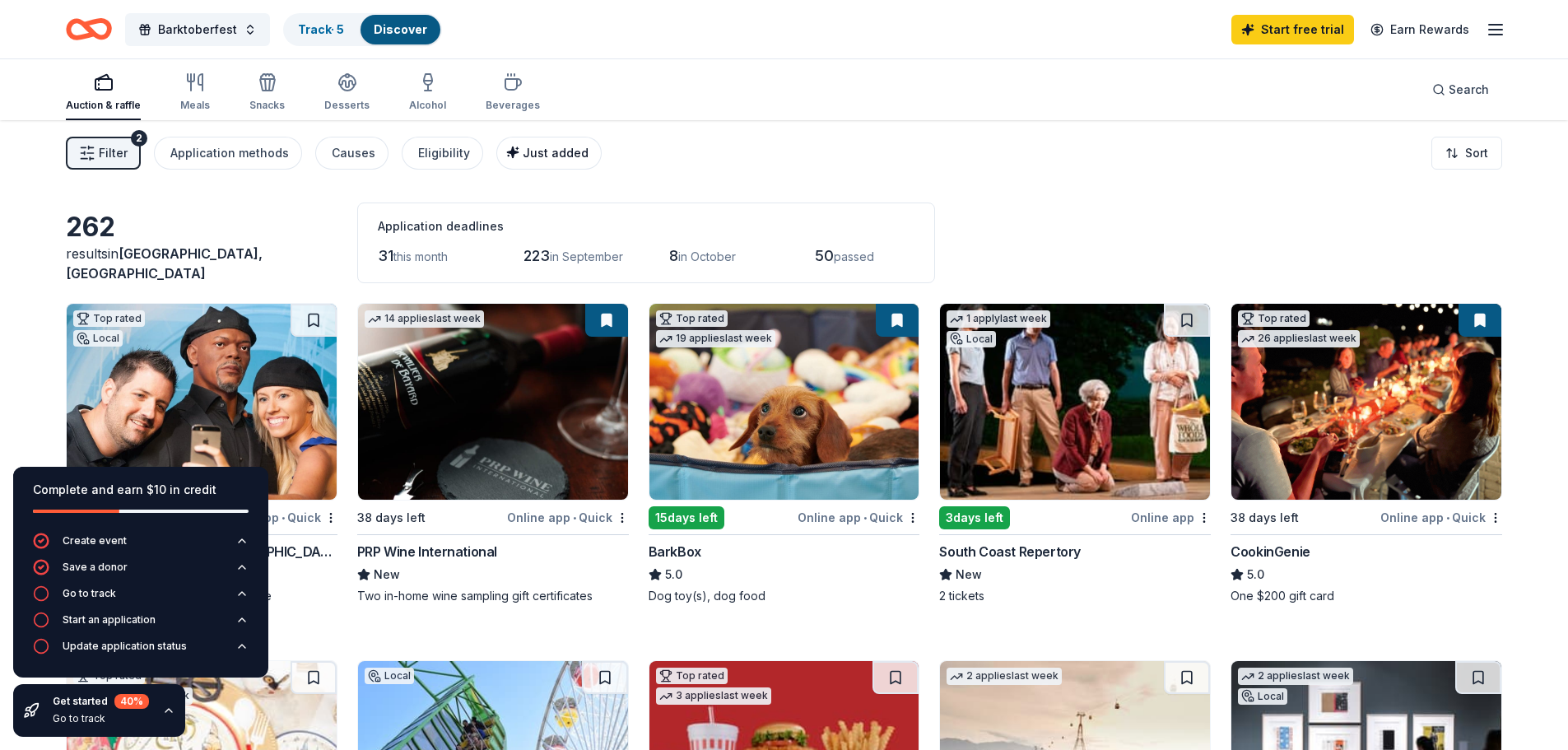
click at [545, 154] on span "Just added" at bounding box center [555, 153] width 65 height 14
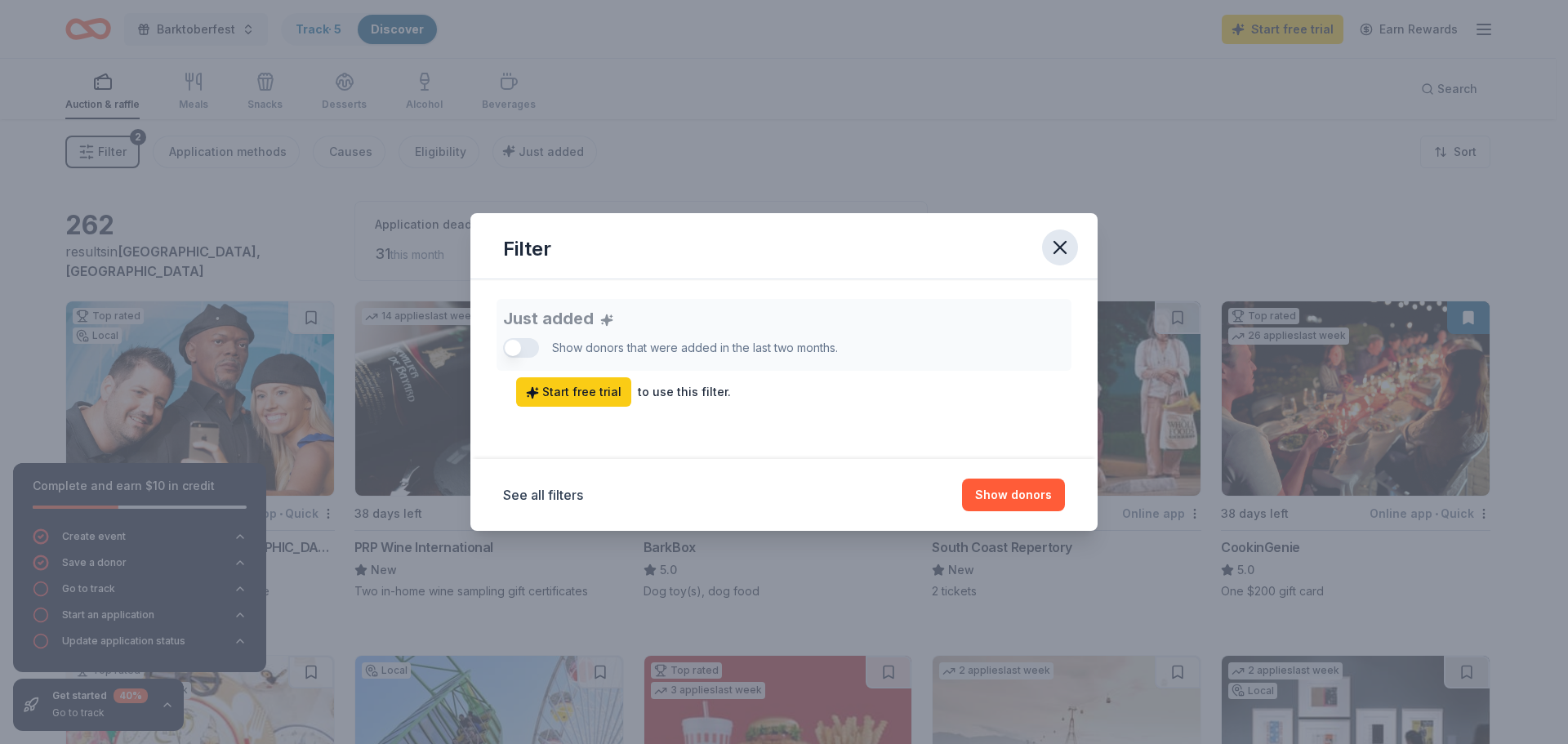
click at [1061, 244] on icon "button" at bounding box center [1059, 247] width 23 height 23
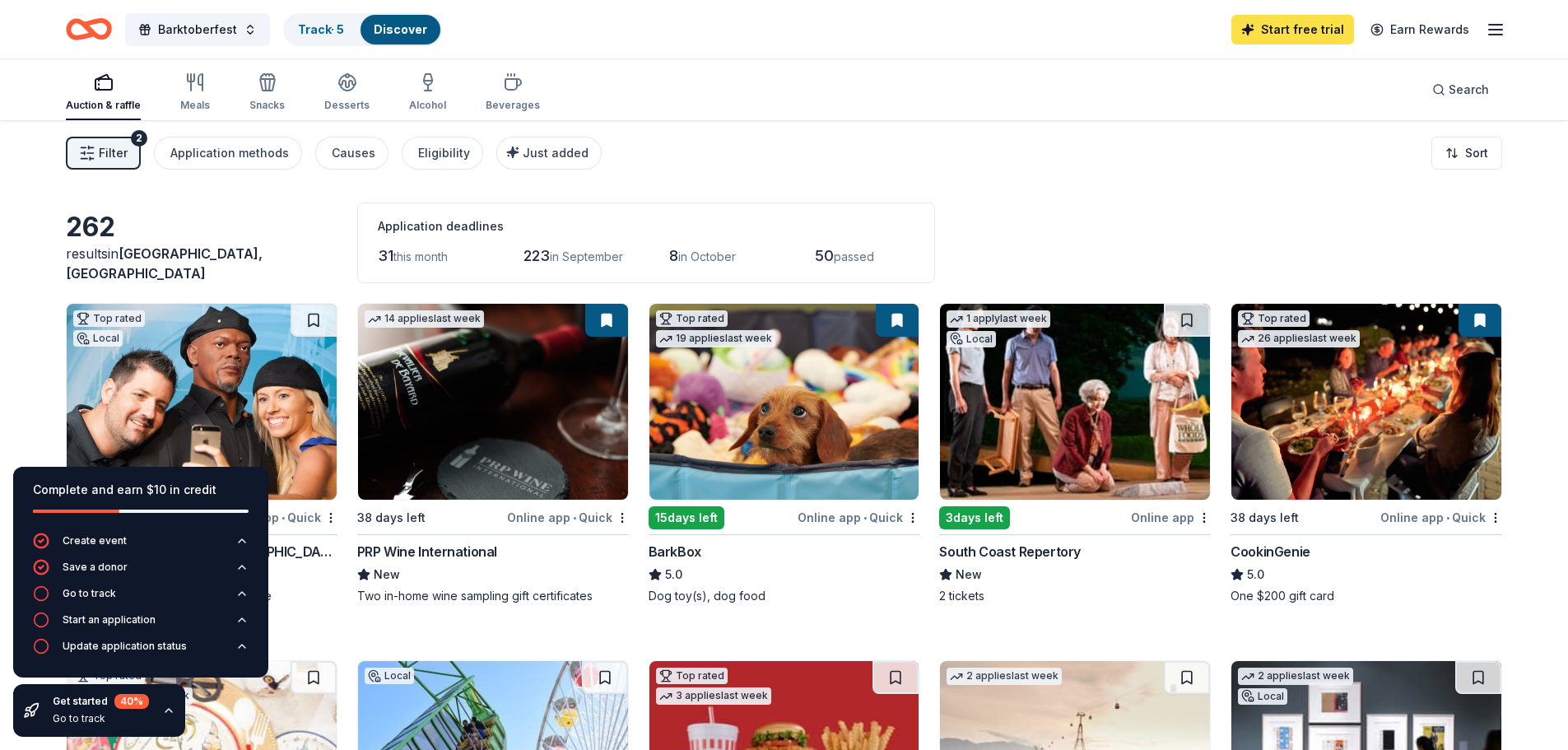
click at [1300, 29] on link "Start free trial" at bounding box center [1293, 30] width 123 height 30
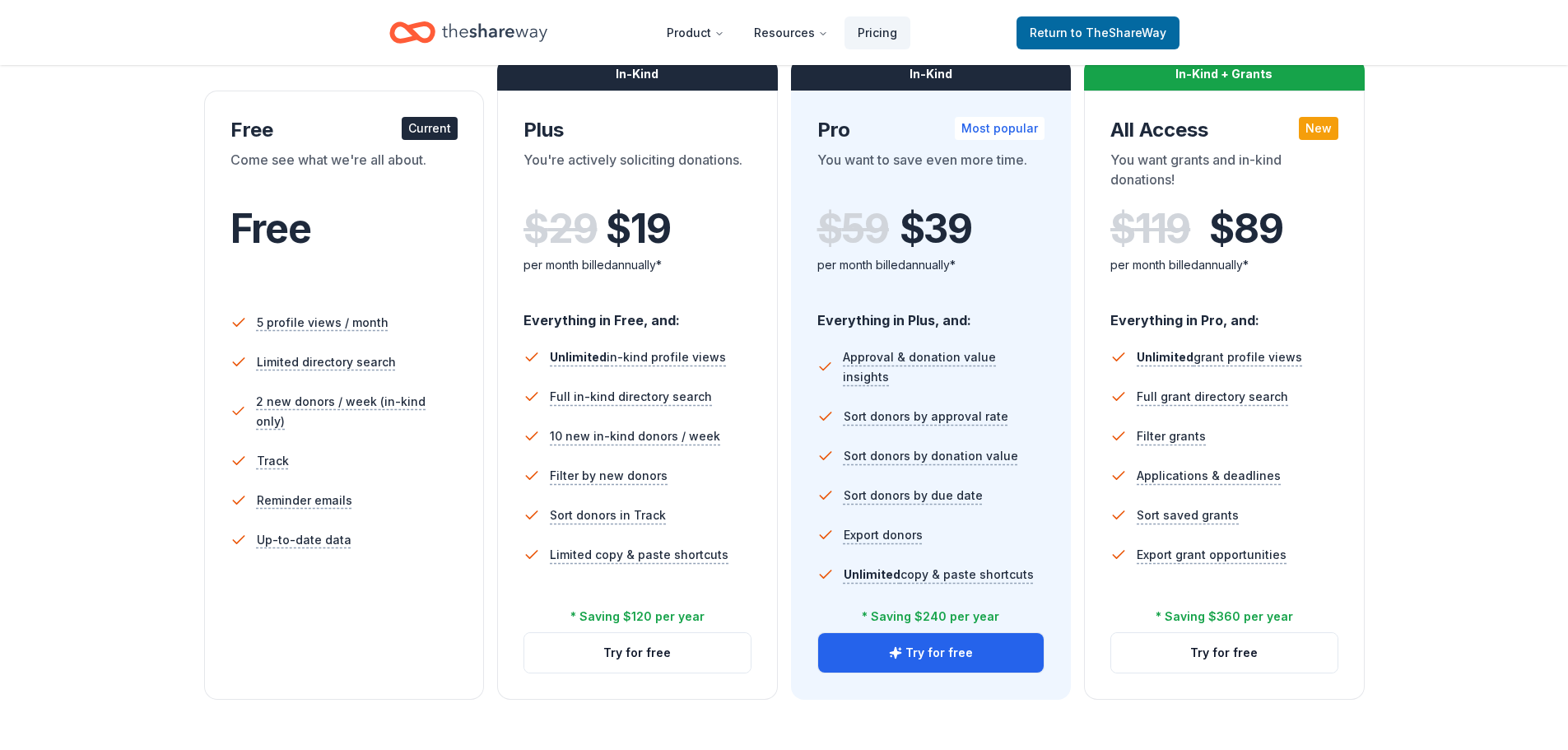
scroll to position [329, 0]
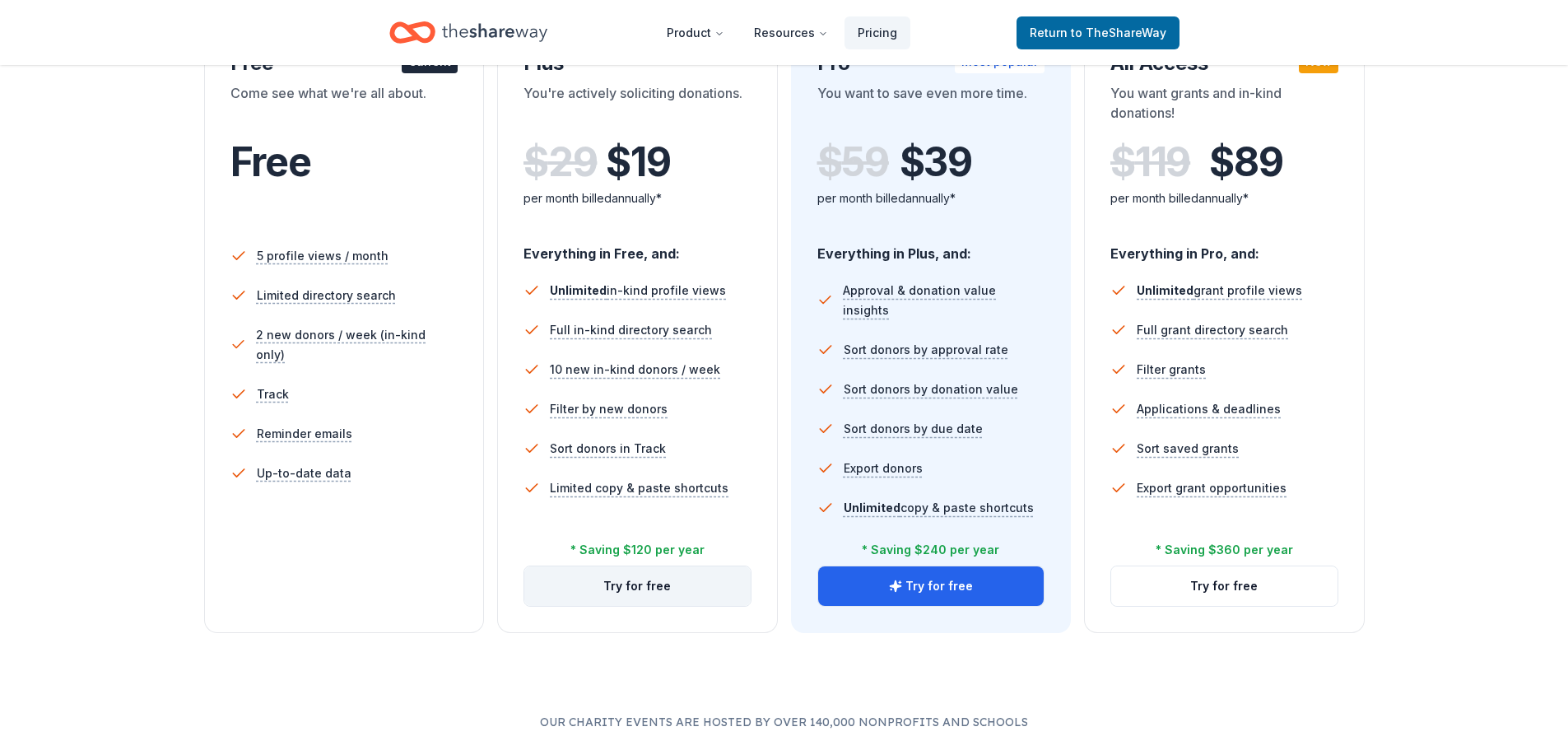
click at [642, 585] on button "Try for free" at bounding box center [638, 586] width 226 height 40
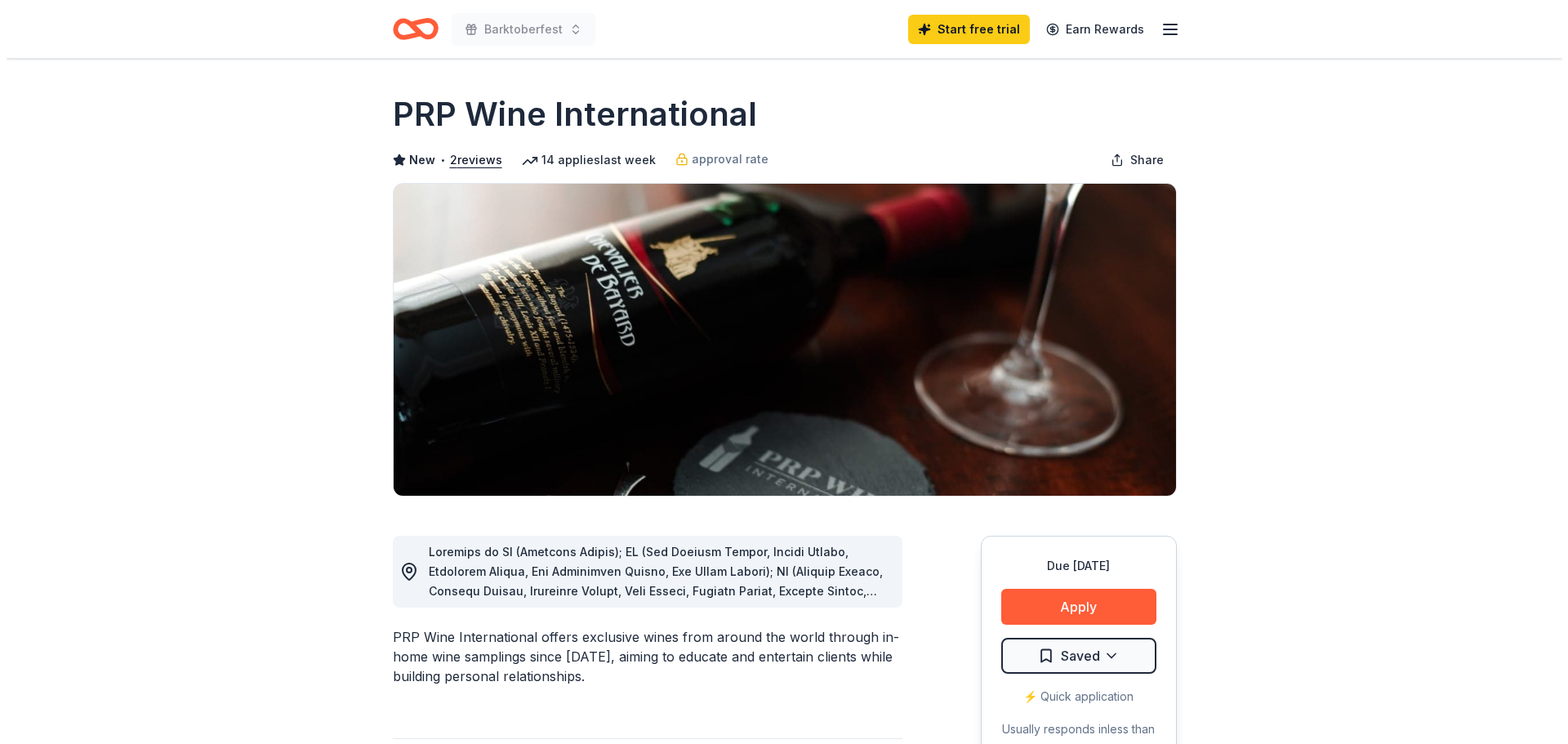
scroll to position [163, 0]
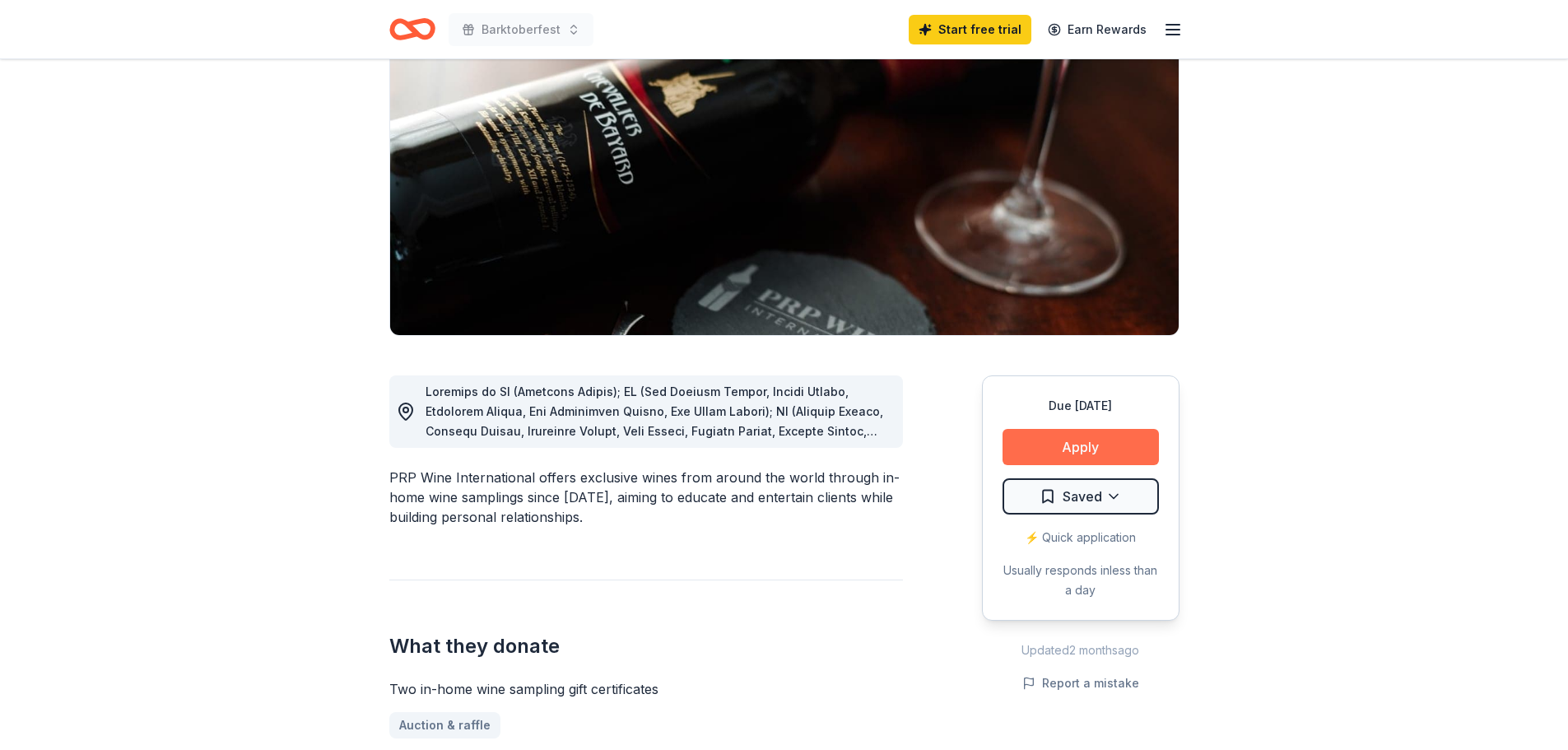
click at [1072, 443] on button "Apply" at bounding box center [1081, 446] width 157 height 37
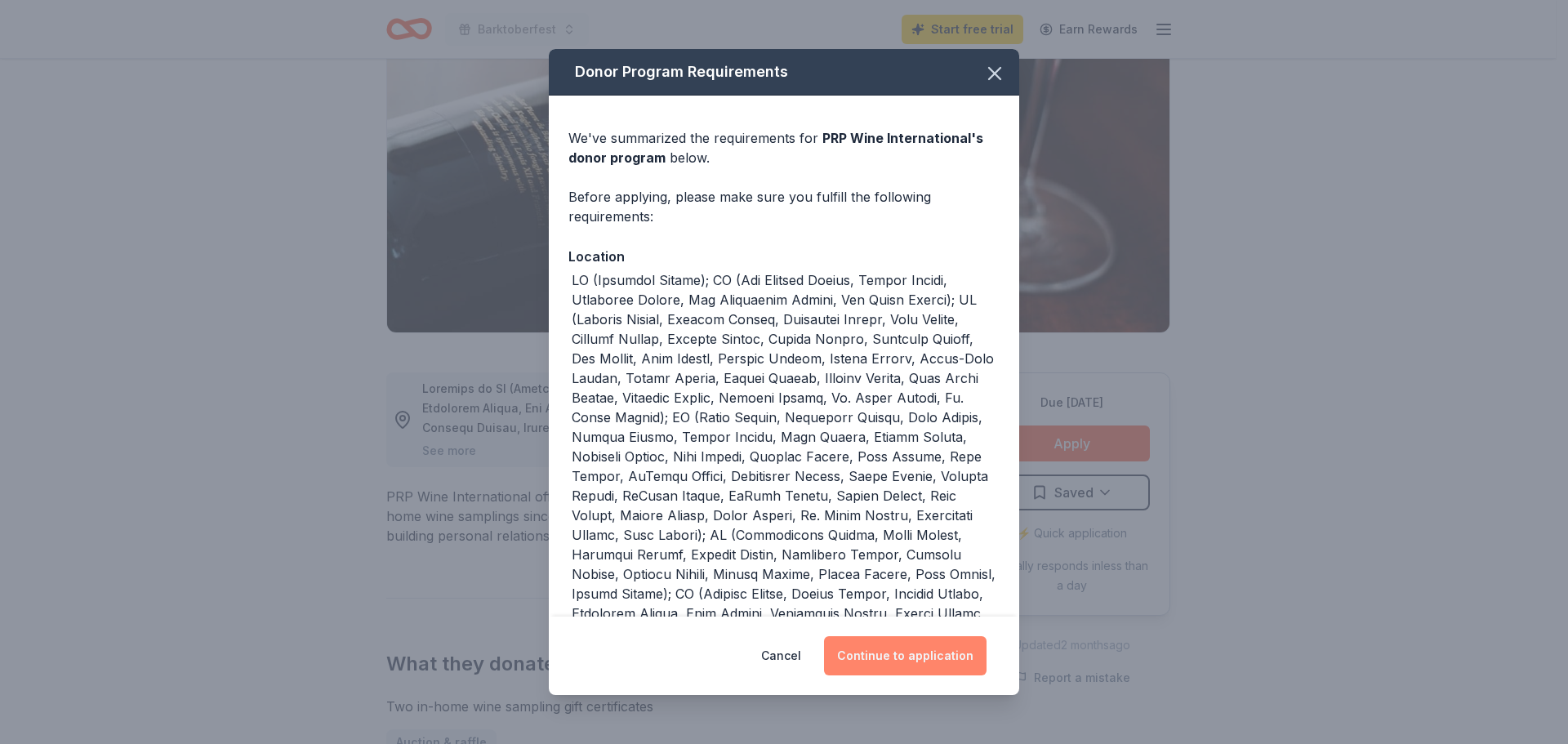
click at [914, 649] on button "Continue to application" at bounding box center [905, 656] width 162 height 39
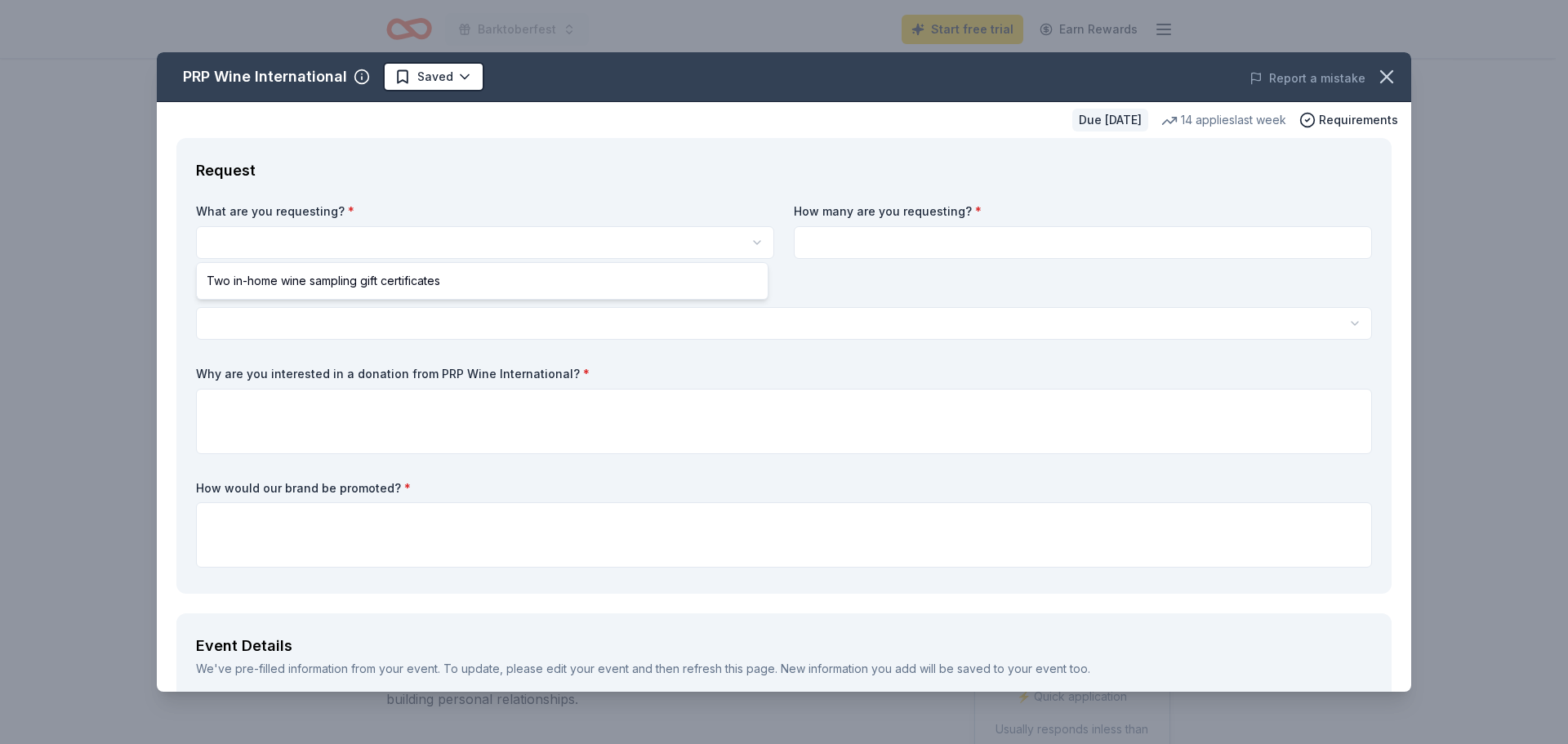
scroll to position [0, 0]
click at [291, 243] on html "Barktoberfest Start free trial Earn Rewards Due in 38 days Share PRP Wine Inter…" at bounding box center [784, 372] width 1568 height 744
select select "Two in-home wine sampling gift certificates"
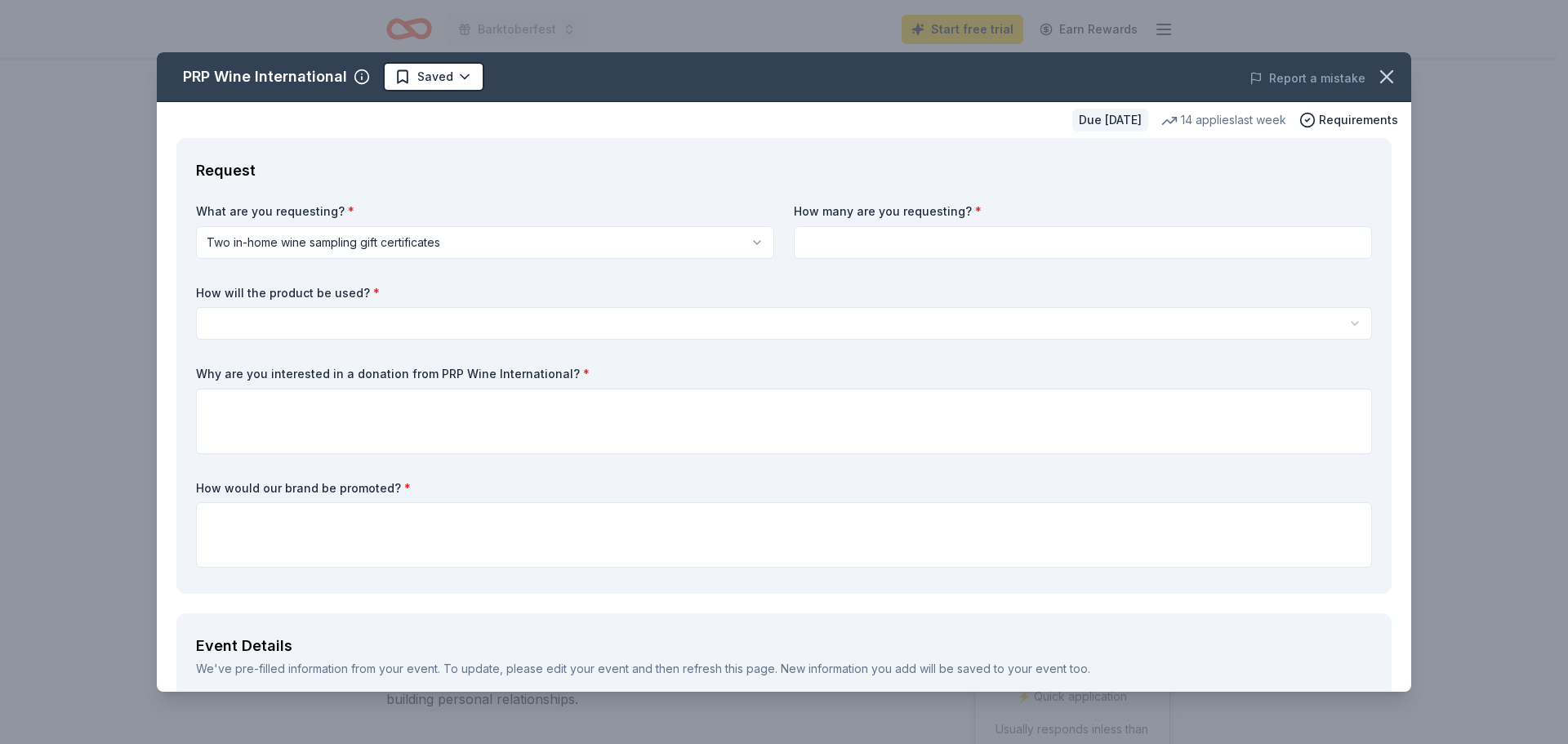
click at [853, 234] on input at bounding box center [1083, 242] width 578 height 32
type input "1"
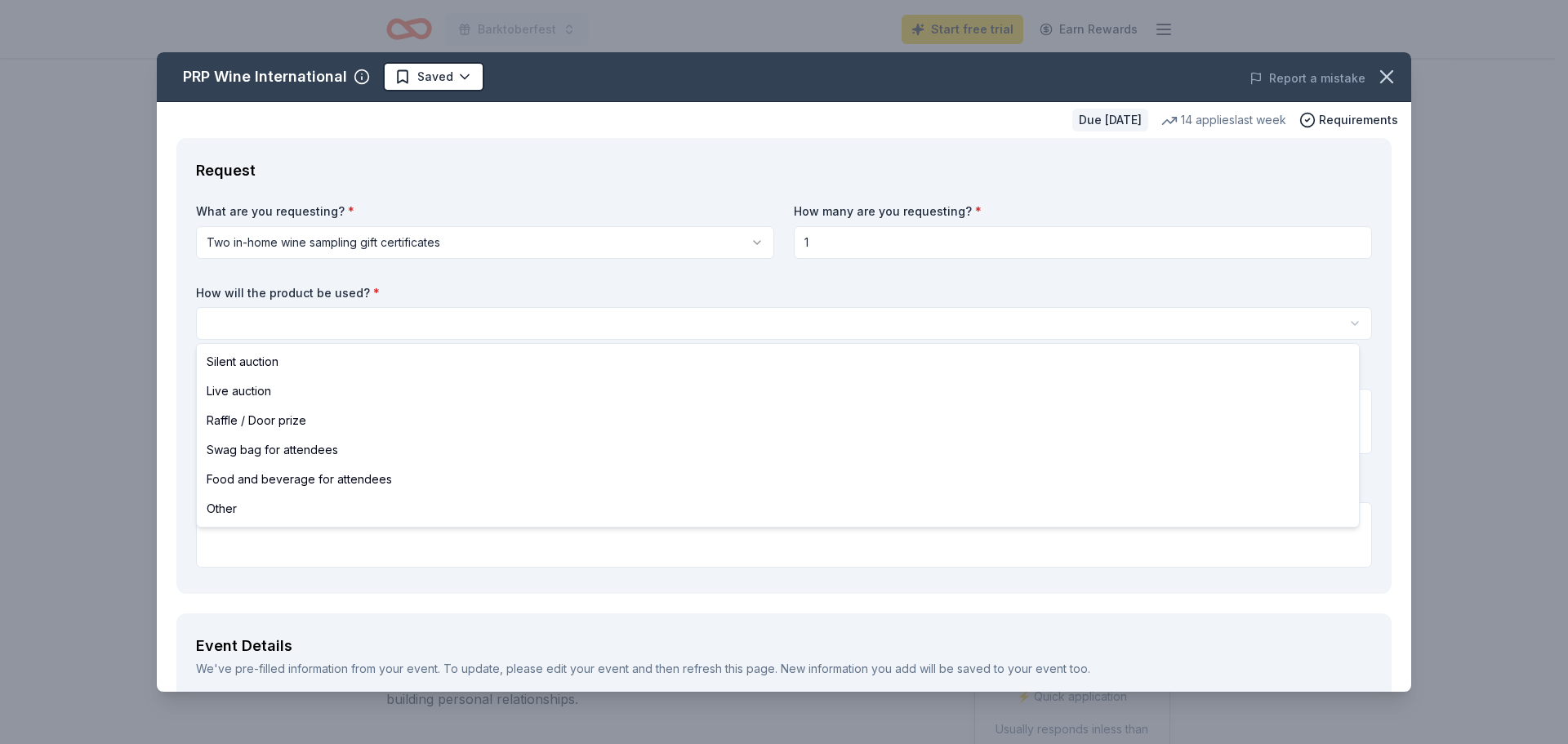
click at [323, 320] on html "Barktoberfest Start free trial Earn Rewards Due in 38 days Share PRP Wine Inter…" at bounding box center [784, 372] width 1568 height 744
select select "raffleDoorPrize"
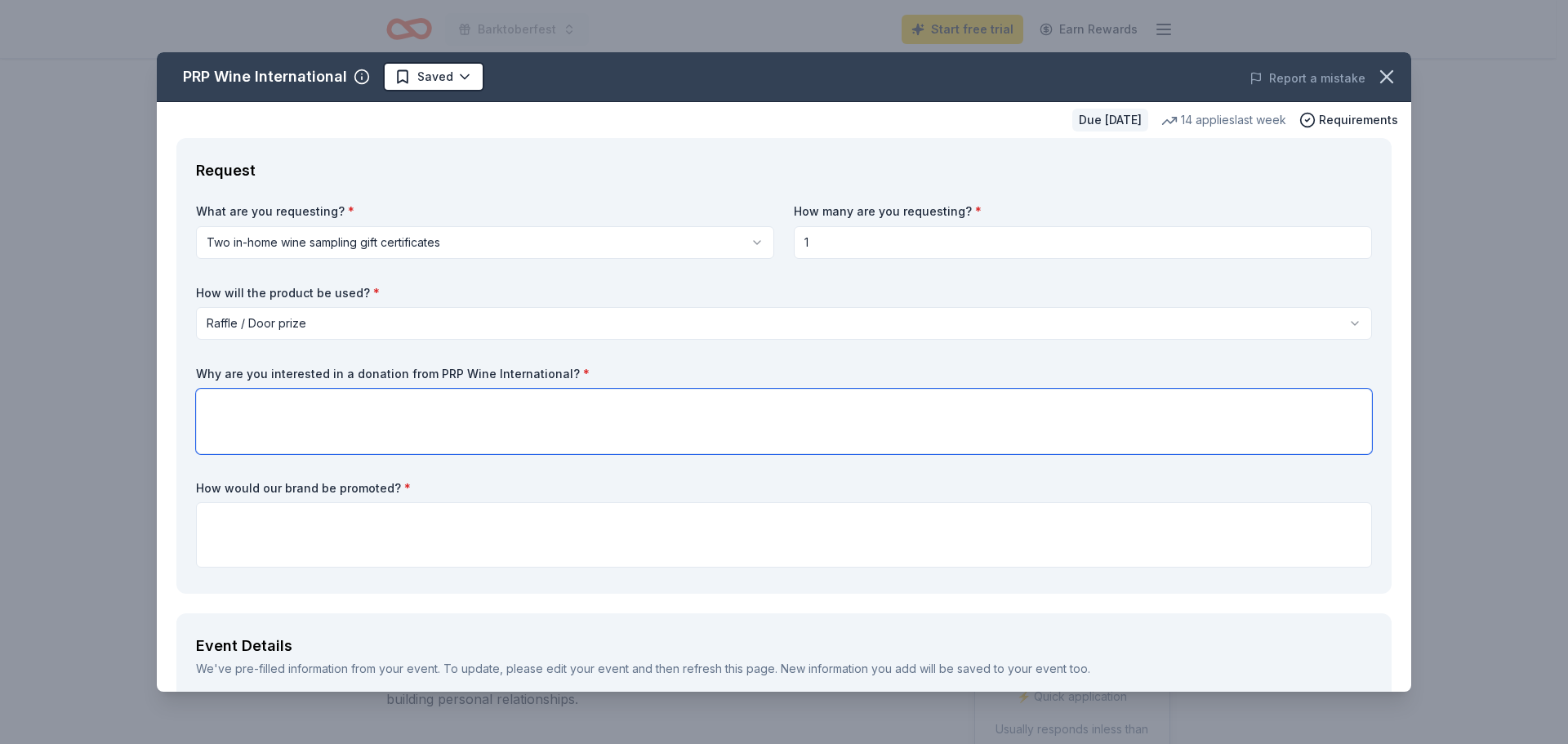
click at [271, 403] on textarea at bounding box center [783, 421] width 1176 height 65
drag, startPoint x: 574, startPoint y: 372, endPoint x: 463, endPoint y: 373, distance: 111.0
click at [463, 373] on label "Why are you interested in a donation from PRP Wine International? *" at bounding box center [783, 374] width 1176 height 17
click at [226, 405] on textarea at bounding box center [783, 421] width 1176 height 65
drag, startPoint x: 391, startPoint y: 406, endPoint x: 406, endPoint y: 404, distance: 15.1
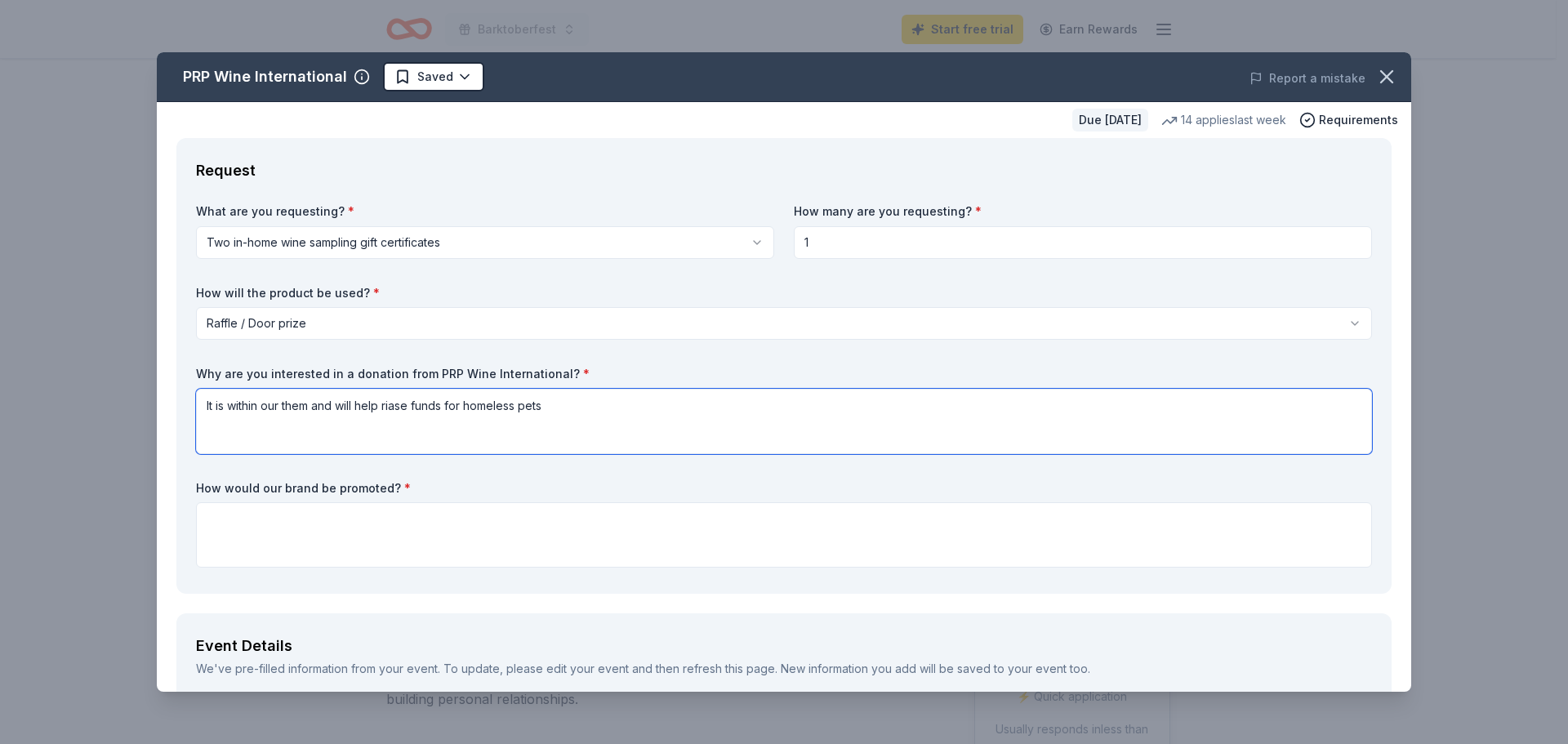
click at [392, 406] on textarea "It is within our them and will help riase funds for homeless pets" at bounding box center [783, 421] width 1176 height 65
type textarea "It is within our them and will help raiase funds for homeless pets"
click at [262, 512] on textarea at bounding box center [783, 535] width 1176 height 65
click at [333, 519] on textarea "You will be mentioone din our event program and on our social media pages" at bounding box center [783, 535] width 1176 height 65
click at [310, 522] on textarea "You will be mentiooned in our event program and on our social media pages" at bounding box center [783, 535] width 1176 height 65
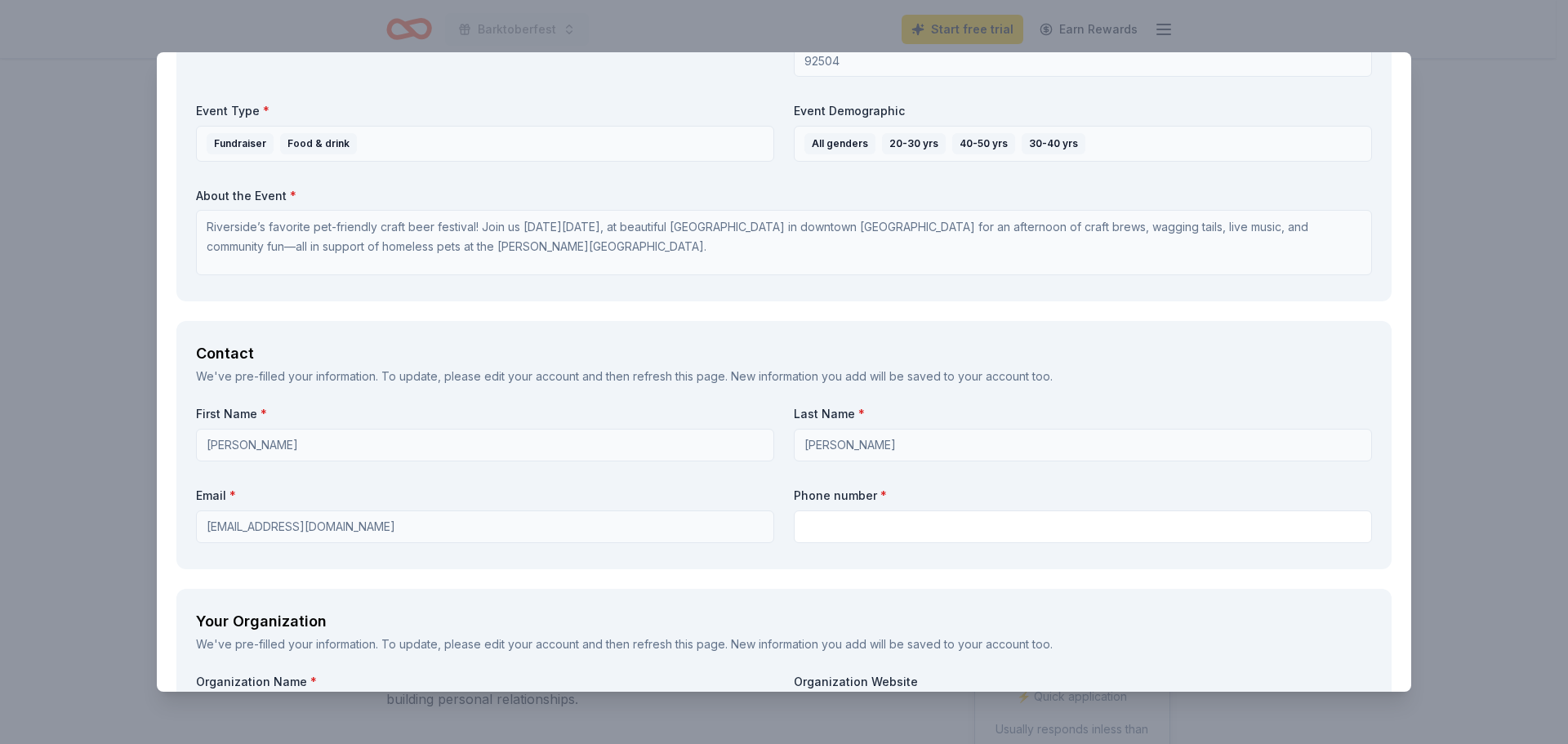
scroll to position [980, 0]
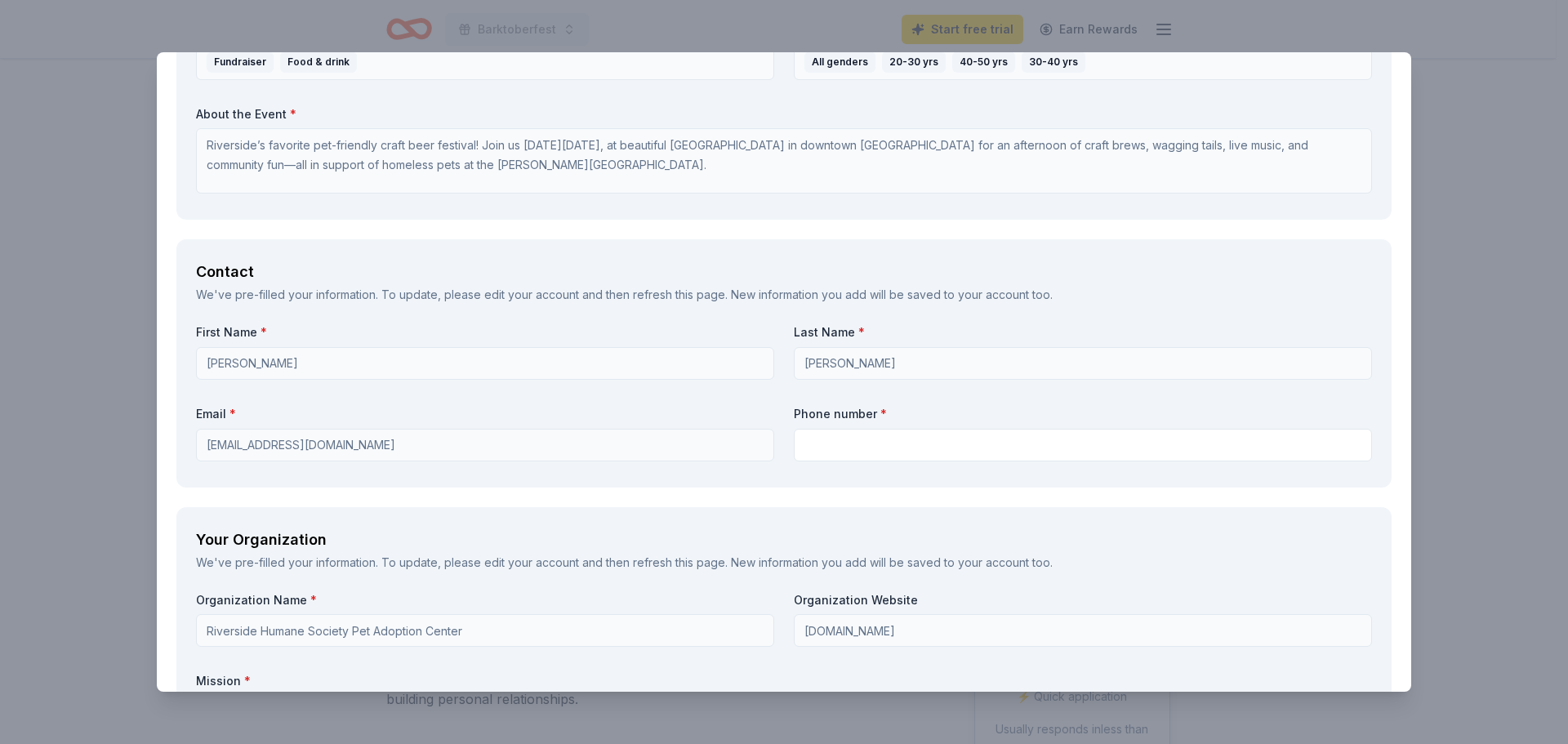
type textarea "You will be mentioned in our event program and on our social media pages"
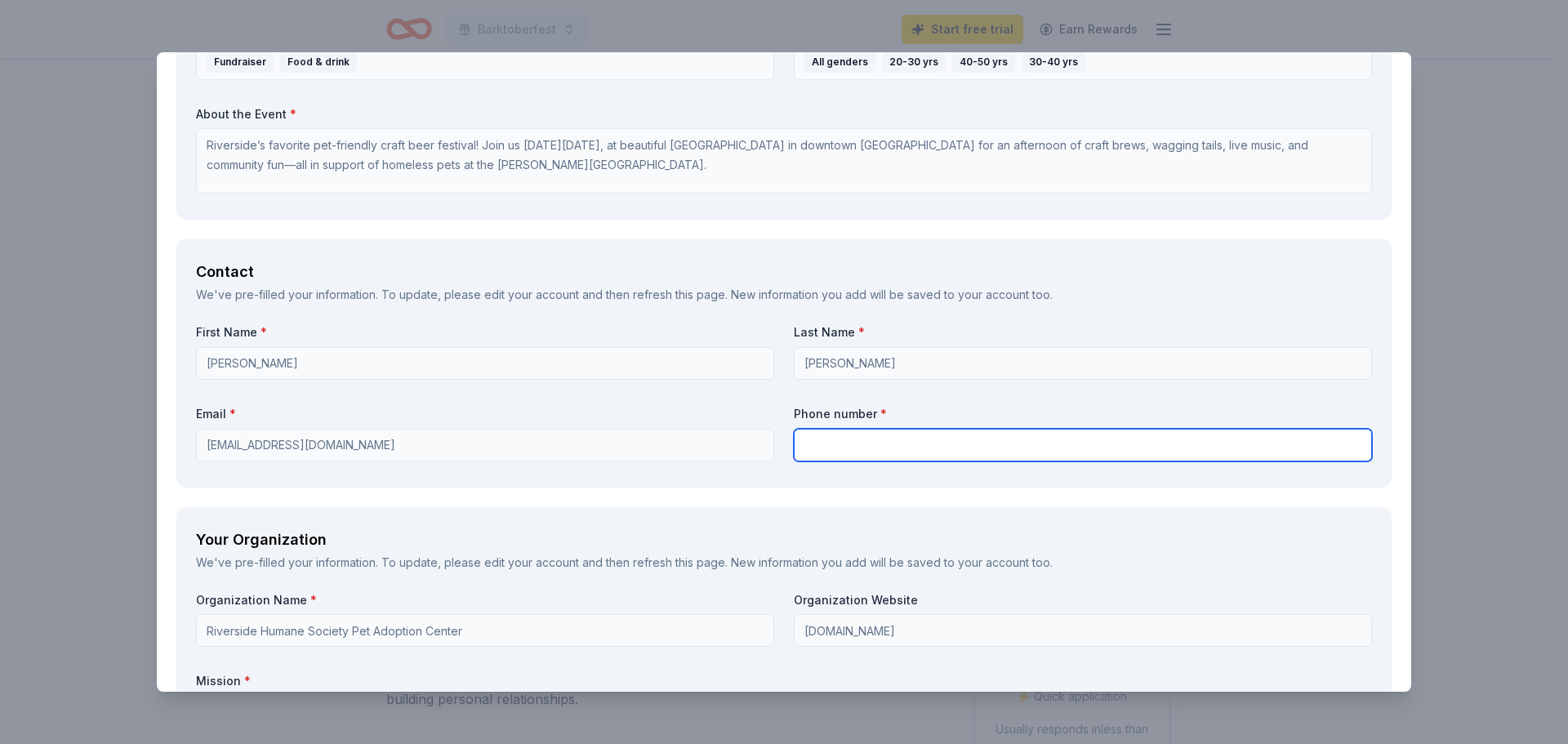
click at [886, 440] on input "text" at bounding box center [1083, 445] width 578 height 32
type input "9513445530"
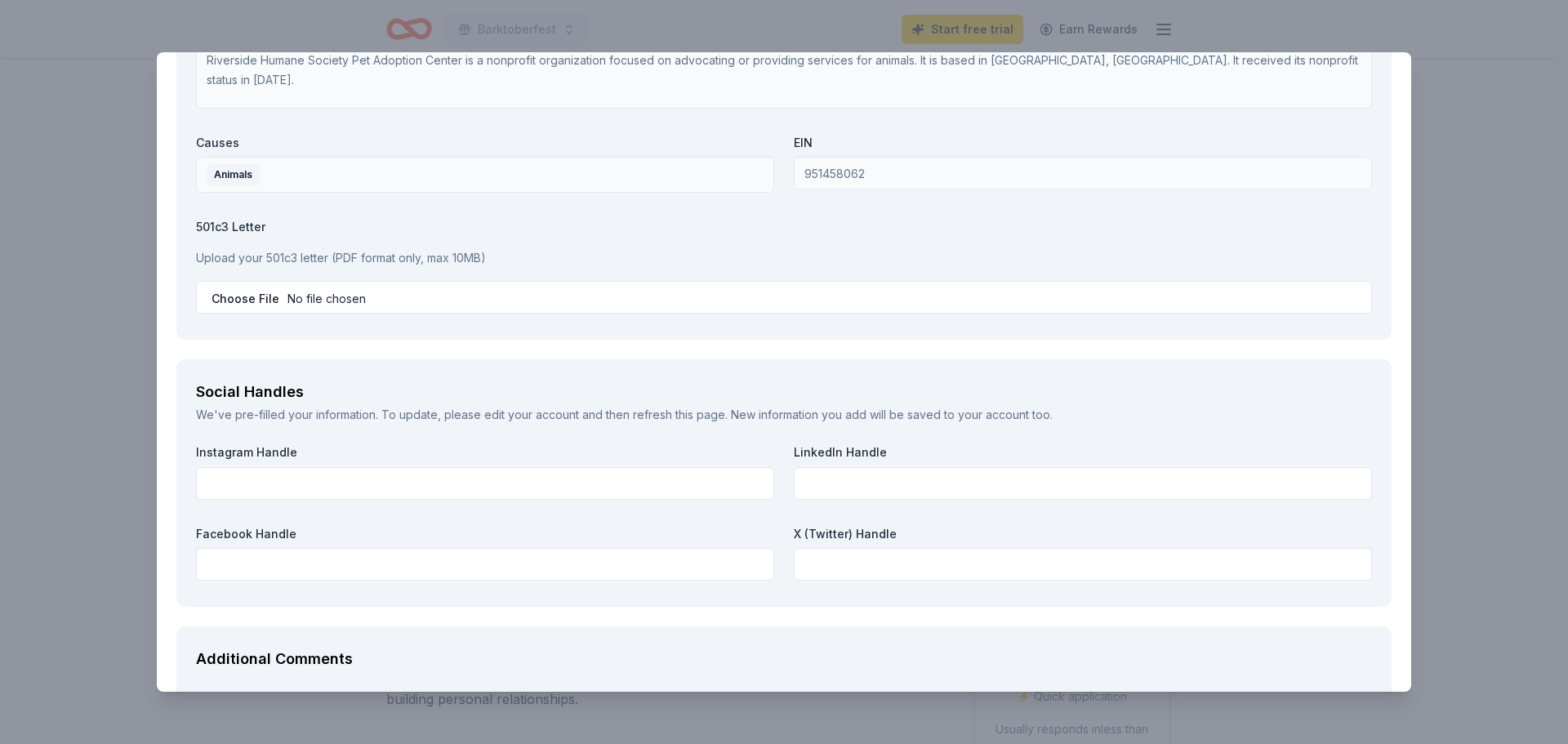
scroll to position [1634, 0]
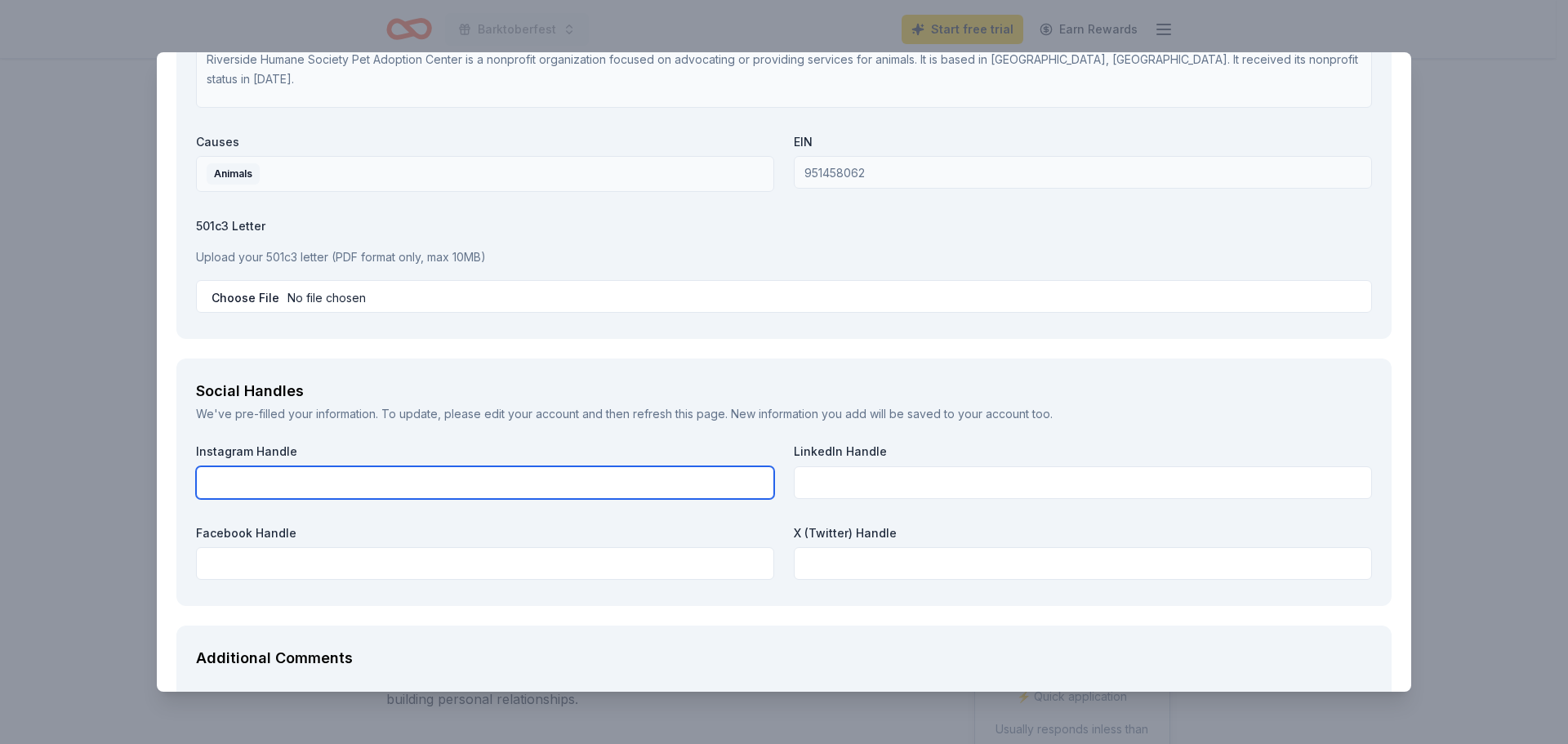
click at [270, 483] on input "text" at bounding box center [485, 482] width 578 height 32
type input "@msrpac"
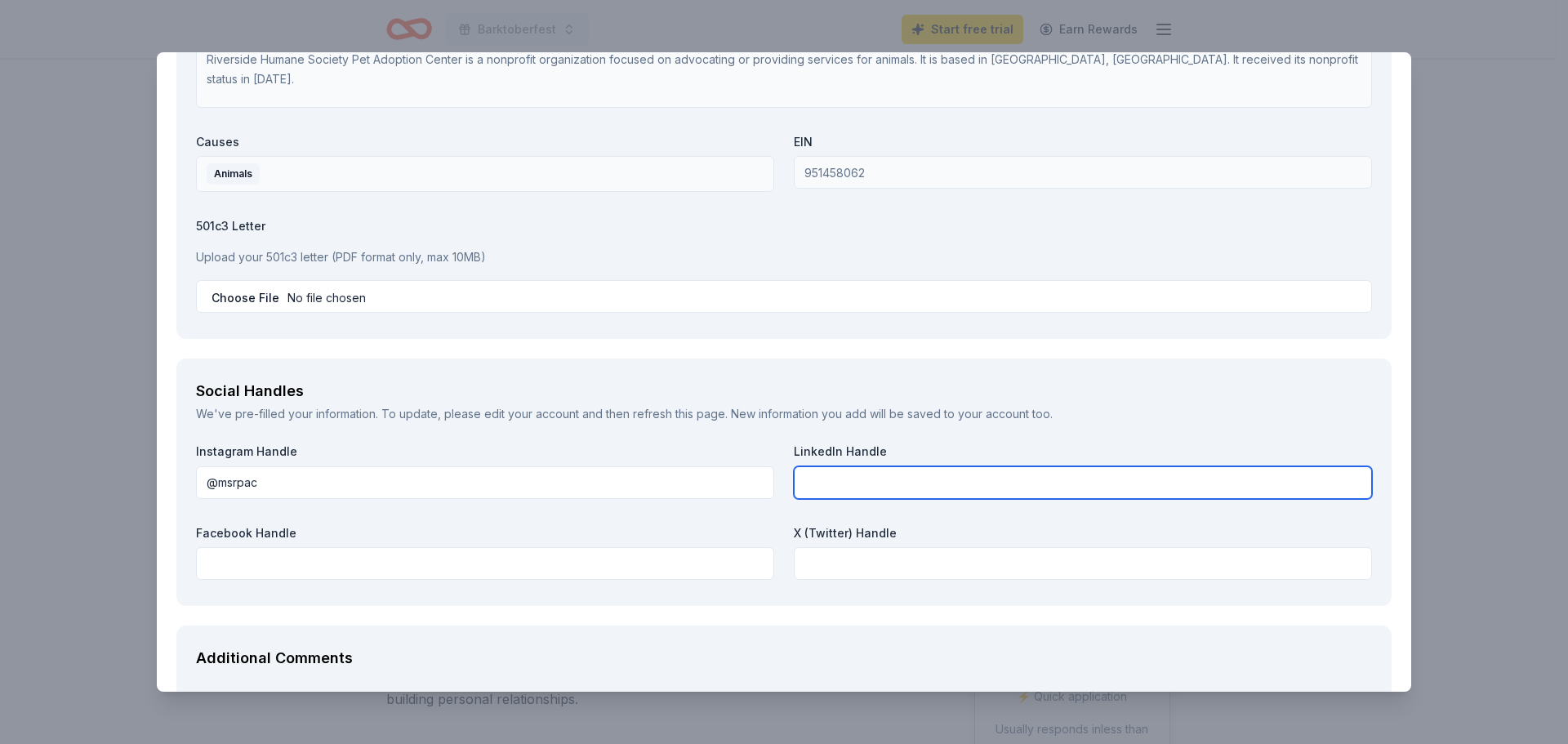
click at [834, 488] on input "text" at bounding box center [1083, 482] width 578 height 32
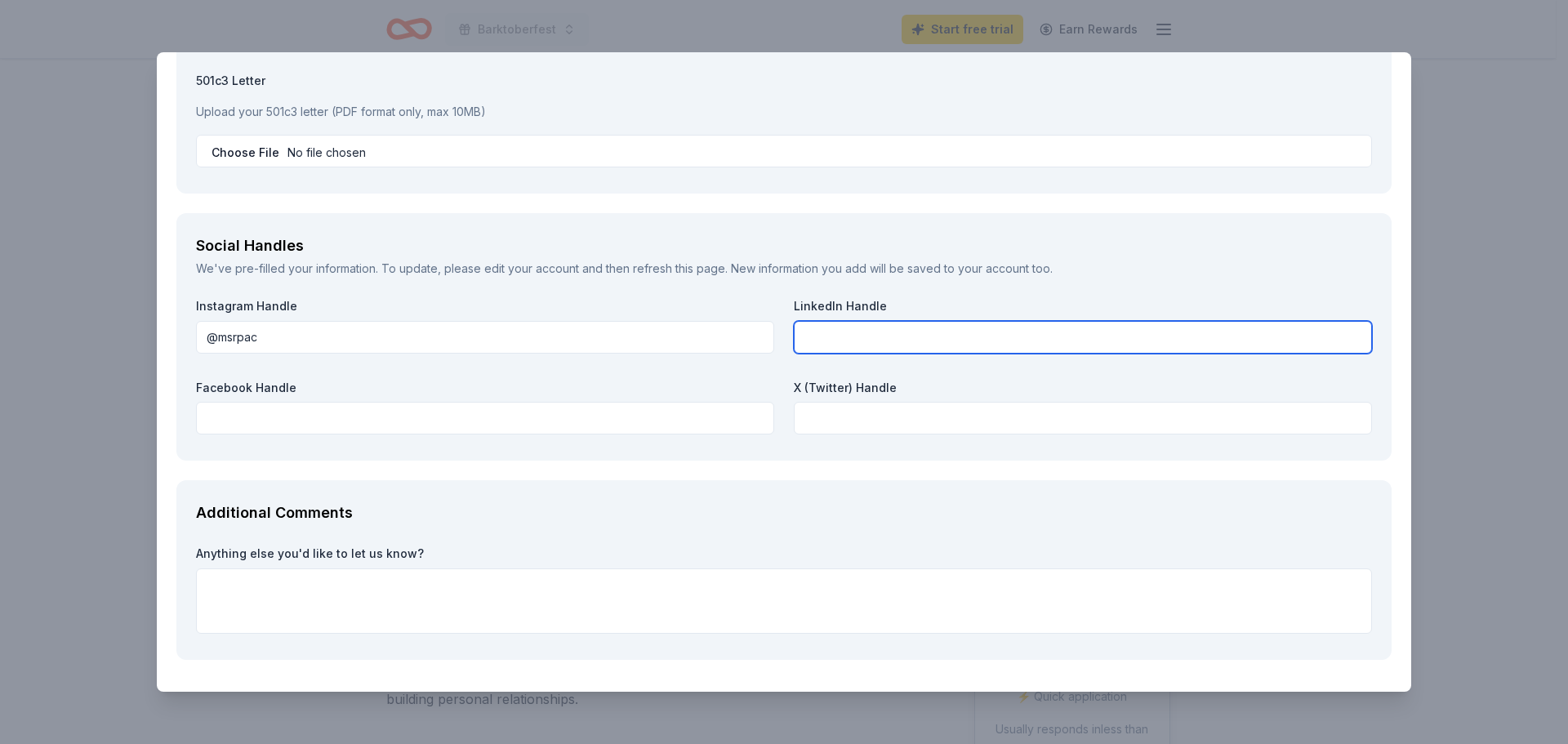
scroll to position [1669, 0]
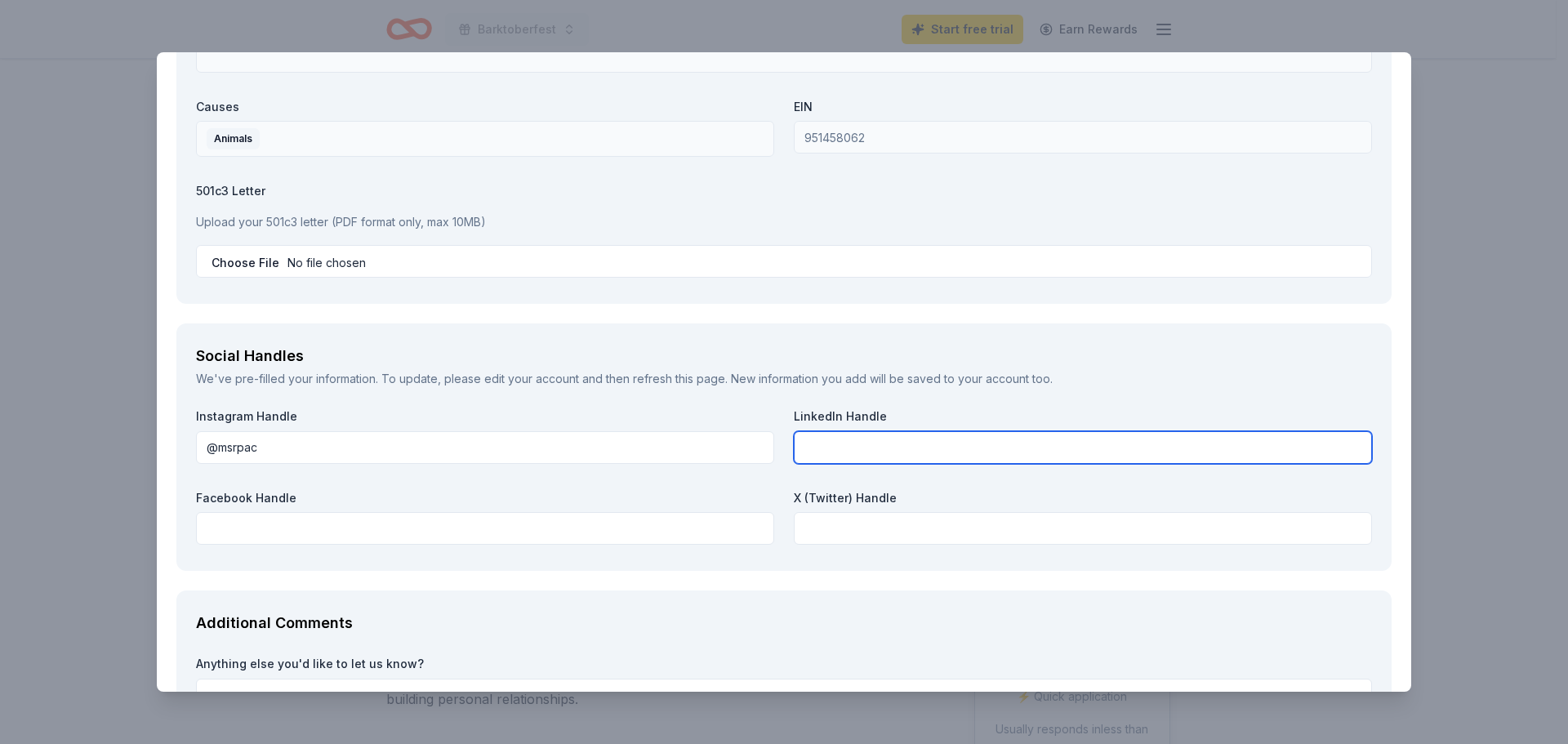
click at [844, 445] on input "text" at bounding box center [1083, 447] width 578 height 32
paste input "https://www.linkedin.com/company/mary-s-roberts-pet-adoption-center/?viewAsMemb…"
type input "https://www.linkedin.com/company/mary-s-roberts-pet-adoption-center/?viewAsMemb…"
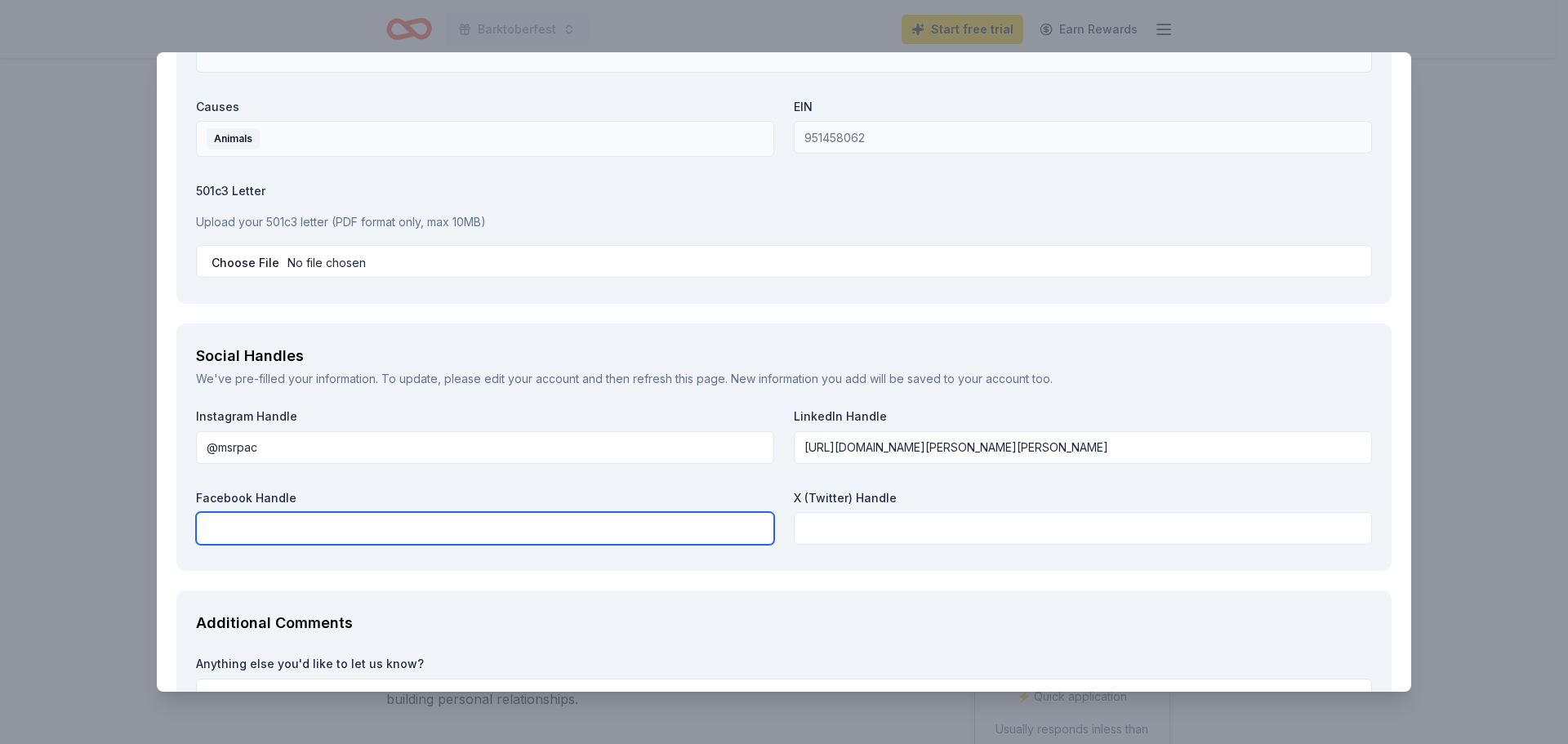
click at [254, 530] on input "text" at bounding box center [485, 527] width 578 height 32
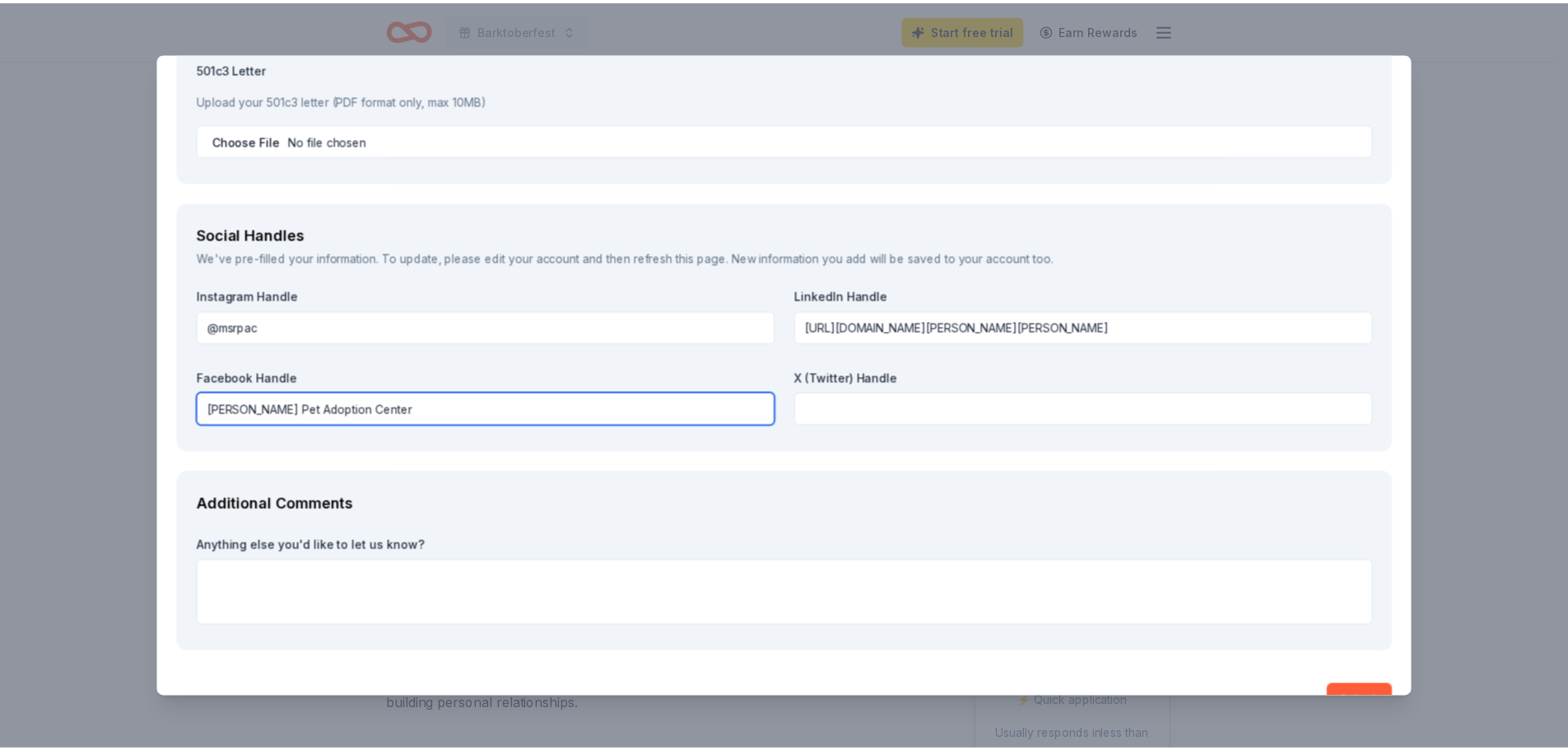
scroll to position [1847, 0]
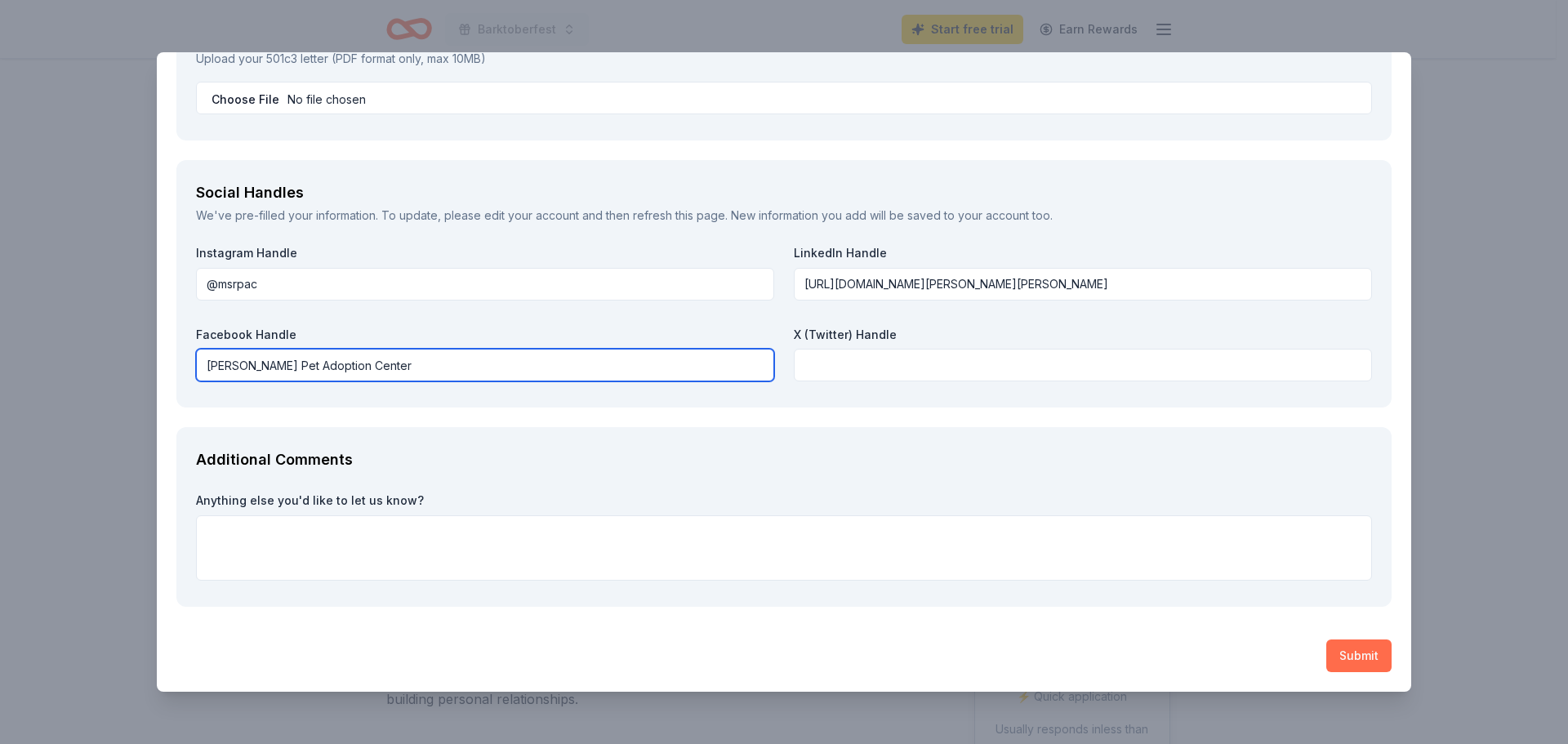
type input "Mary S. Roberts Pet Adoption Center"
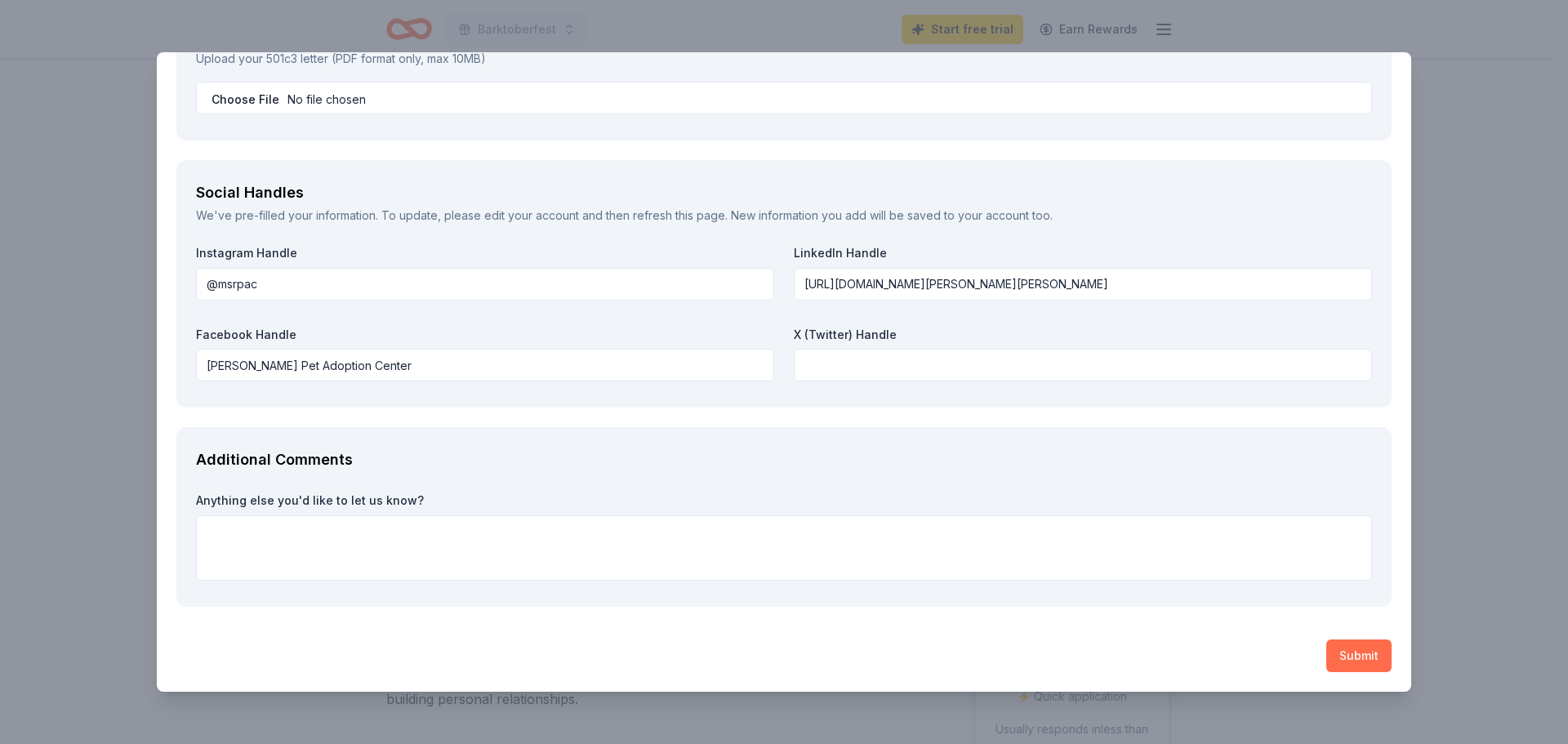
click at [1357, 653] on button "Submit" at bounding box center [1358, 655] width 65 height 32
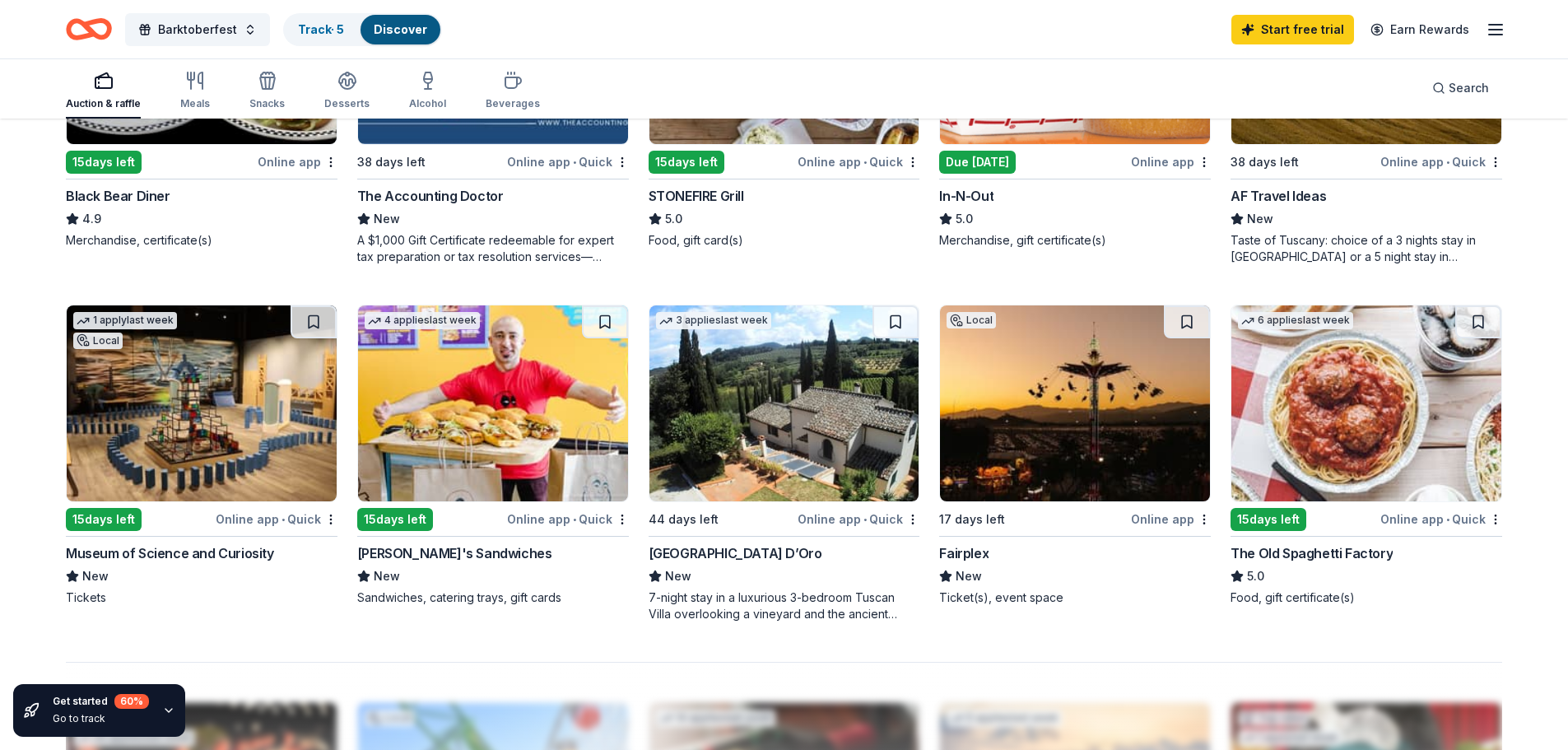
scroll to position [1153, 0]
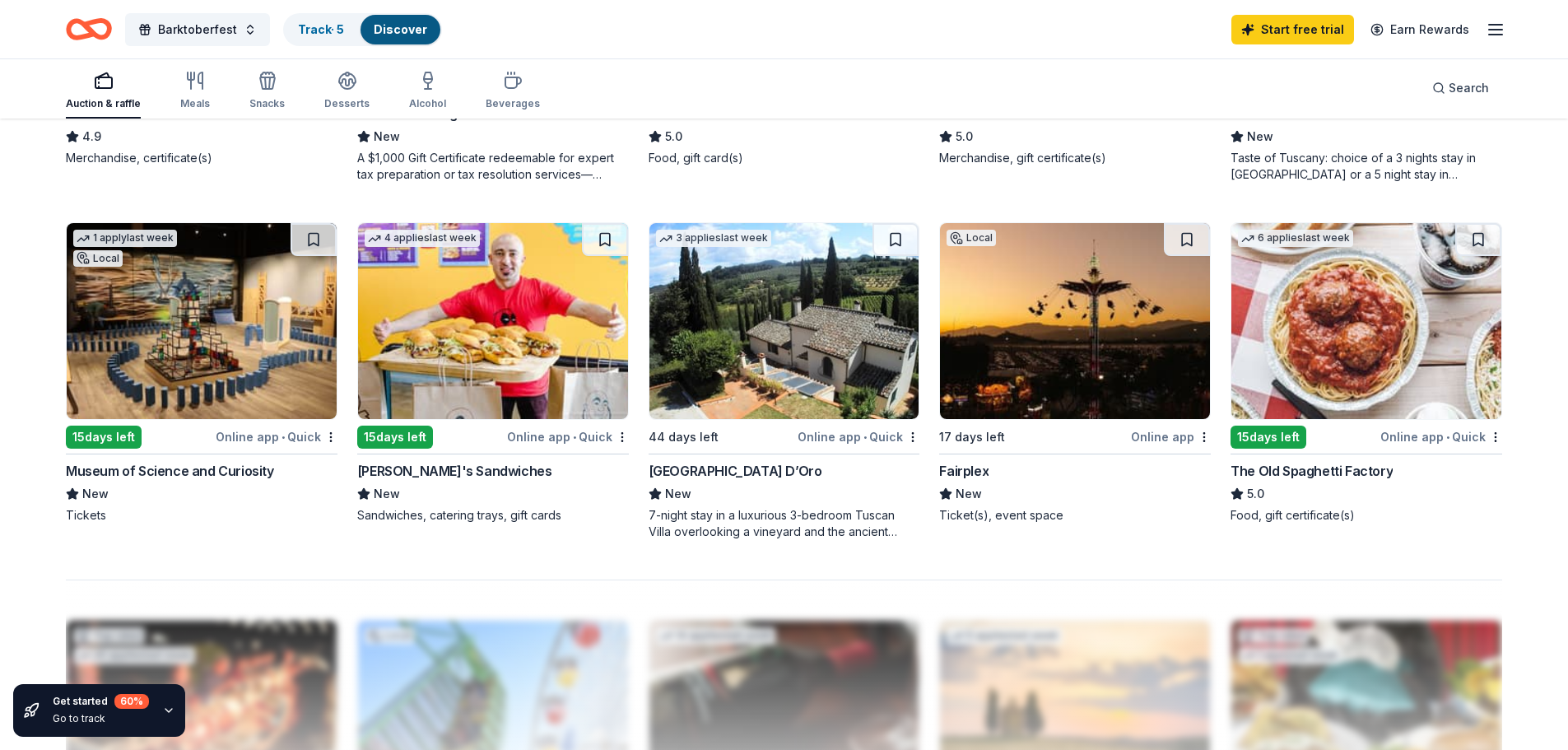
click at [846, 333] on img at bounding box center [784, 321] width 270 height 196
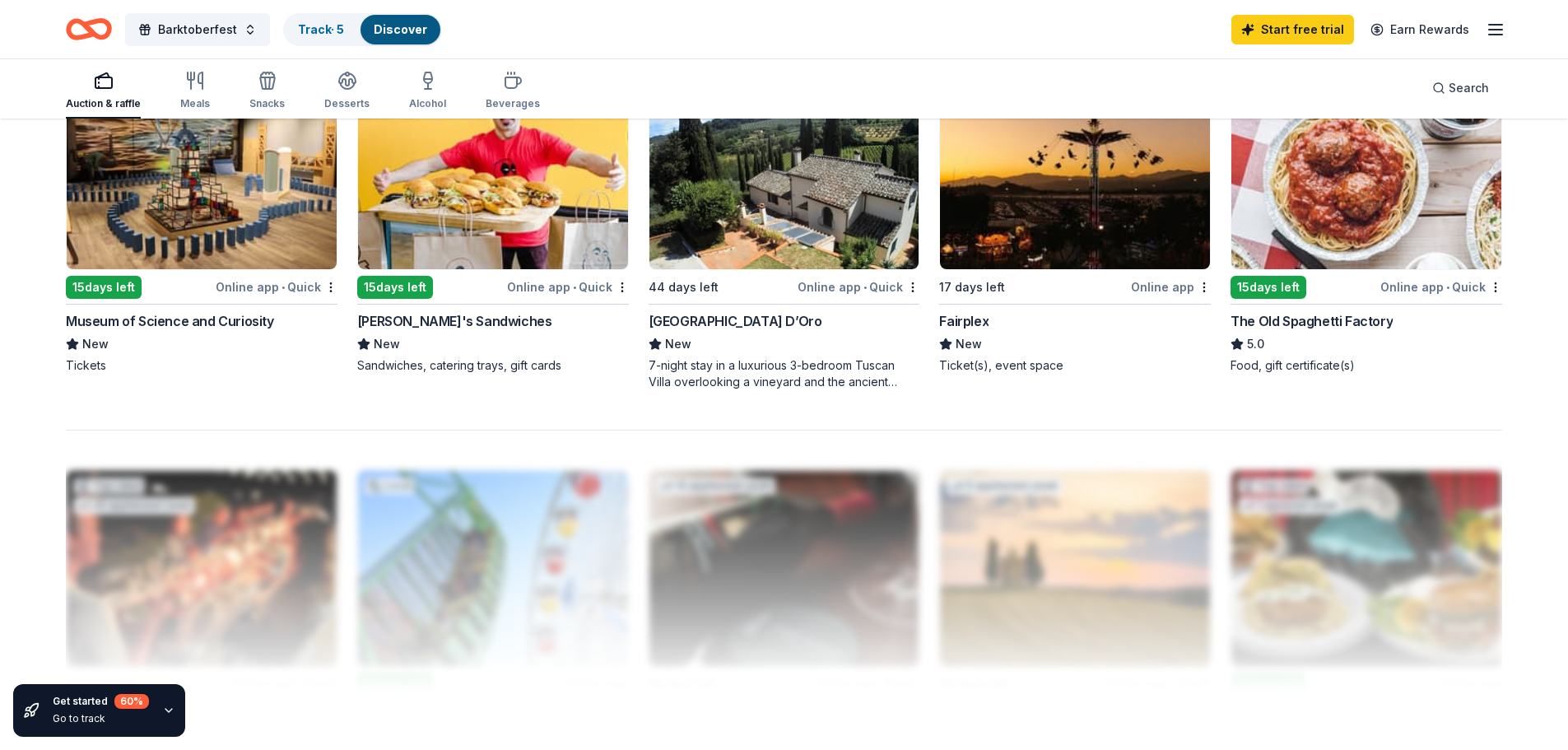
scroll to position [1317, 0]
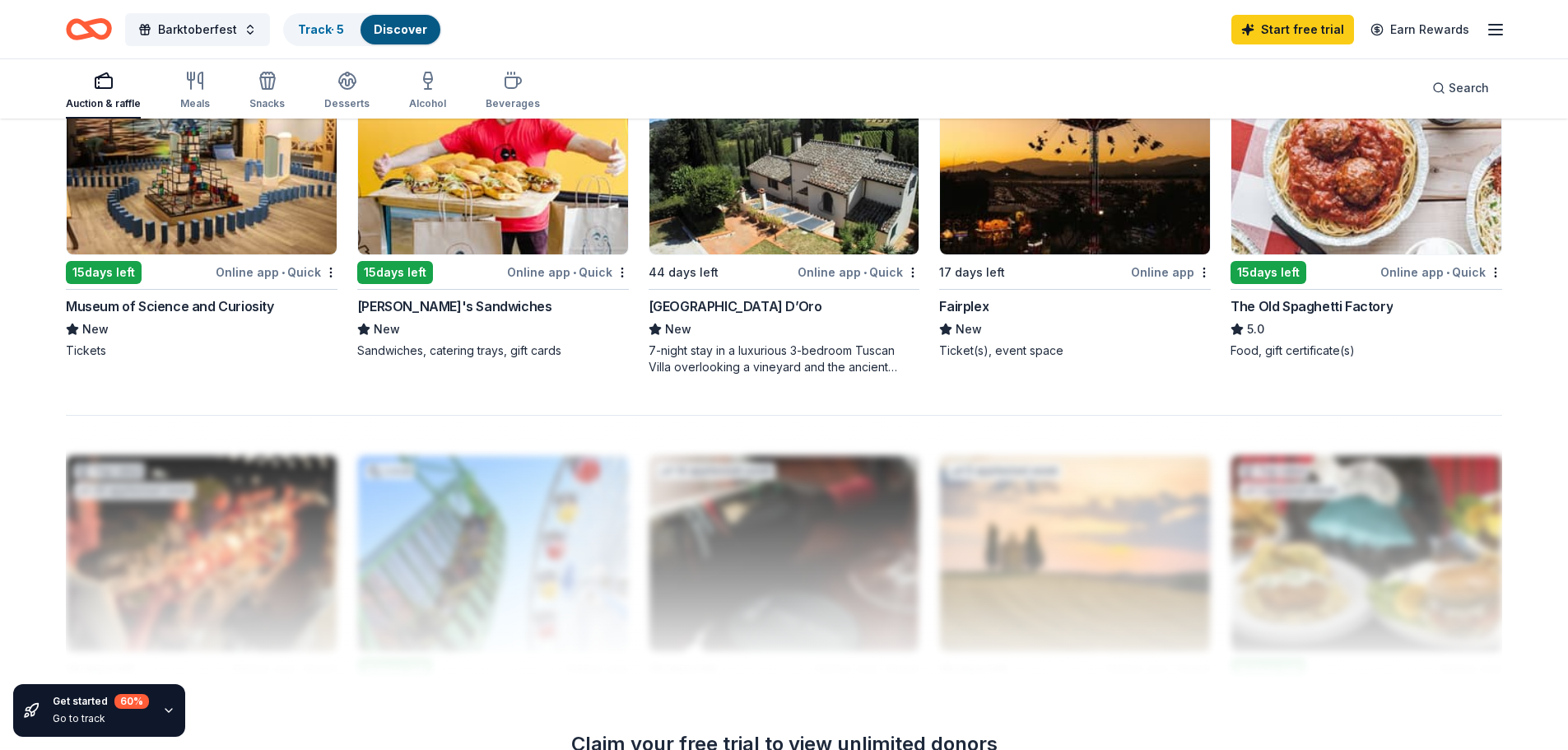
click at [1103, 187] on img at bounding box center [1075, 157] width 270 height 196
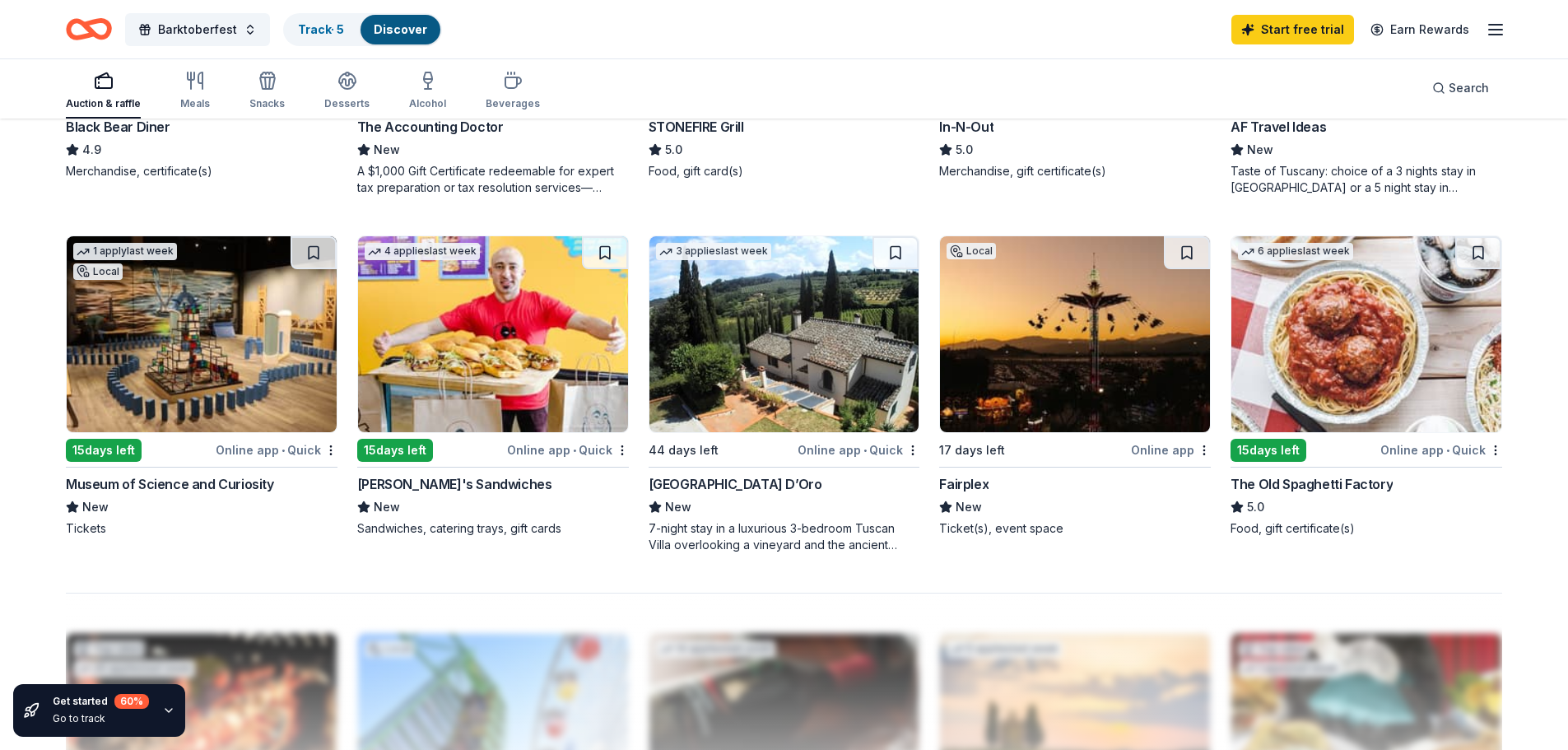
scroll to position [1153, 0]
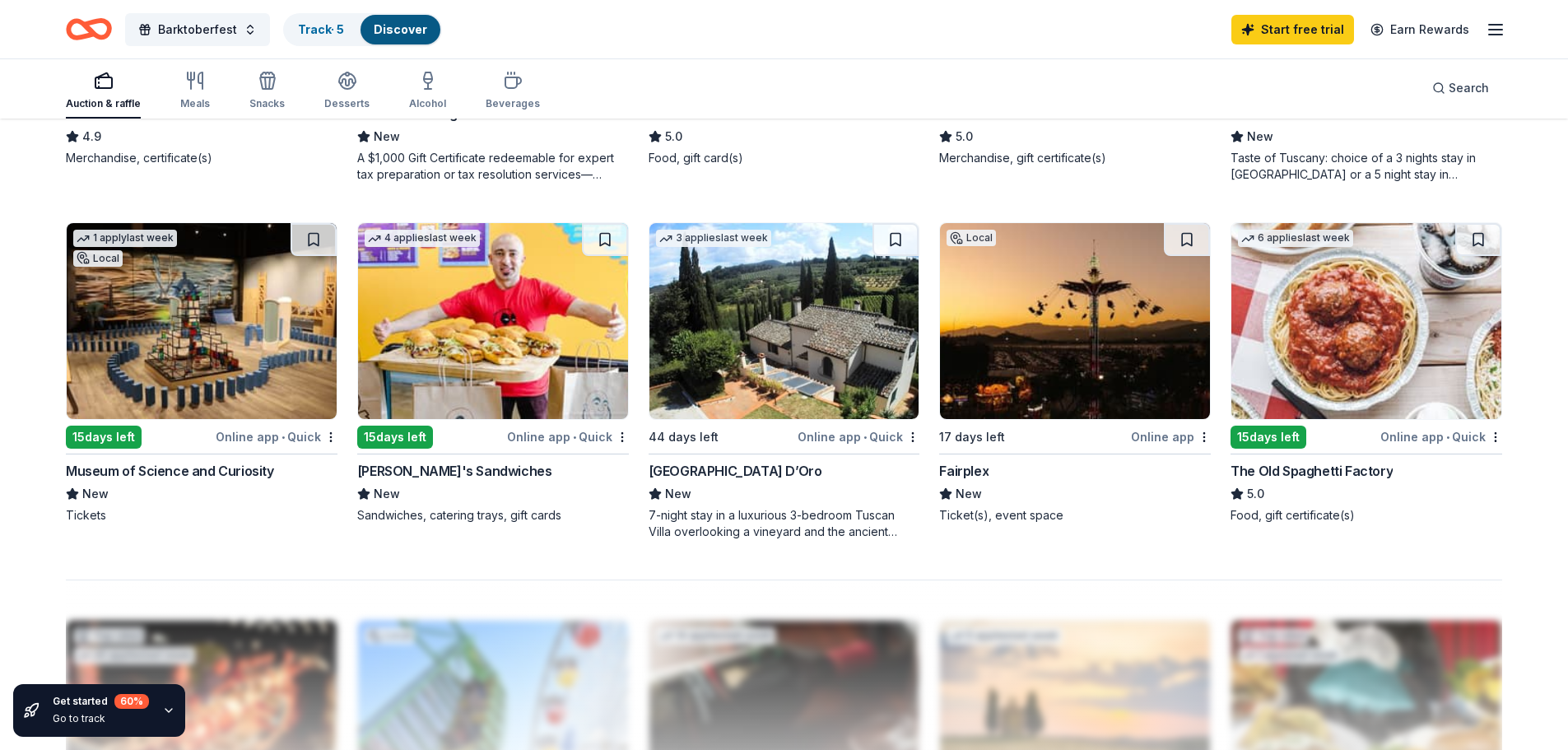
click at [1369, 338] on img at bounding box center [1367, 321] width 270 height 196
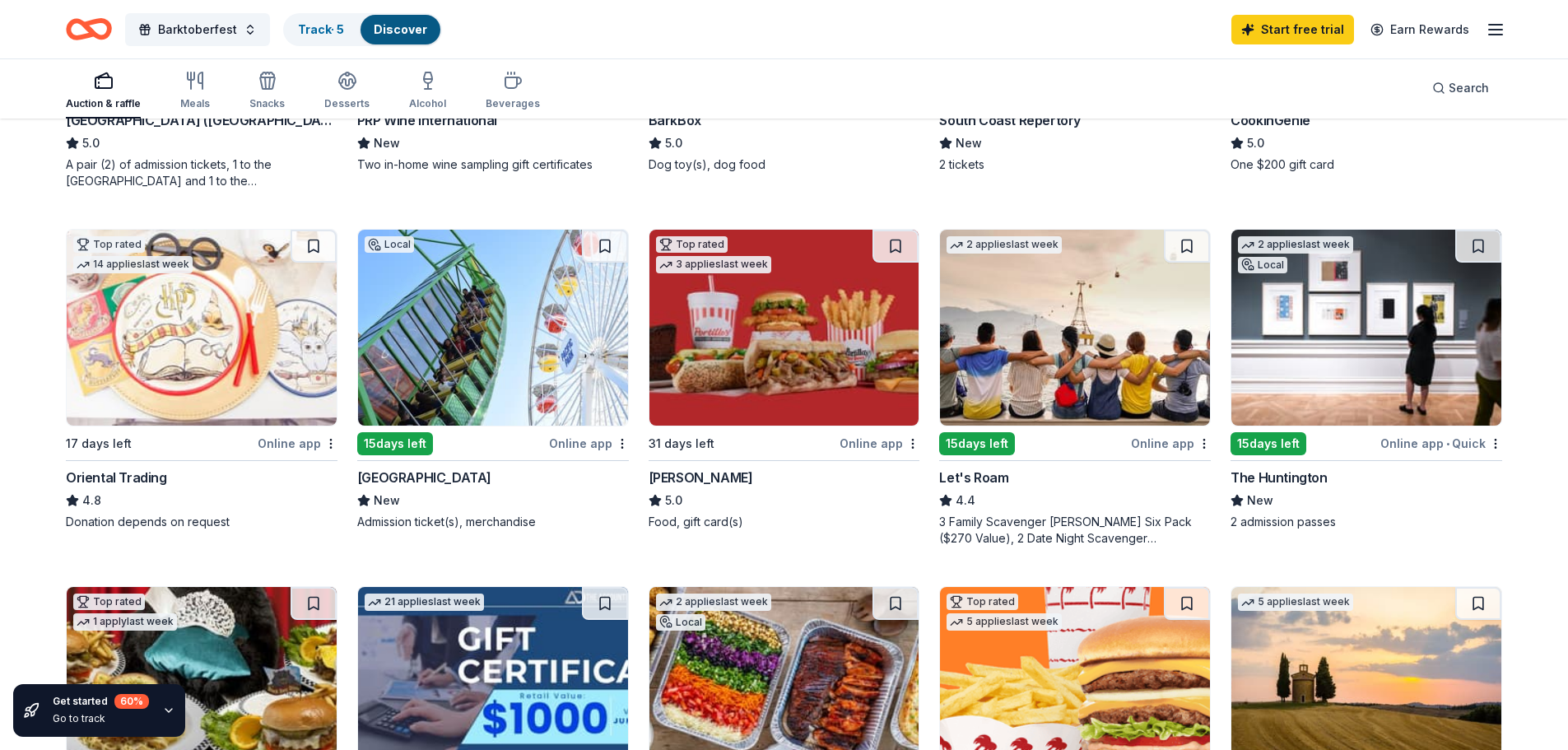
scroll to position [408, 0]
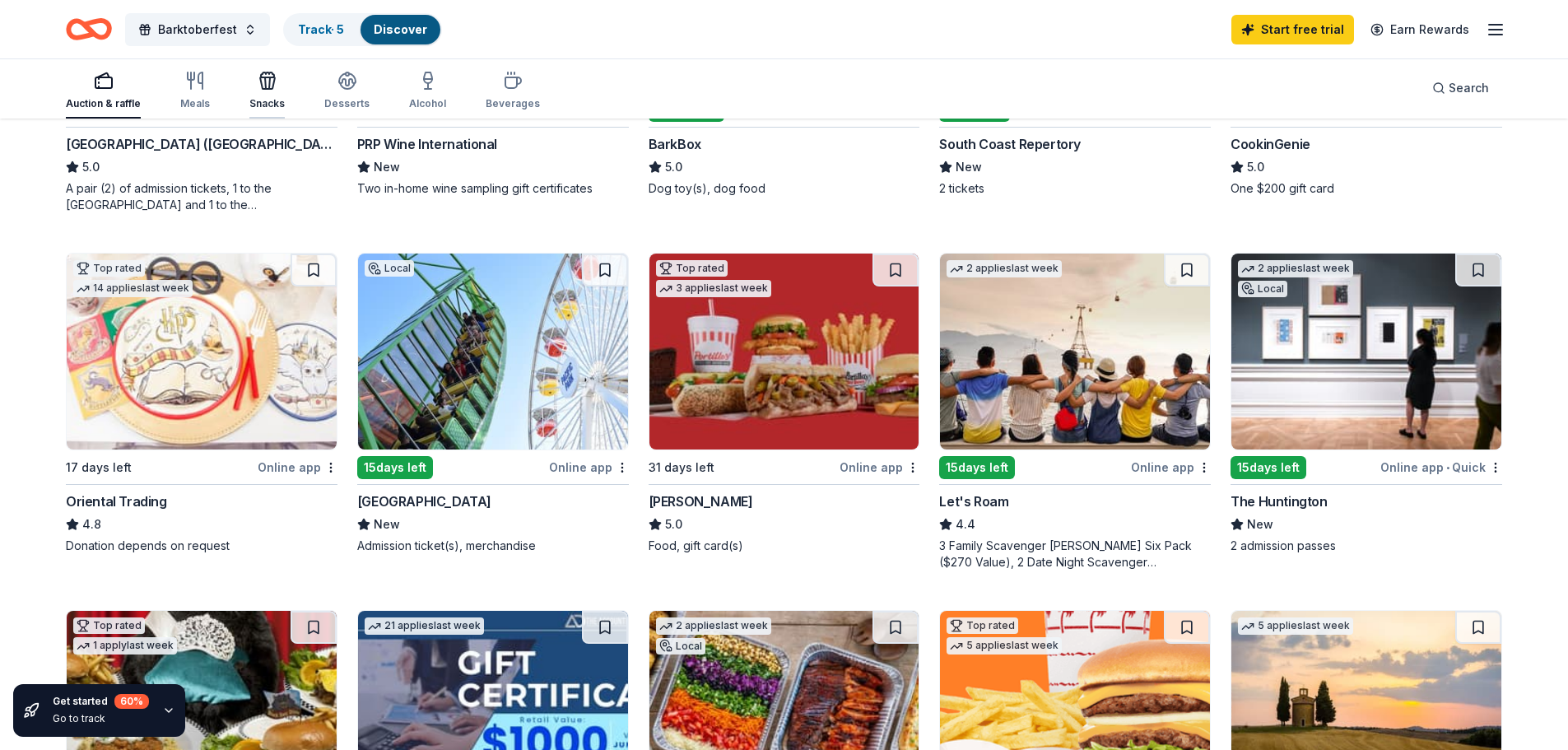
click at [260, 85] on icon "button" at bounding box center [268, 80] width 20 height 20
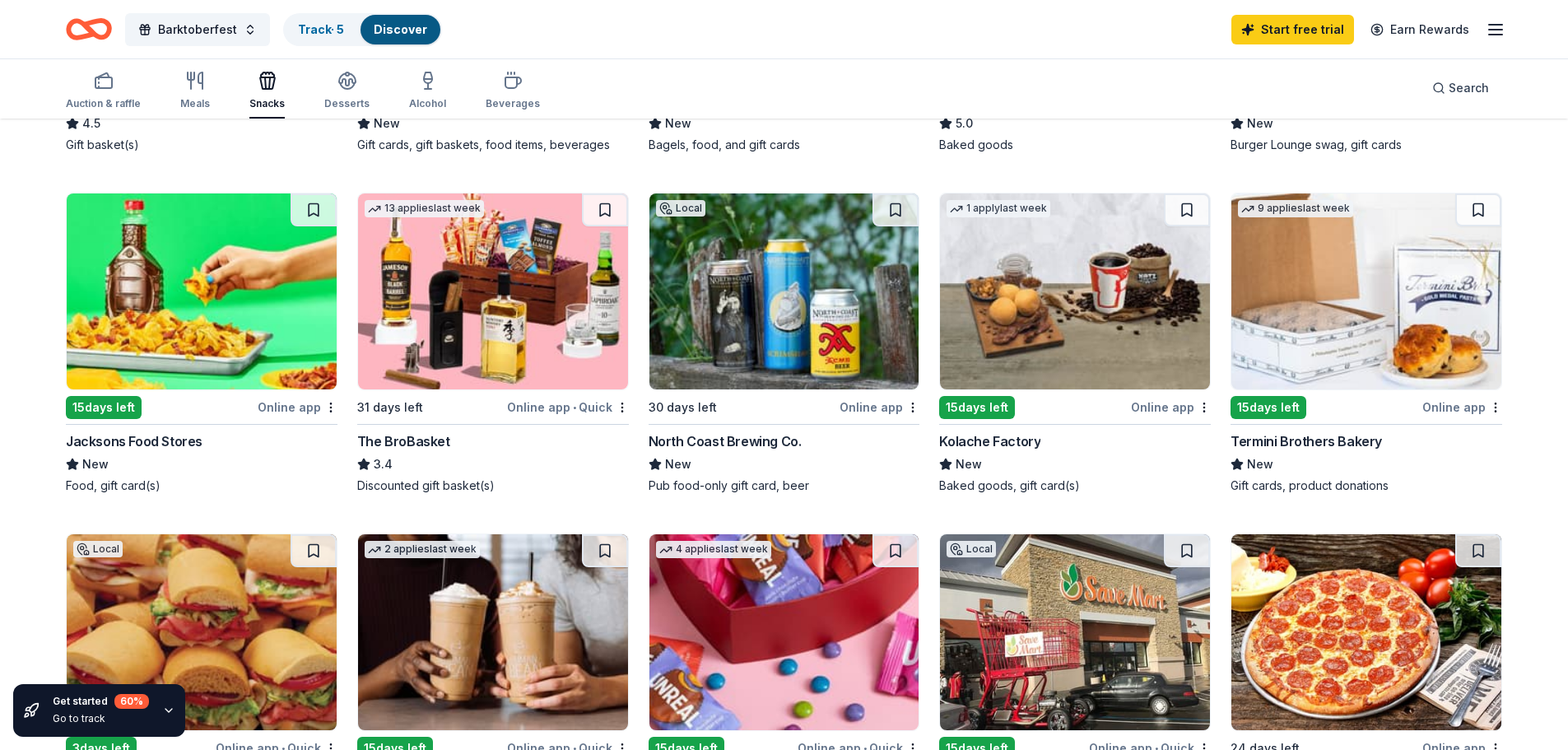
scroll to position [823, 0]
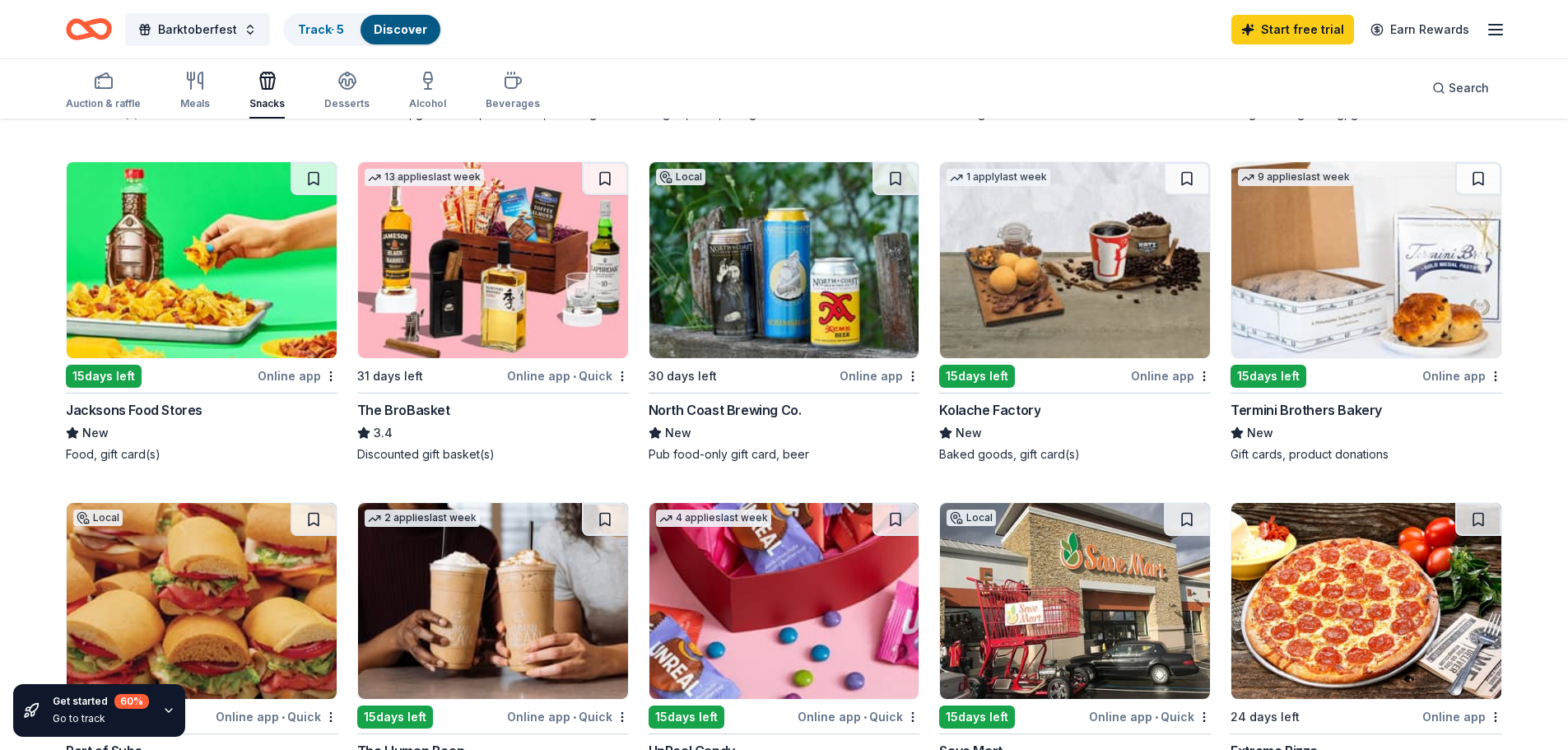
click at [579, 274] on img at bounding box center [493, 261] width 270 height 196
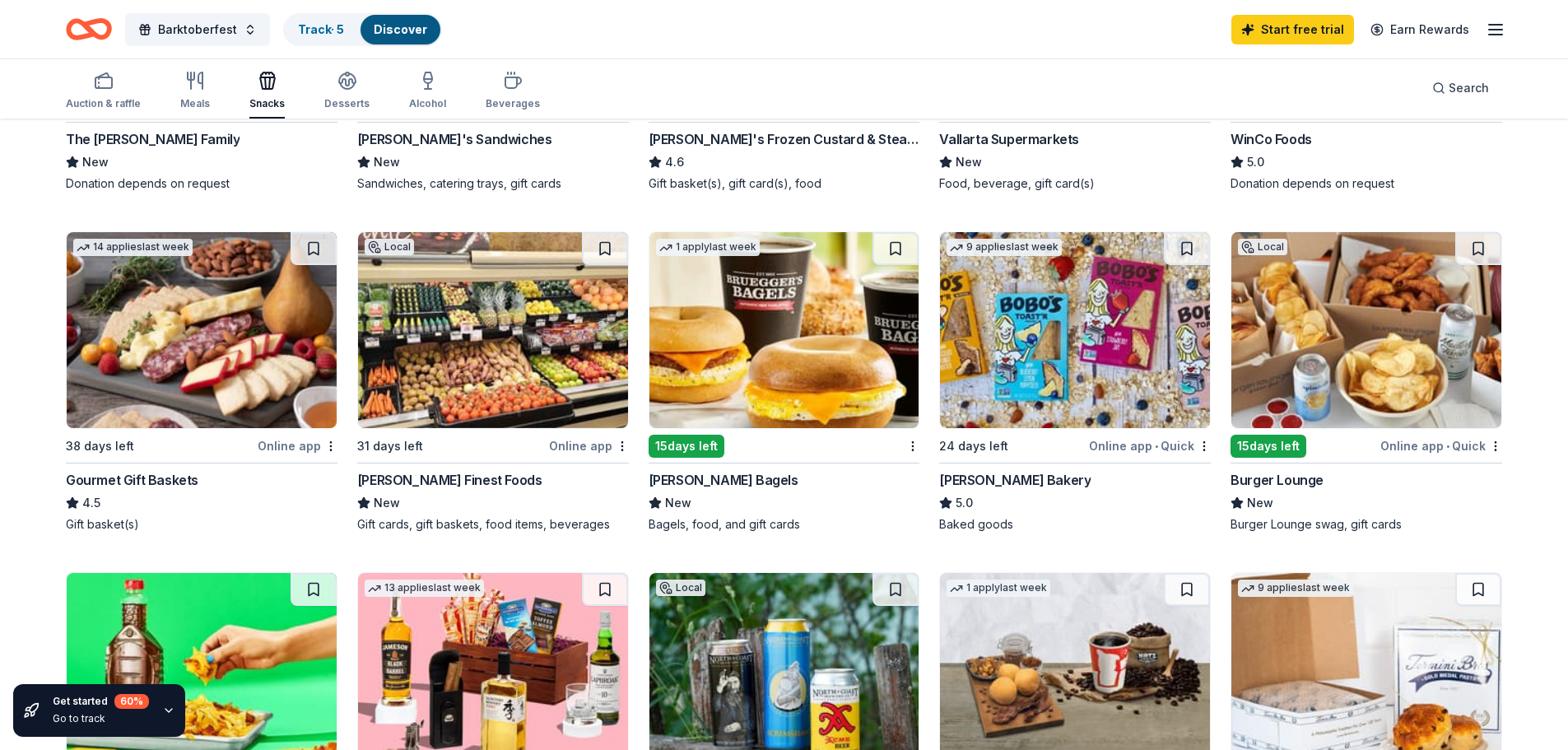
scroll to position [412, 0]
click at [1085, 317] on img at bounding box center [1075, 331] width 270 height 196
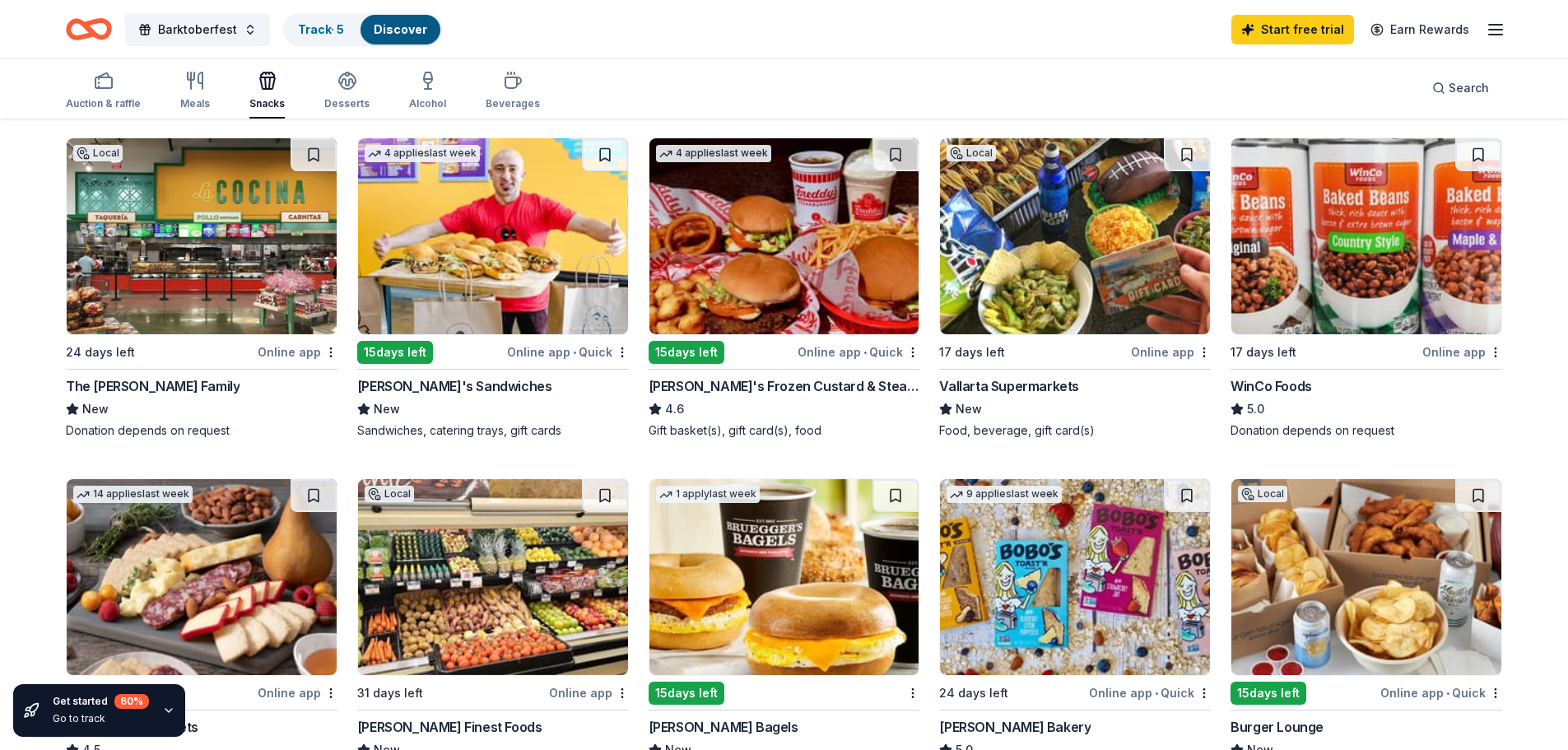
scroll to position [165, 0]
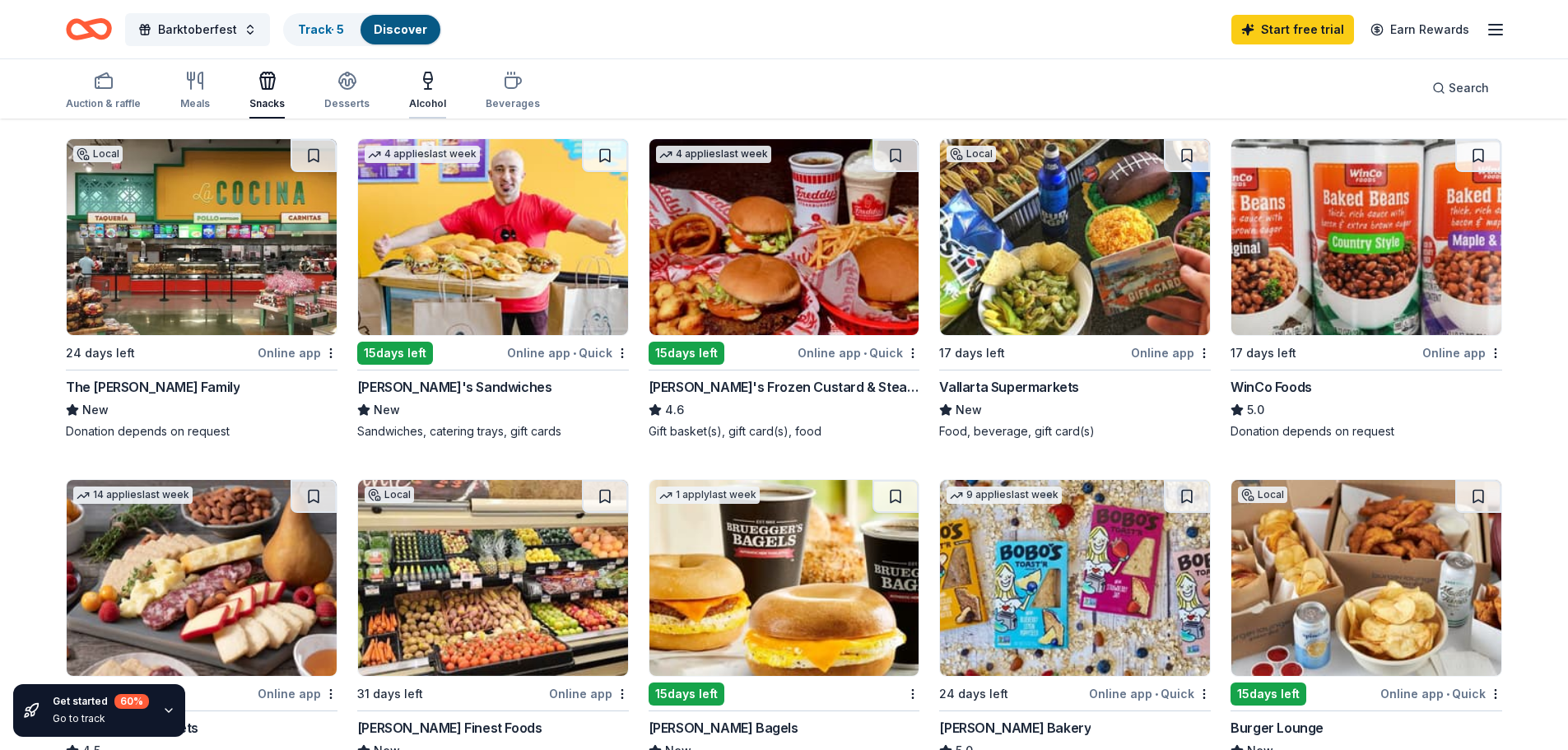
click at [425, 89] on icon "button" at bounding box center [427, 89] width 7 height 0
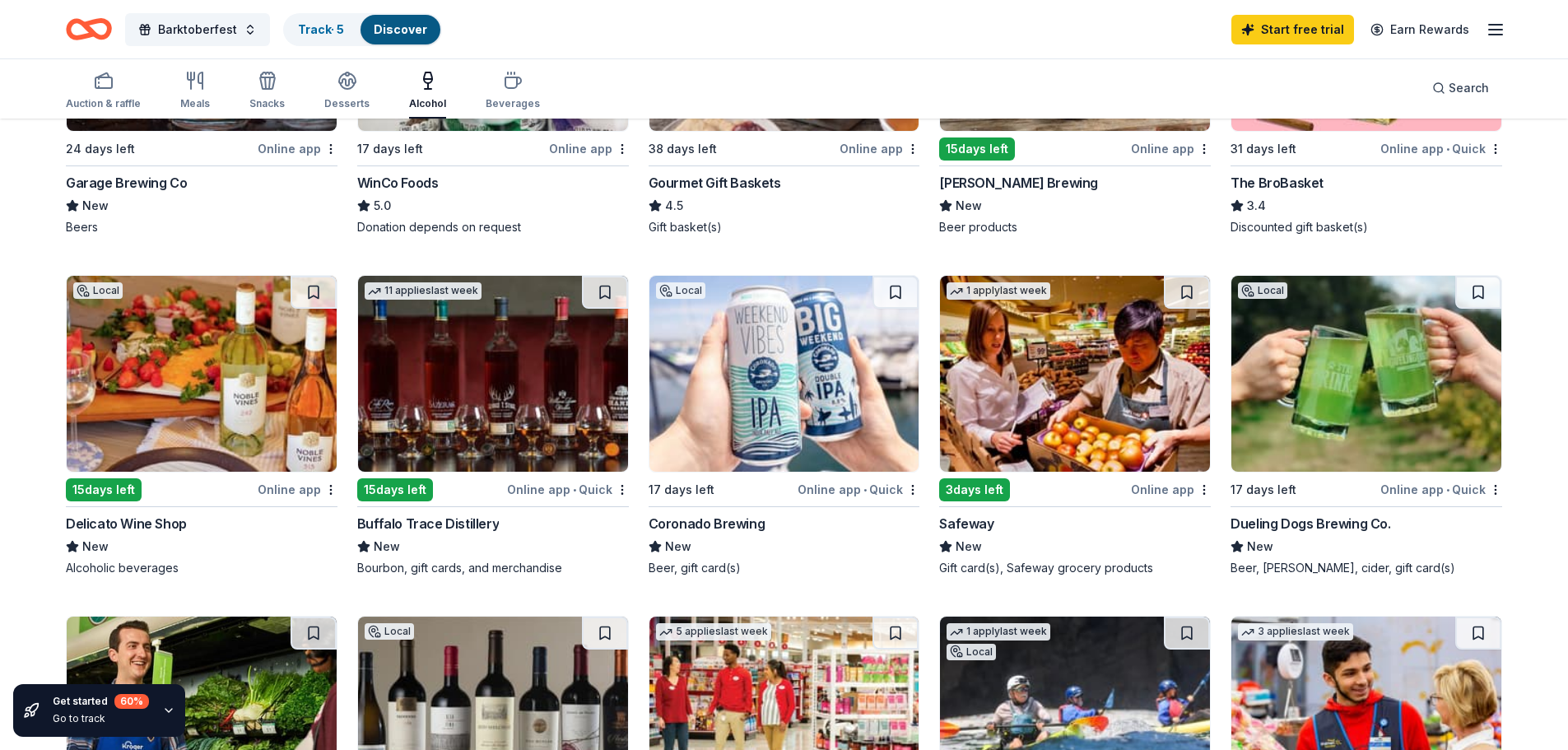
scroll to position [329, 0]
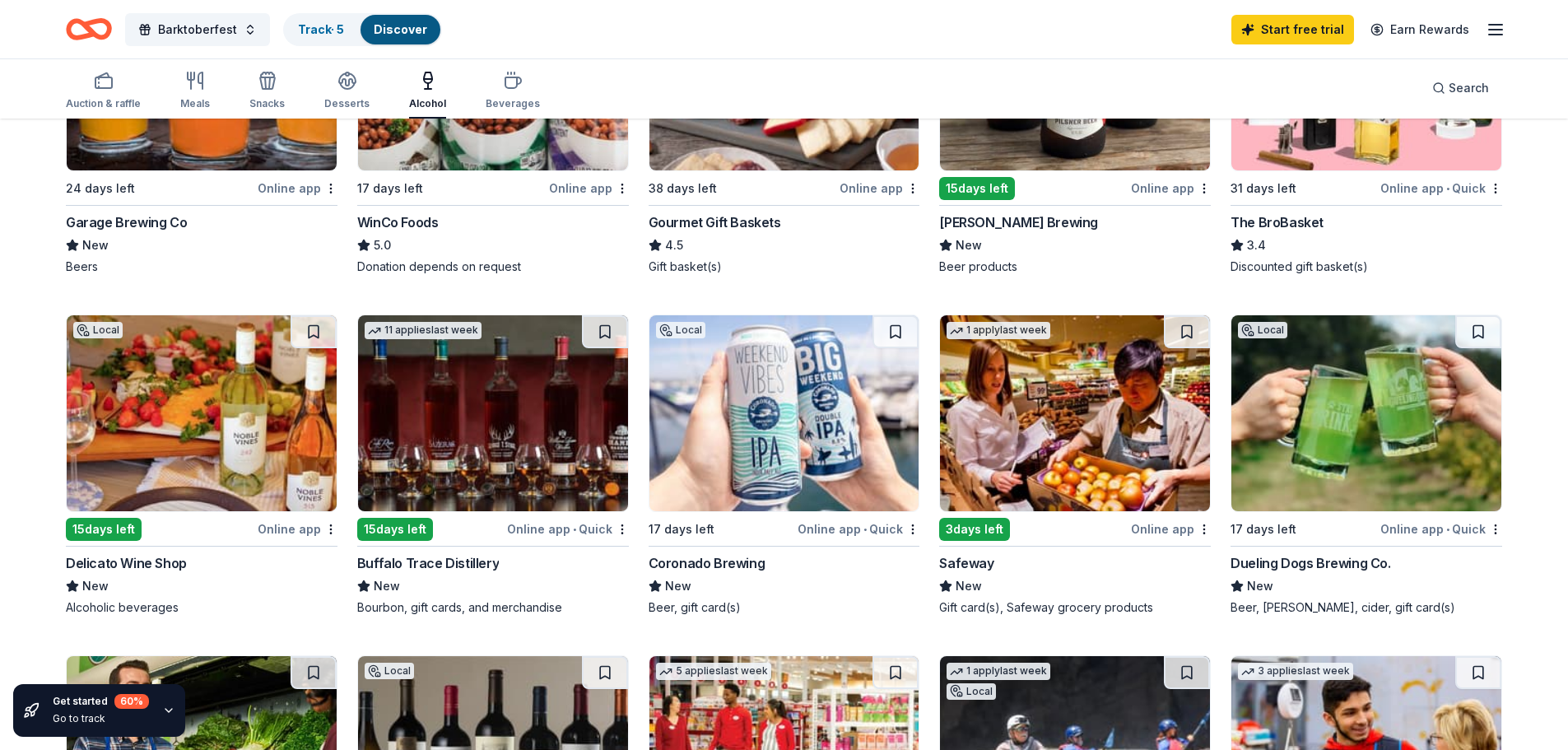
click at [1328, 409] on img at bounding box center [1367, 414] width 270 height 196
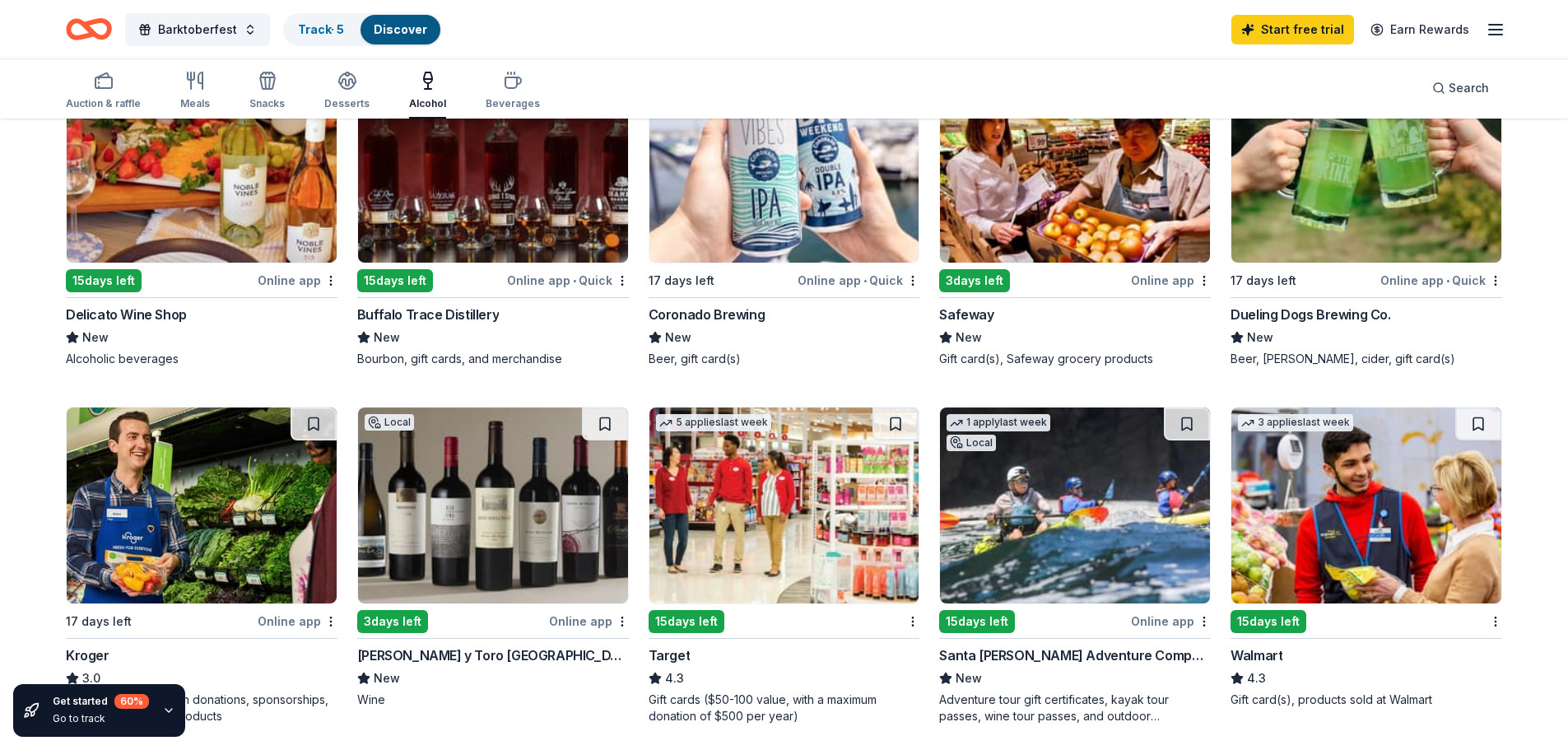
scroll to position [576, 0]
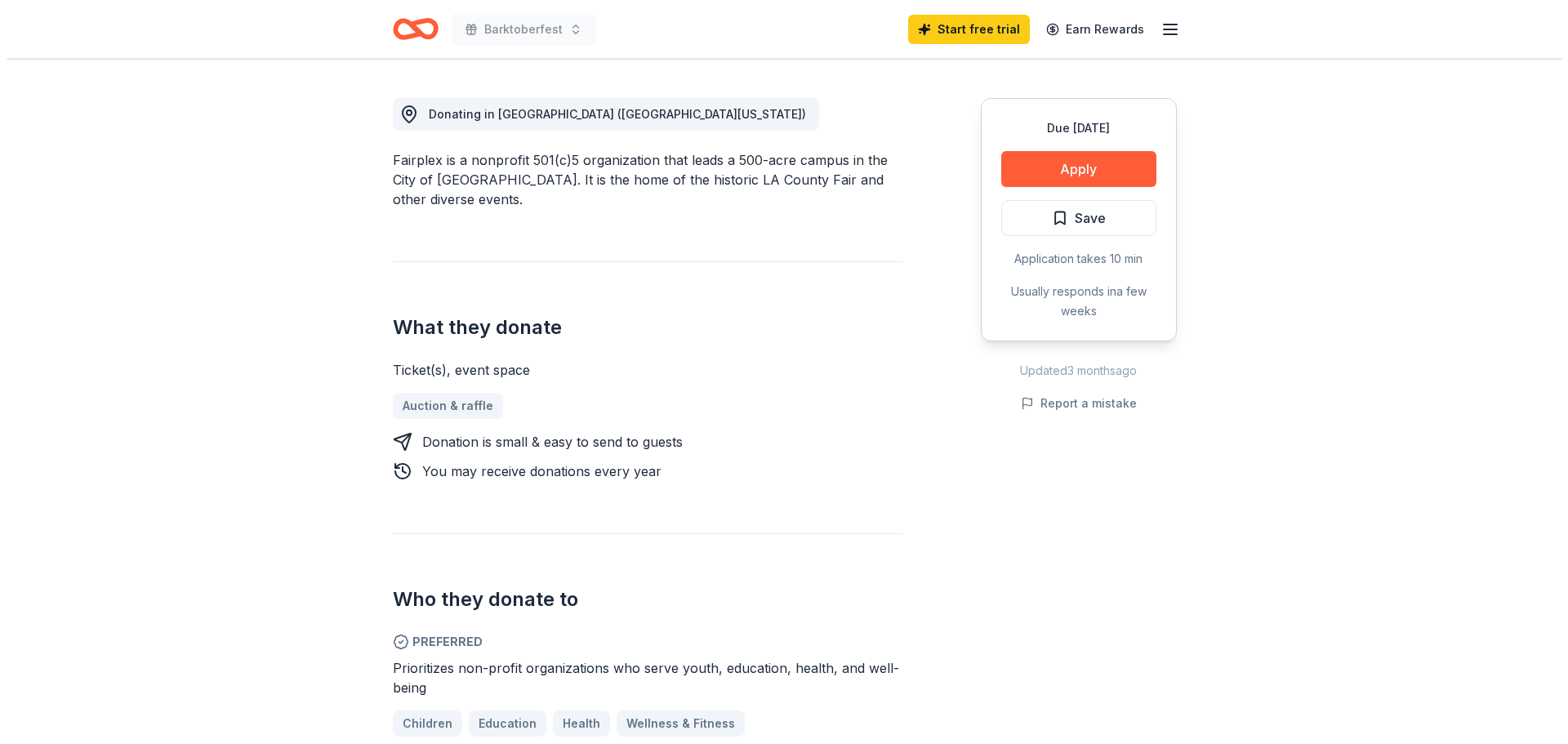
scroll to position [408, 0]
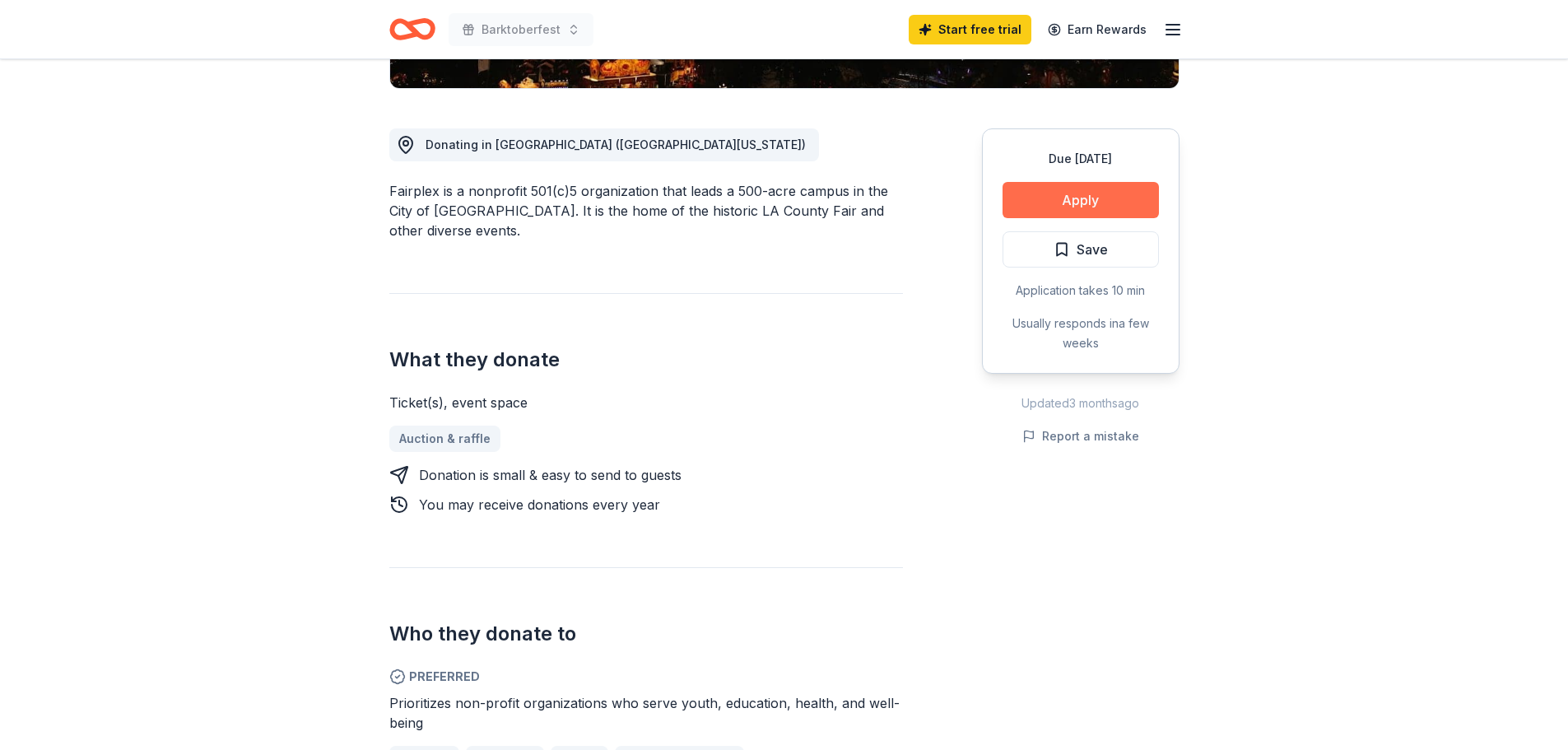
click at [1113, 202] on button "Apply" at bounding box center [1081, 199] width 157 height 37
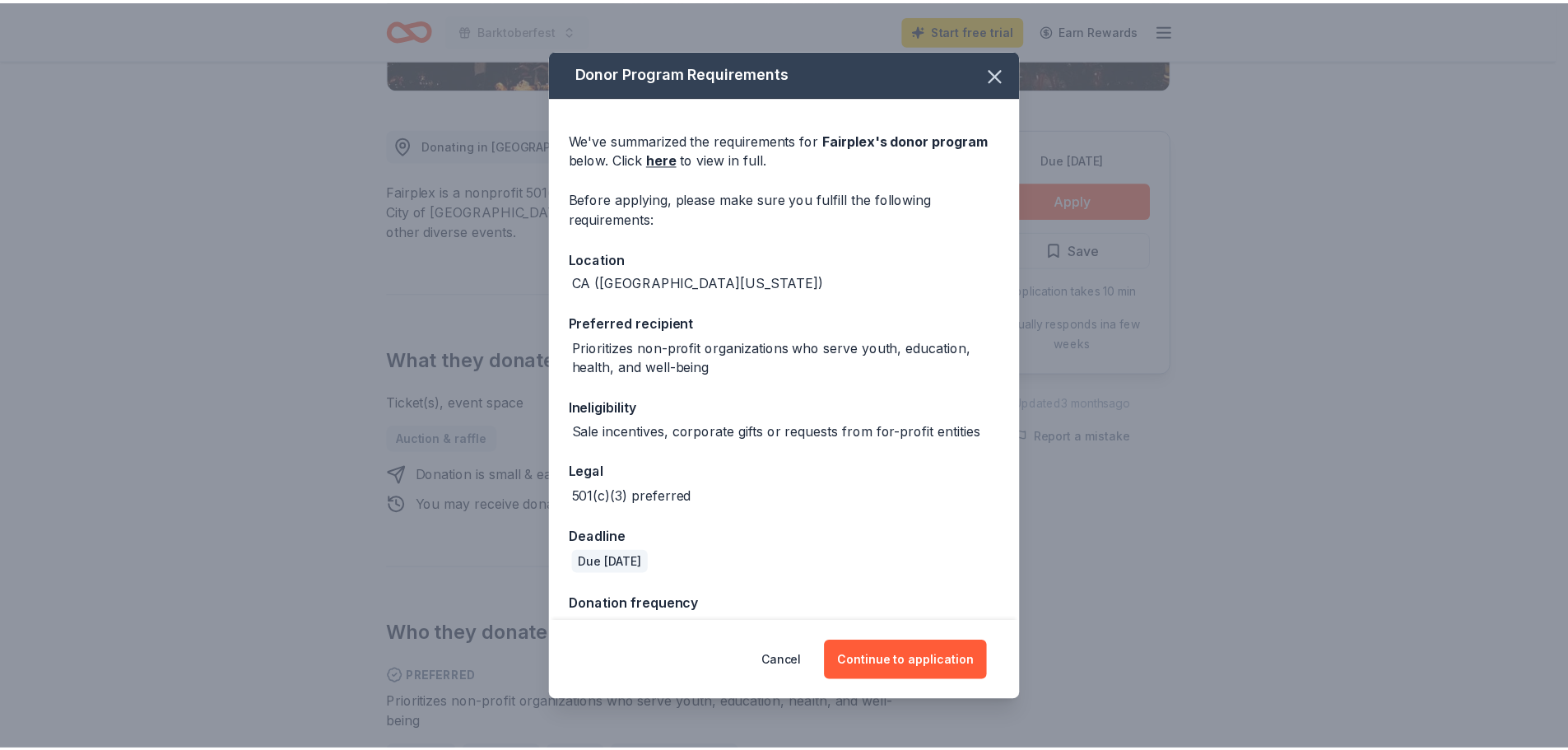
scroll to position [37, 0]
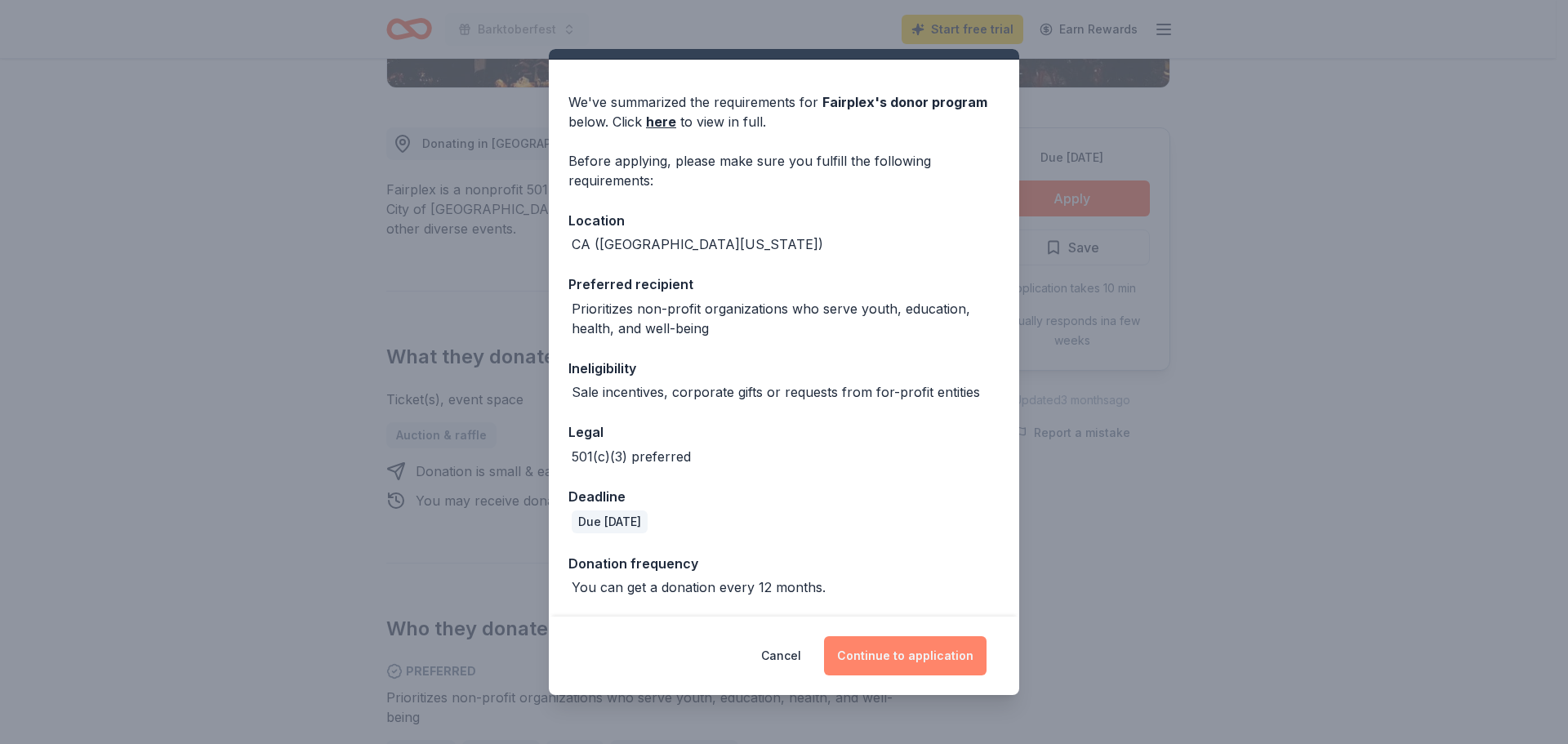
click at [935, 659] on button "Continue to application" at bounding box center [905, 656] width 162 height 39
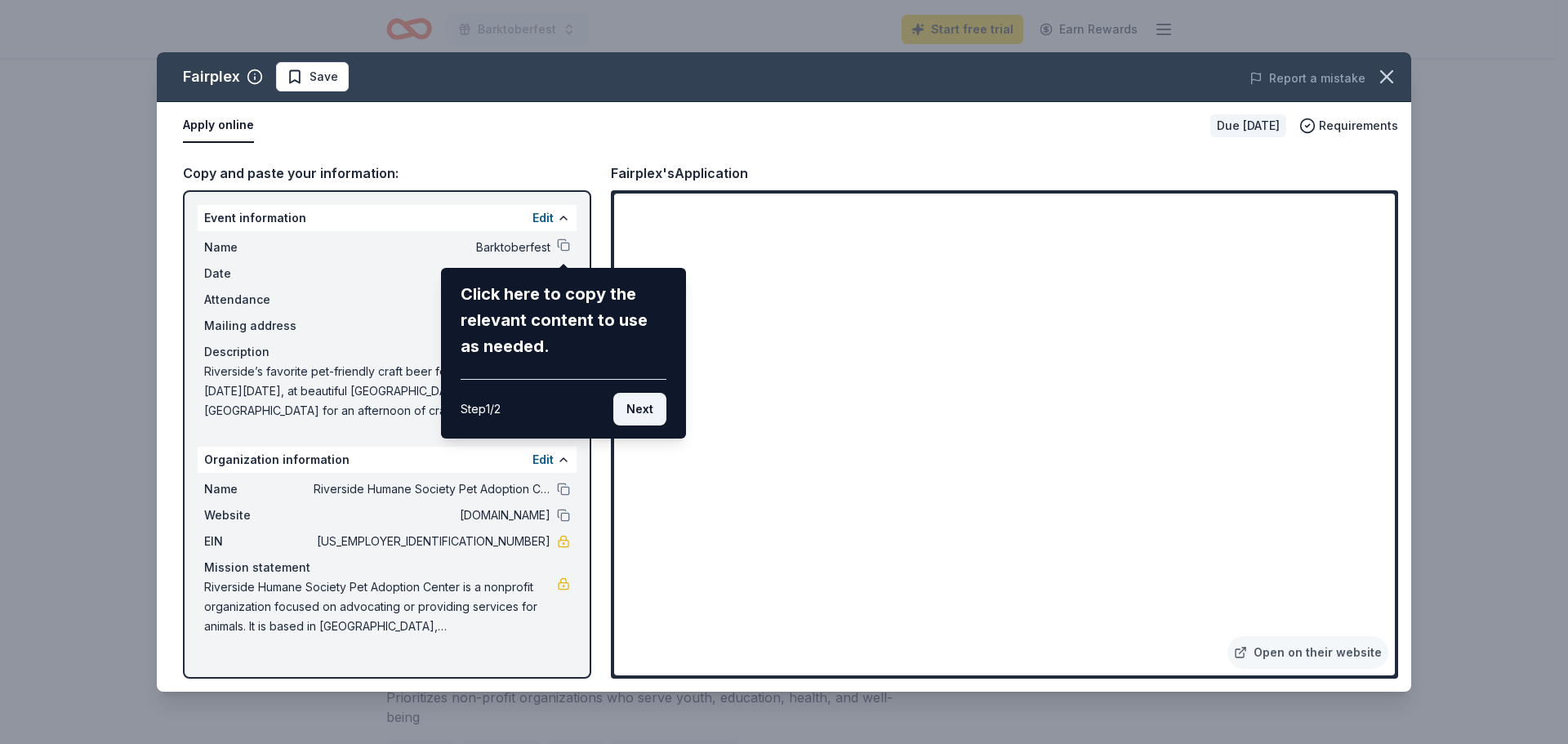
click at [641, 408] on button "Next" at bounding box center [639, 408] width 53 height 32
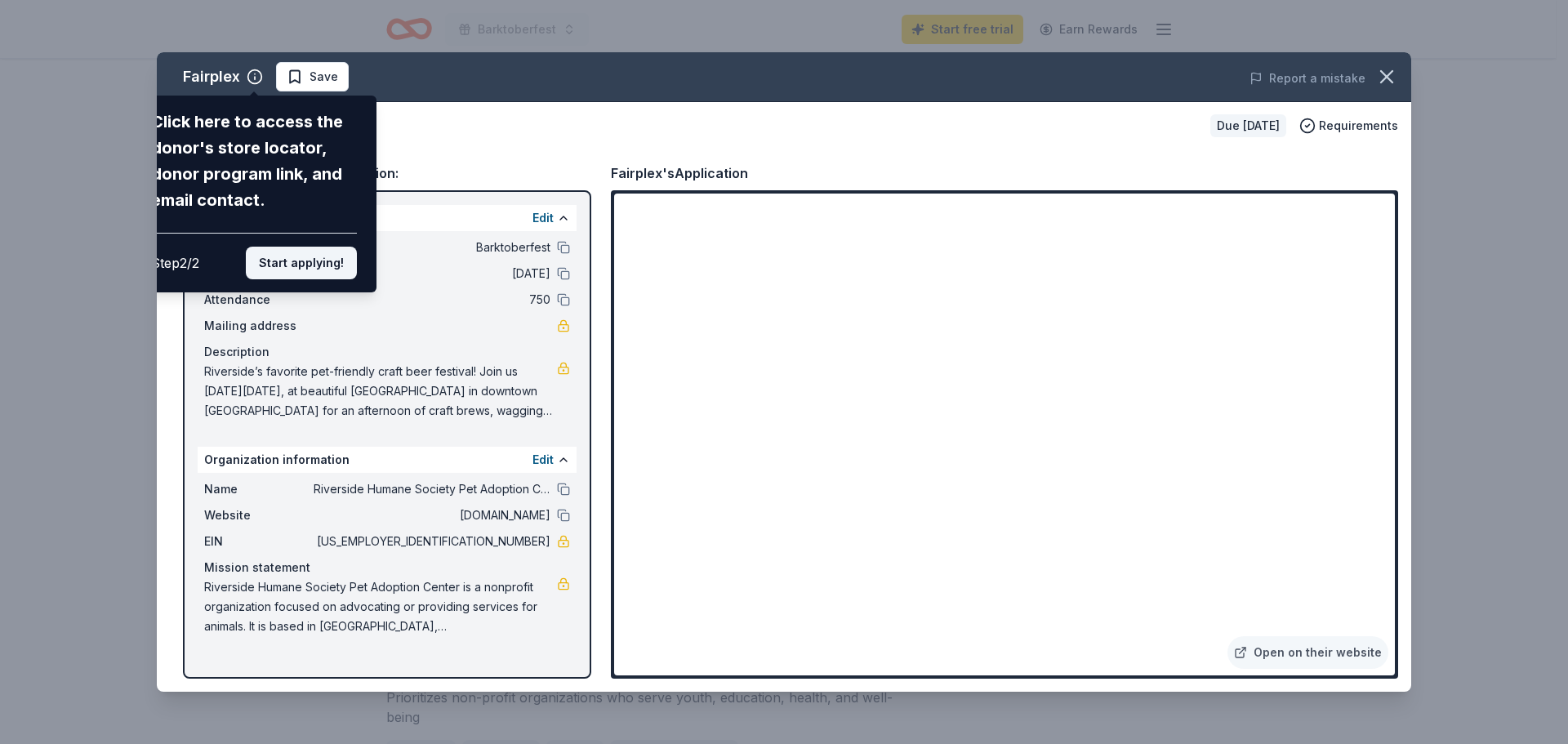
click at [300, 254] on button "Start applying!" at bounding box center [301, 263] width 111 height 32
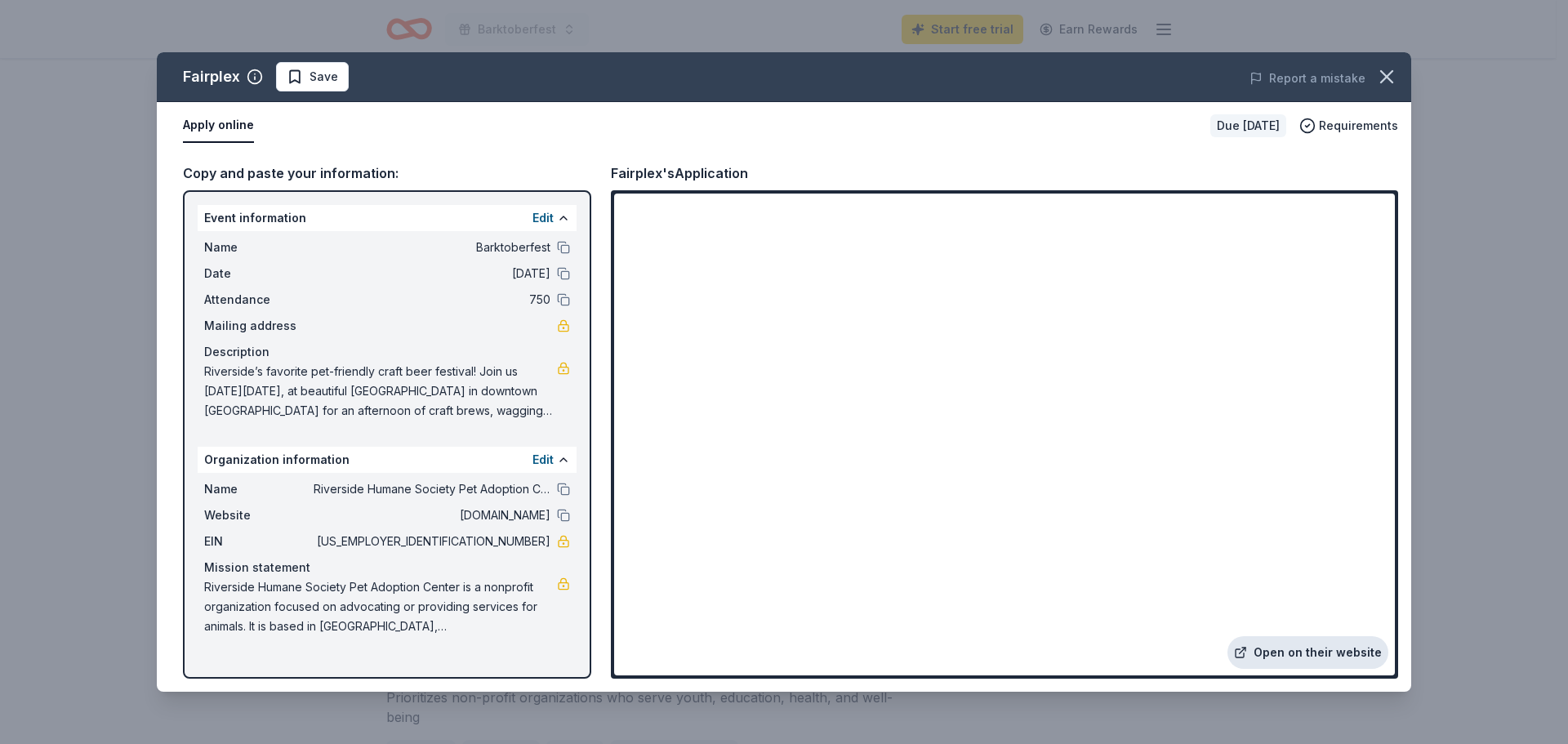
click at [1320, 657] on link "Open on their website" at bounding box center [1308, 652] width 161 height 32
click at [1382, 79] on icon "button" at bounding box center [1386, 76] width 23 height 23
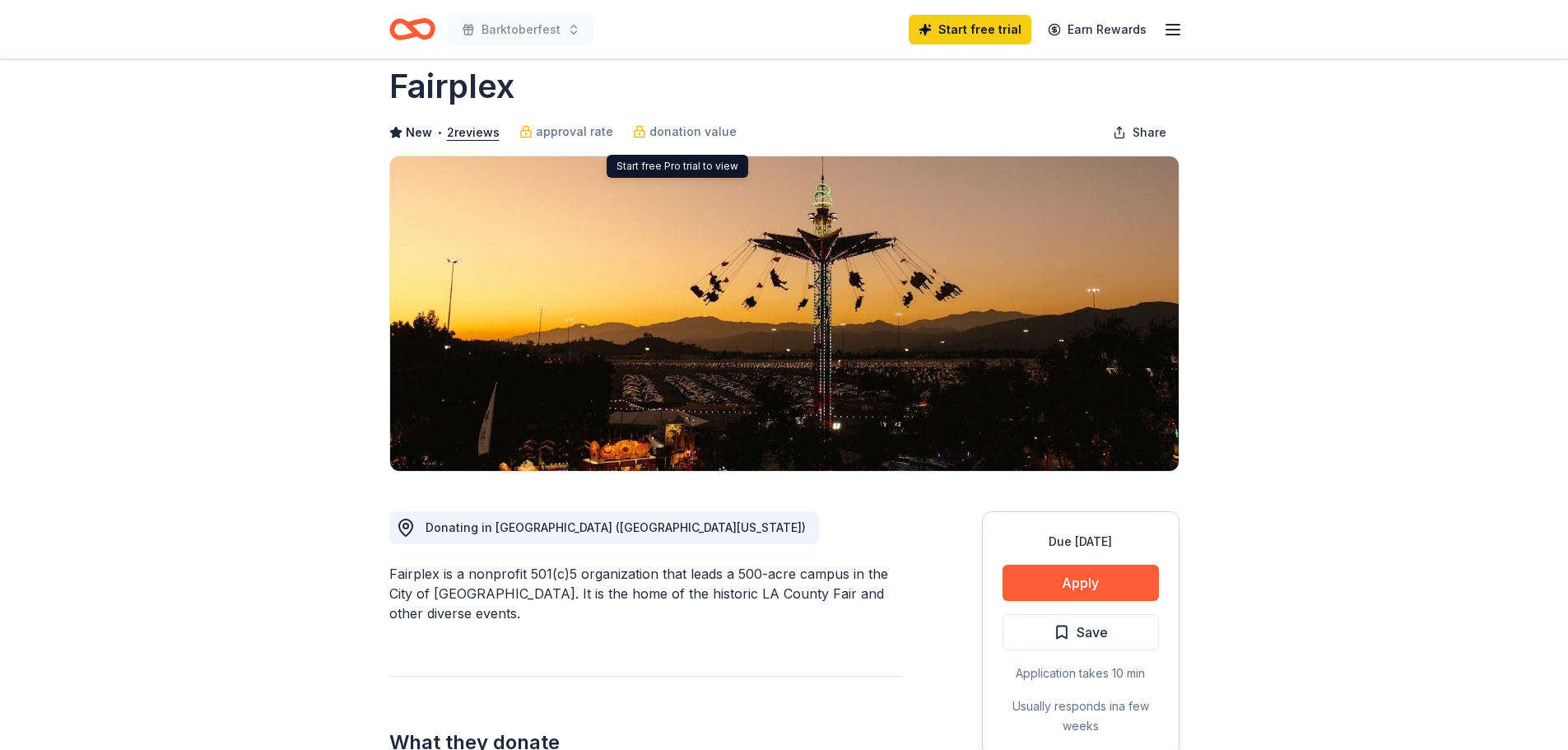
scroll to position [0, 0]
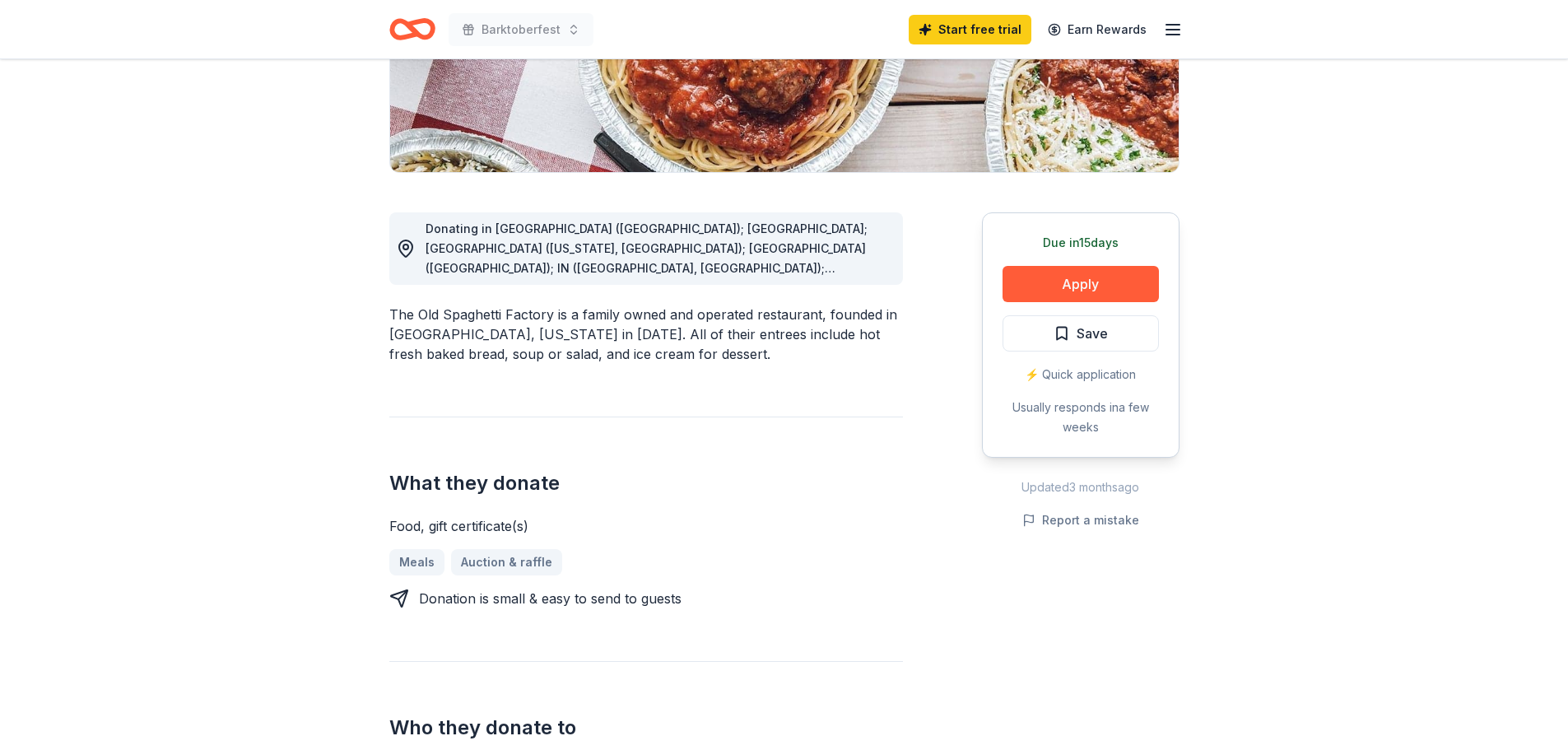
scroll to position [329, 0]
click at [1111, 290] on button "Apply" at bounding box center [1081, 282] width 157 height 37
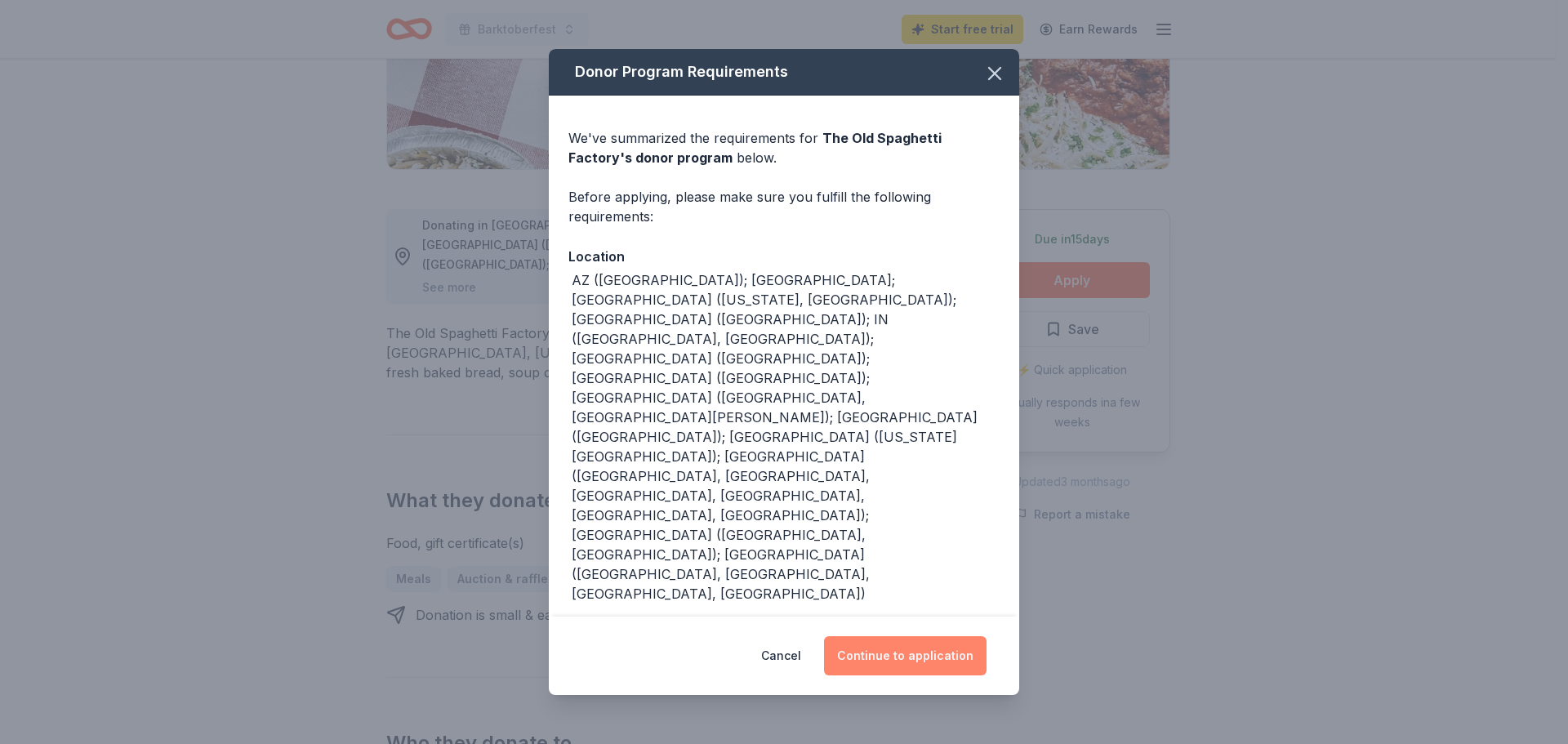
click at [916, 637] on button "Continue to application" at bounding box center [905, 656] width 162 height 39
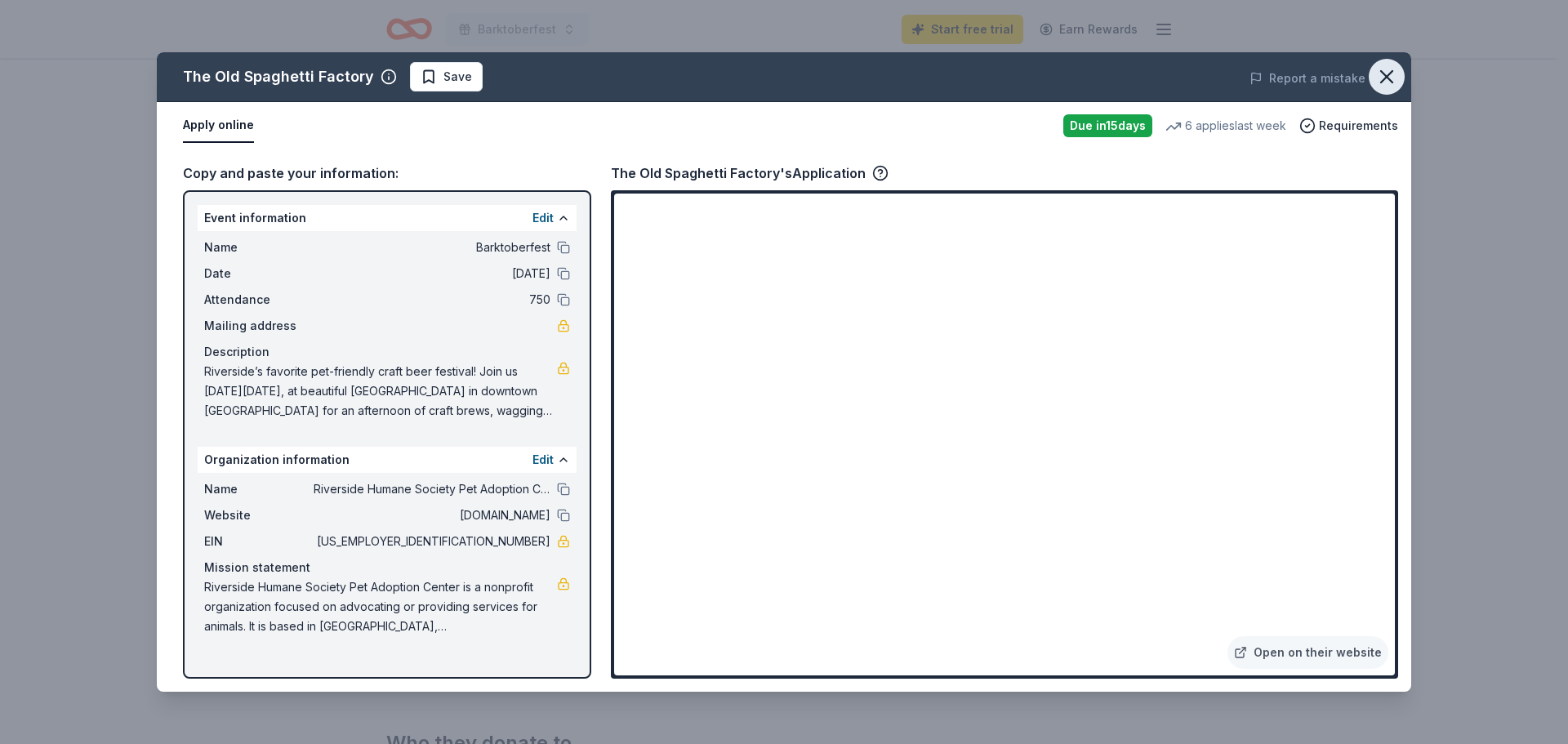
click at [1381, 71] on icon "button" at bounding box center [1387, 77] width 12 height 12
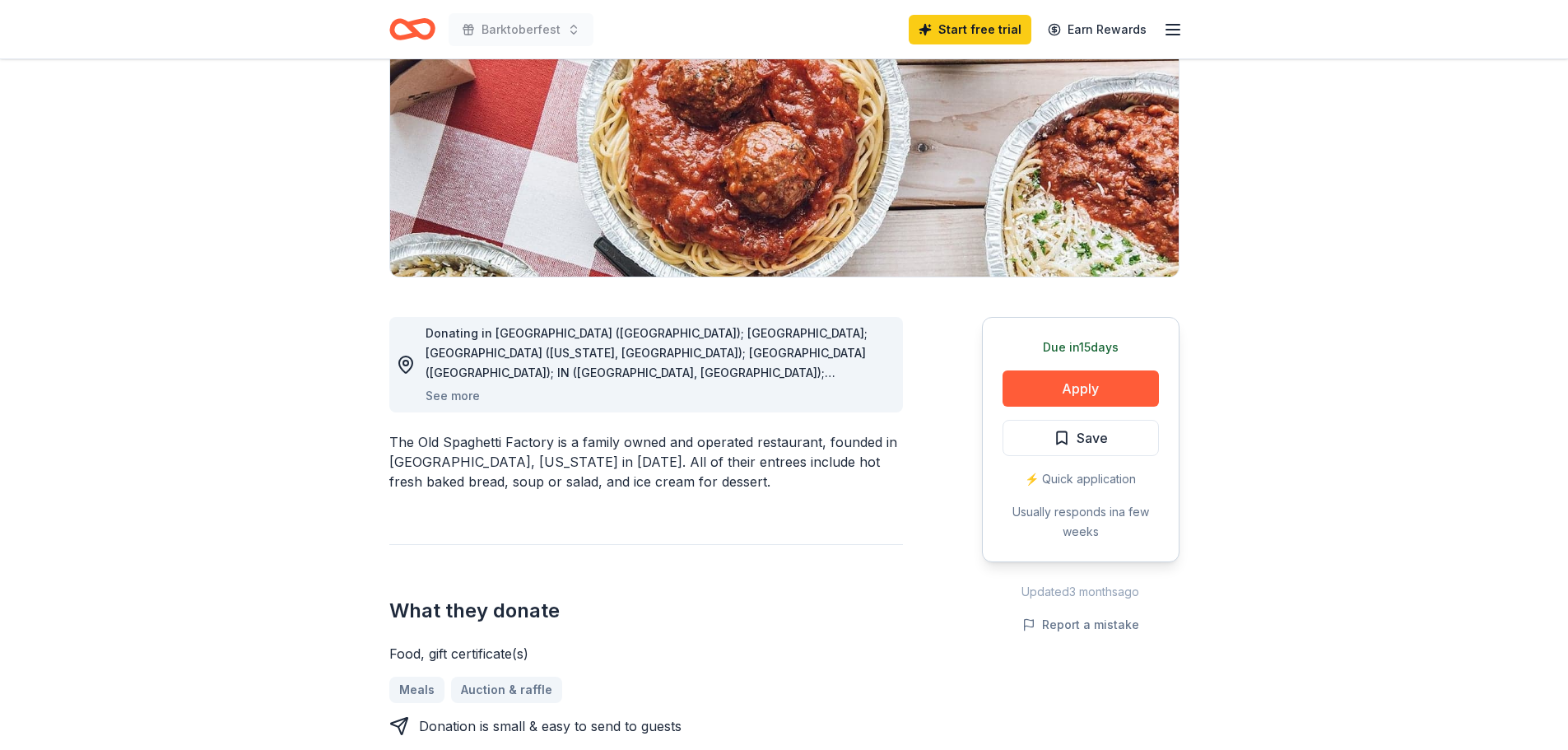
scroll to position [0, 0]
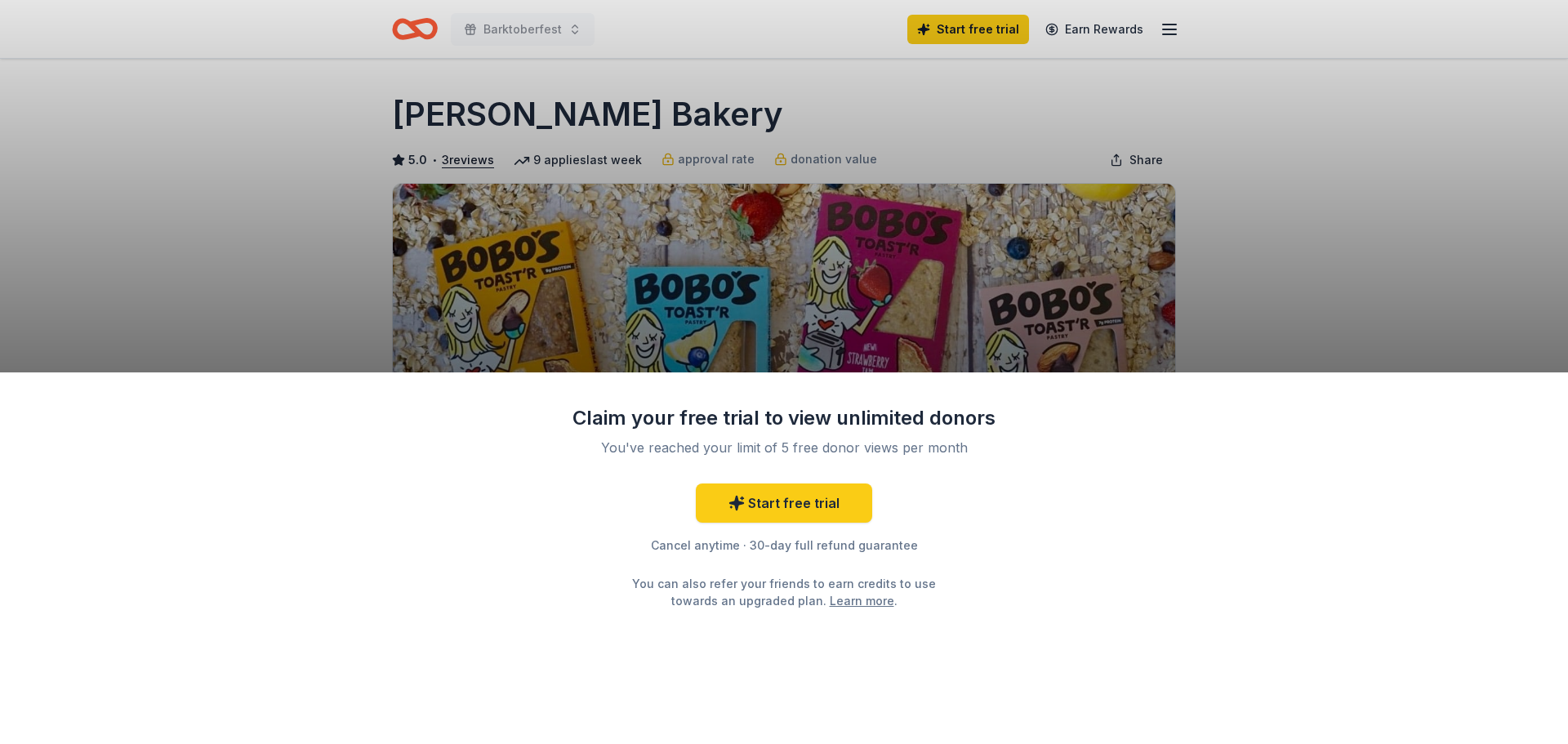
click at [1367, 222] on div "Claim your free trial to view unlimited donors You've reached your limit of 5 f…" at bounding box center [784, 372] width 1568 height 744
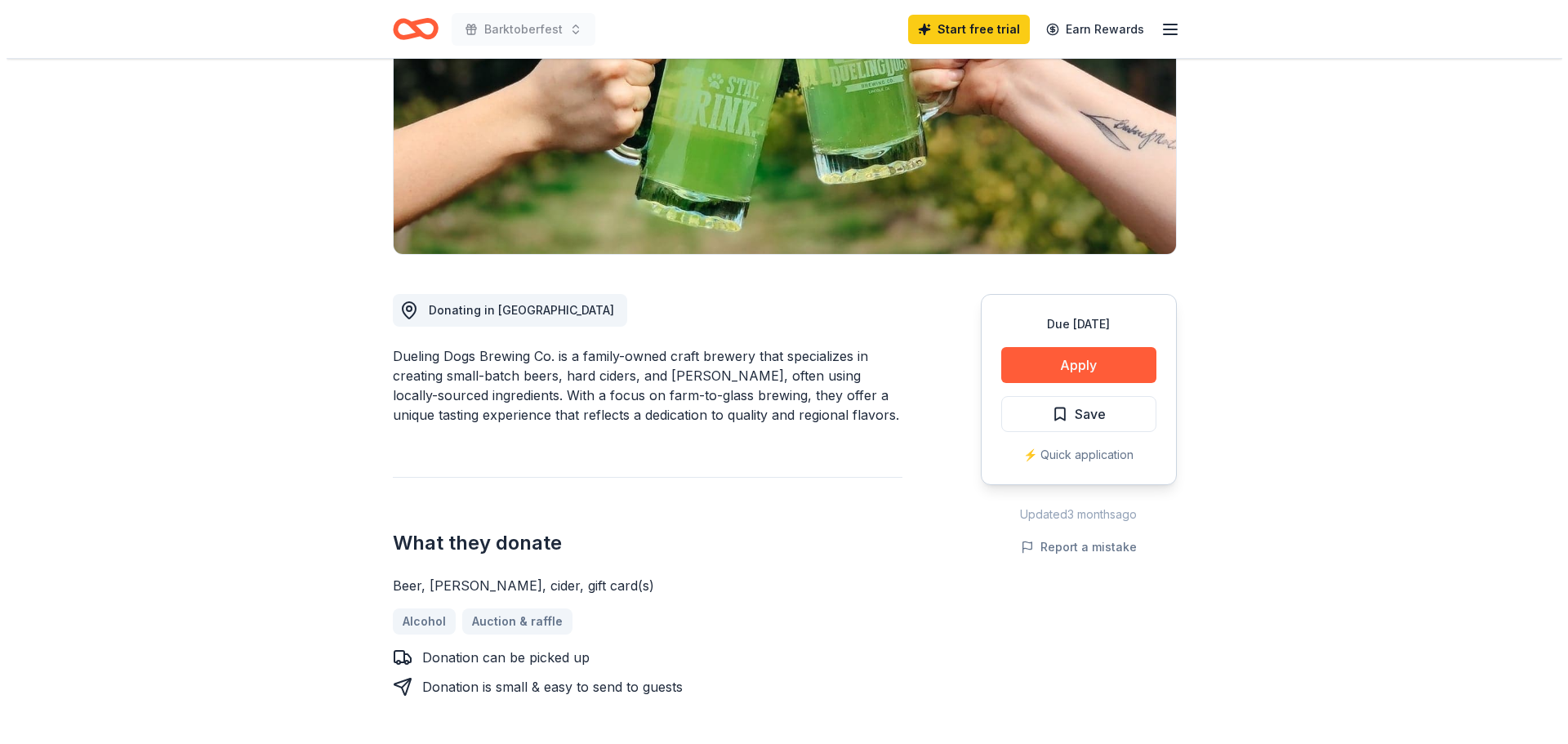
scroll to position [245, 0]
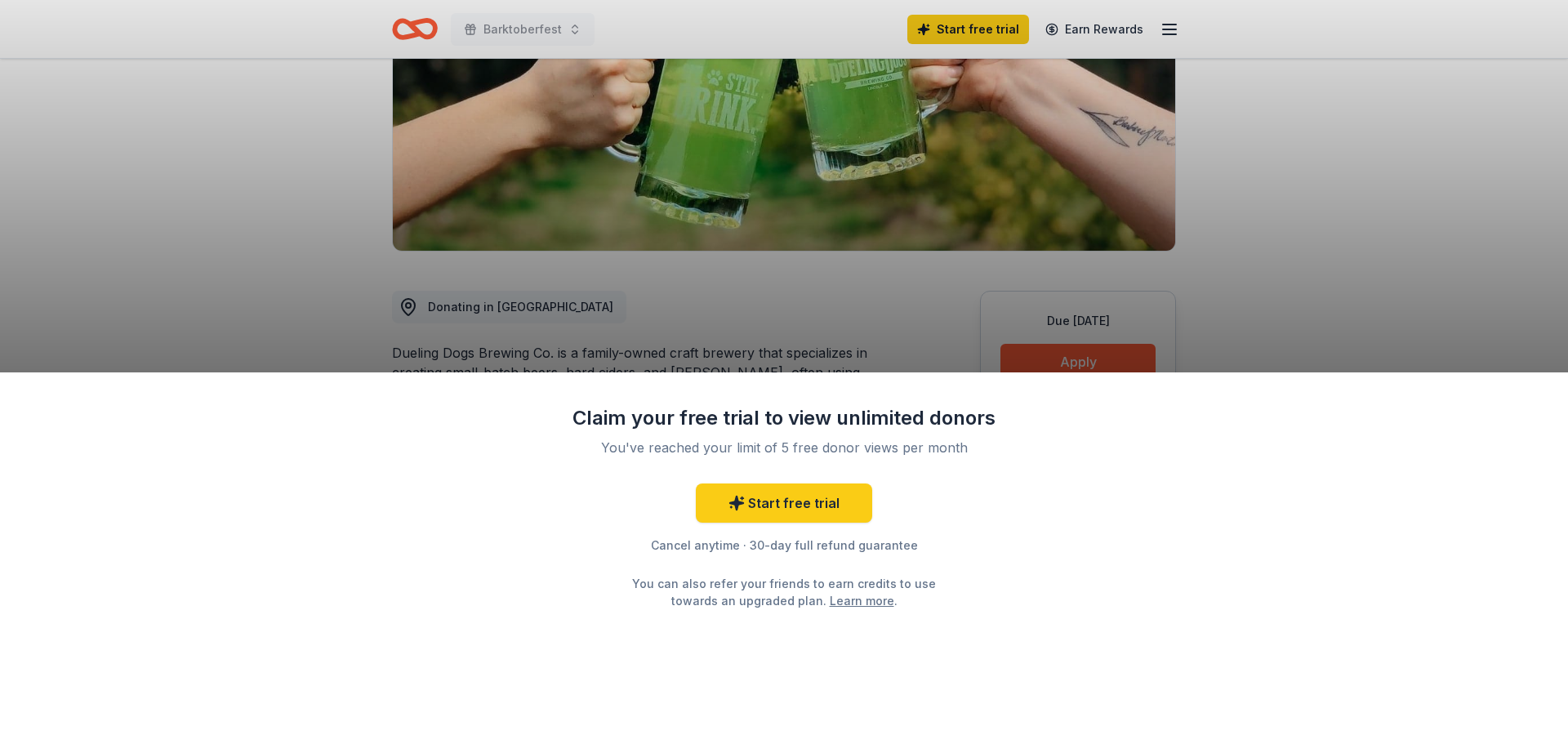
click at [1307, 254] on div "Claim your free trial to view unlimited donors You've reached your limit of 5 f…" at bounding box center [784, 372] width 1568 height 744
